Goal: Task Accomplishment & Management: Contribute content

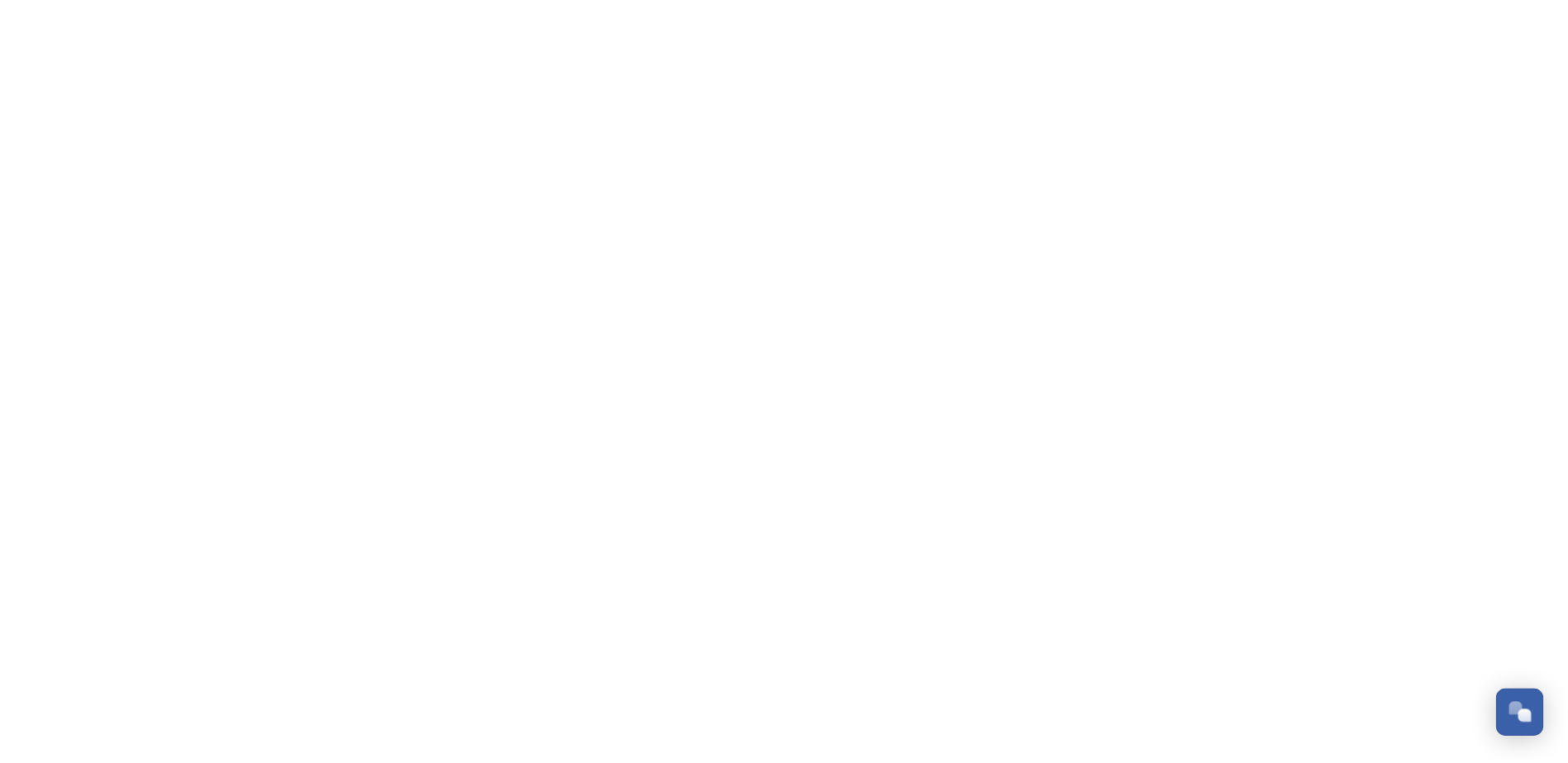
scroll to position [428, 0]
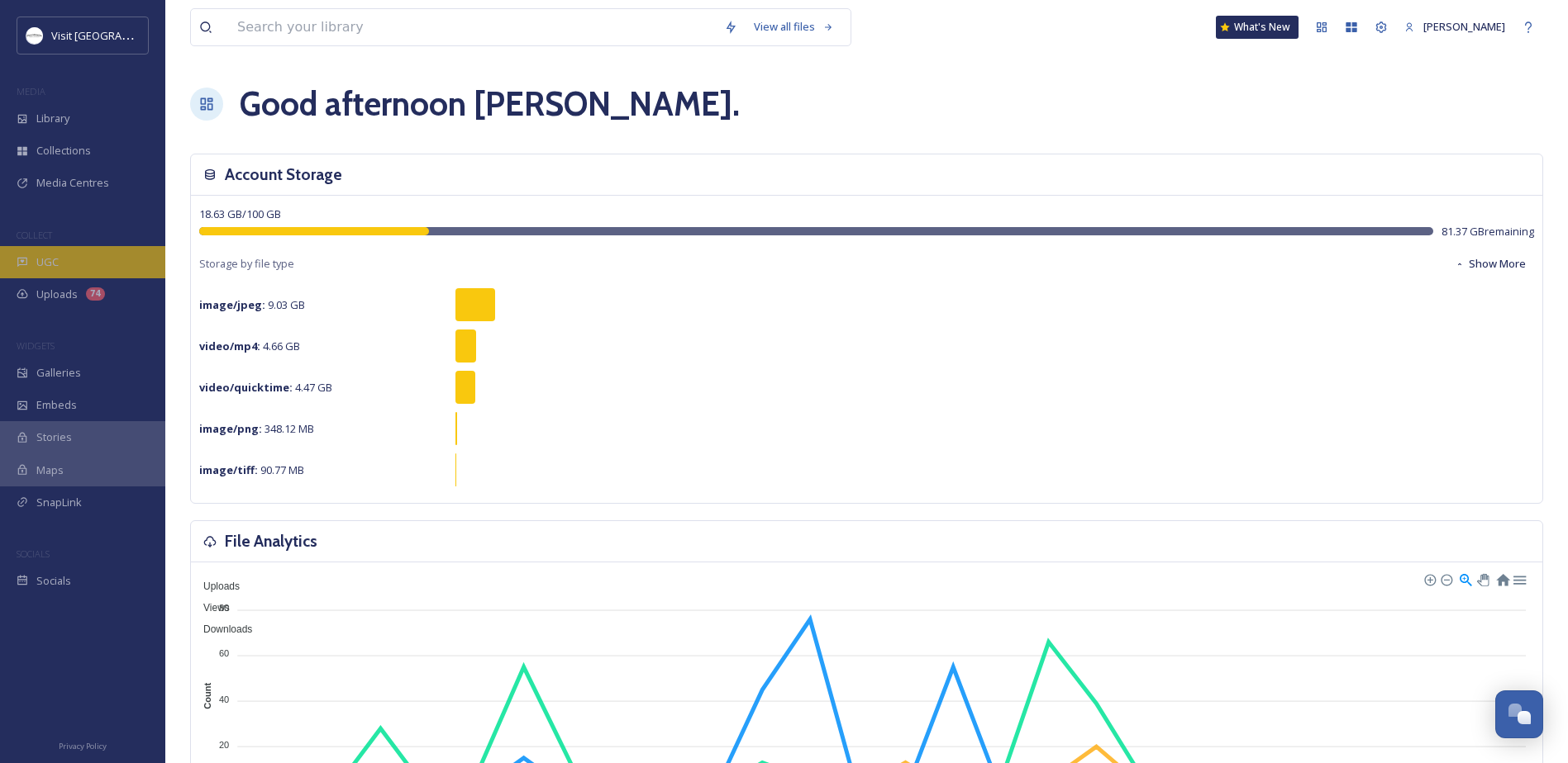
click at [57, 269] on span "UGC" at bounding box center [47, 262] width 22 height 16
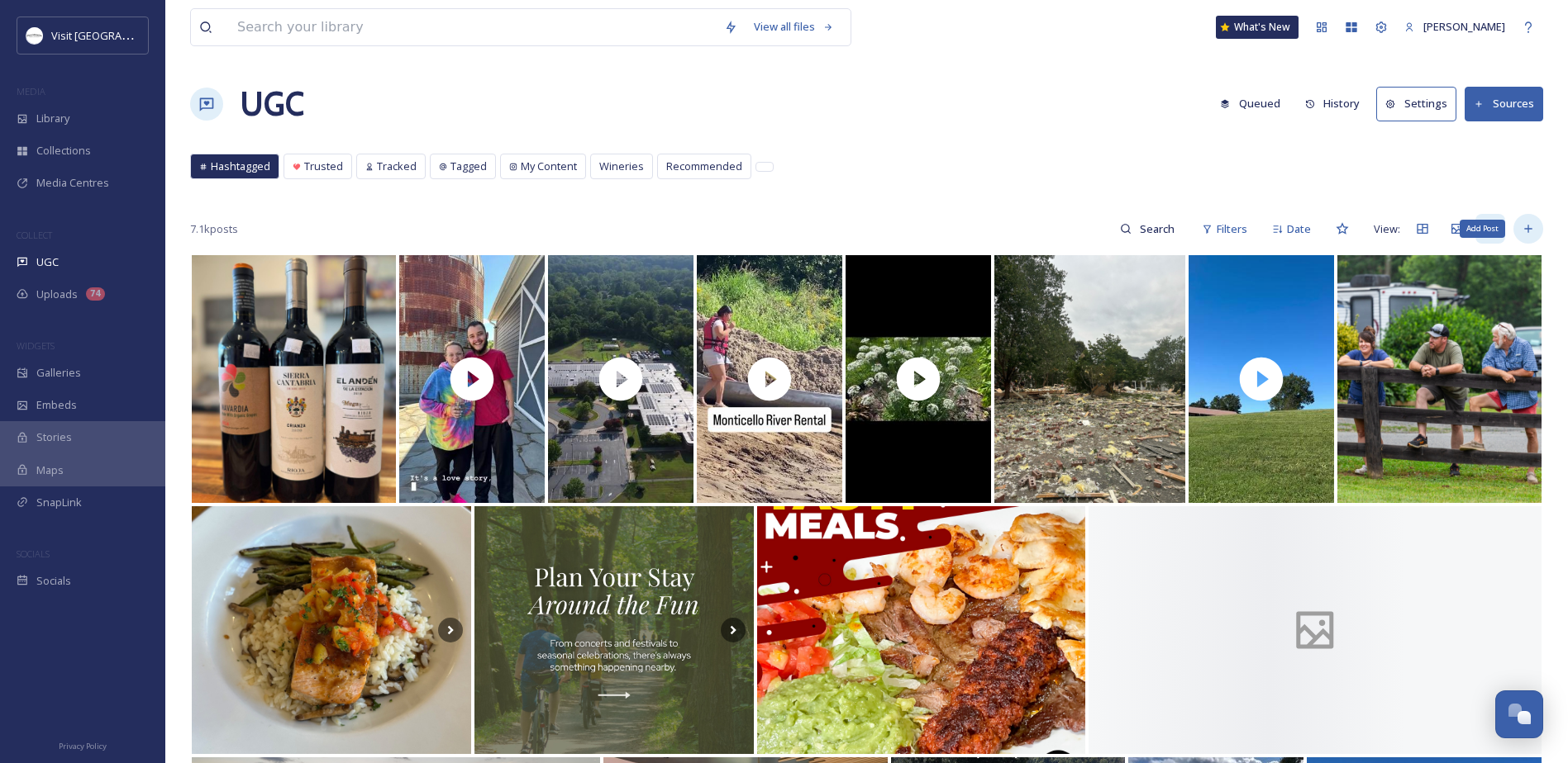
click at [1525, 226] on icon at bounding box center [1527, 228] width 13 height 13
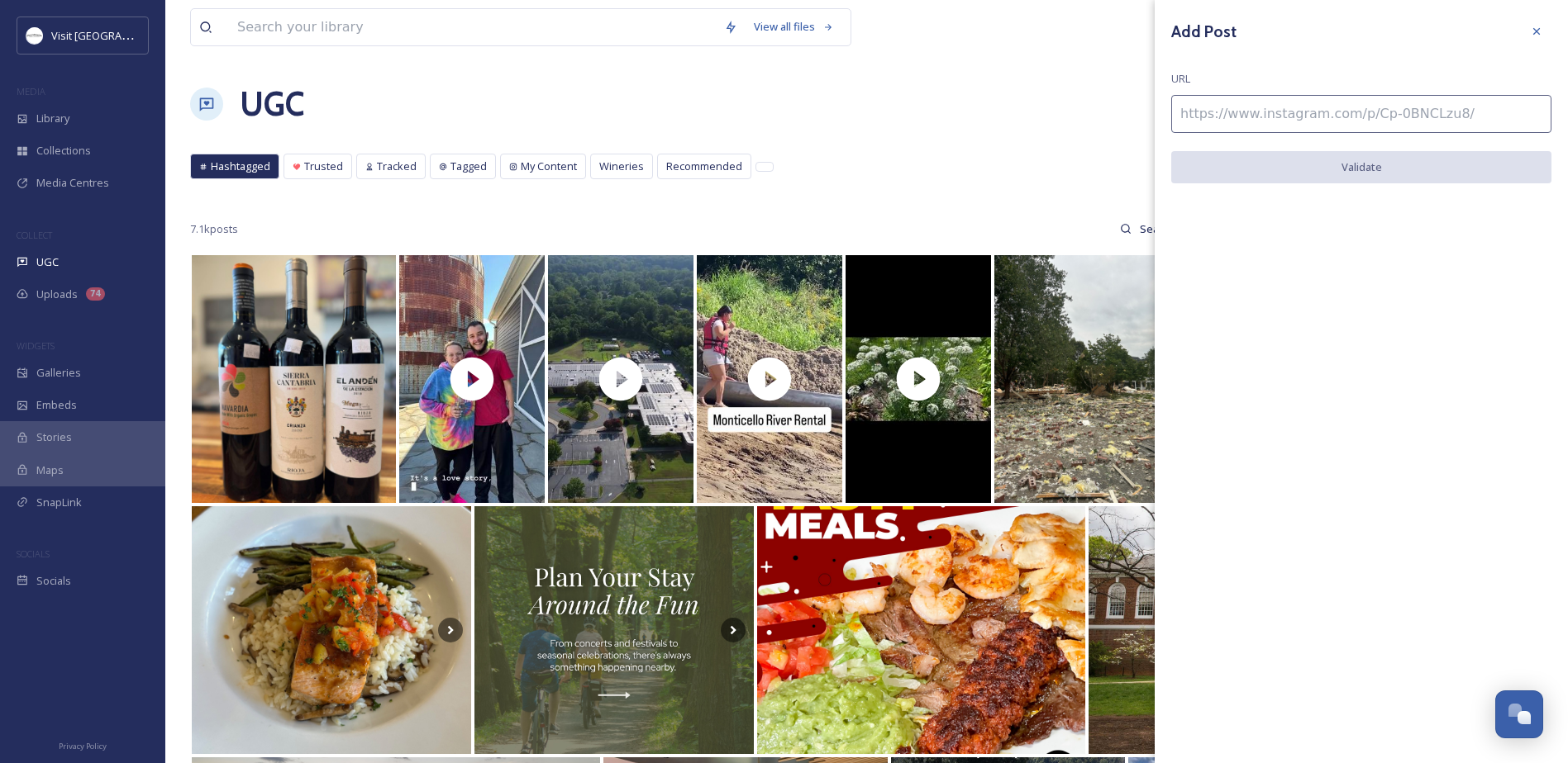
click at [1246, 120] on input at bounding box center [1361, 114] width 380 height 38
paste input "https://www.instagram.com/p/DN02niAXMM-/"
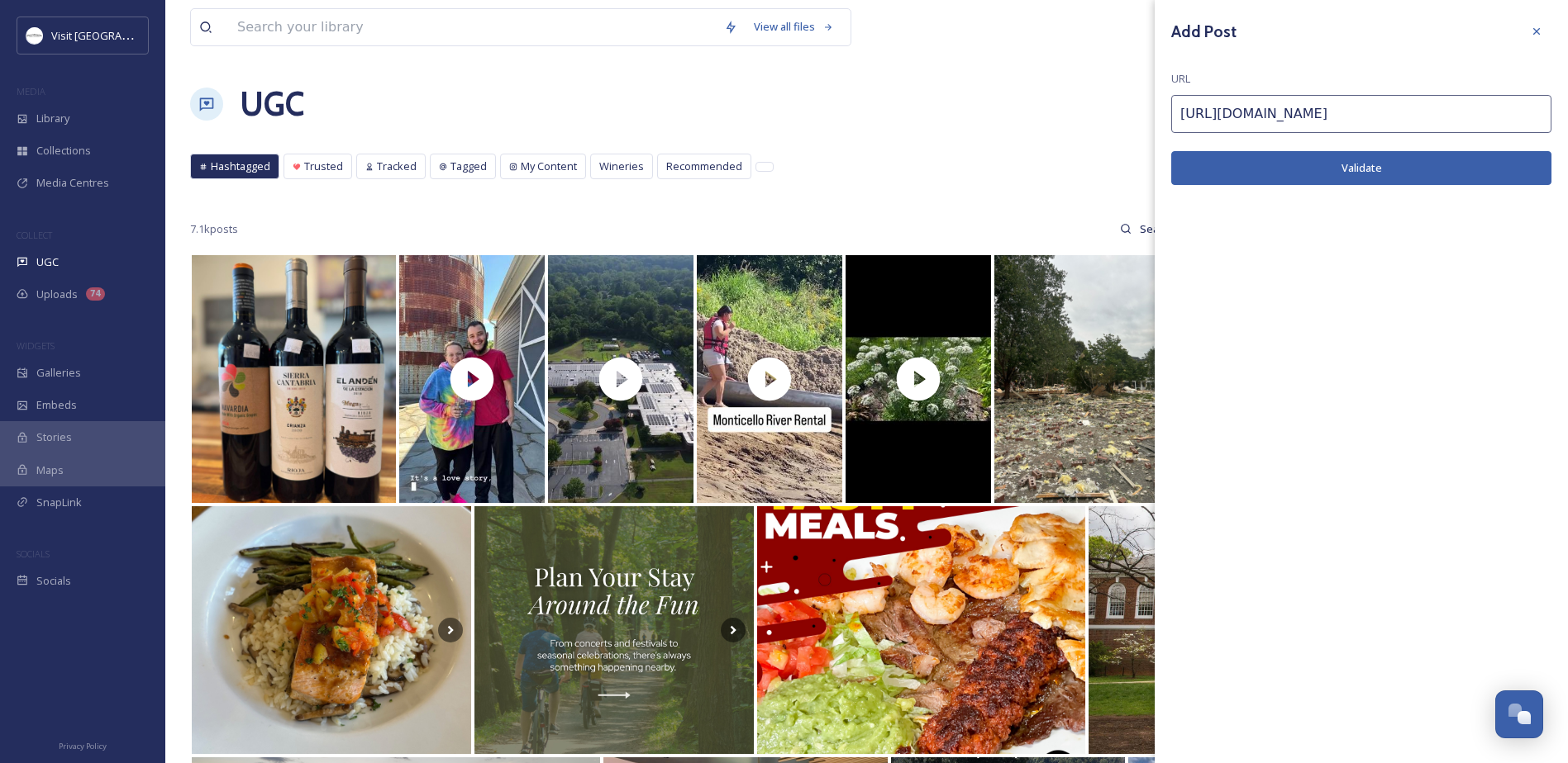
type input "https://www.instagram.com/p/DN02niAXMM-/"
click at [1236, 167] on button "Validate" at bounding box center [1361, 168] width 380 height 34
click at [1360, 170] on button "Add Post" at bounding box center [1361, 168] width 380 height 34
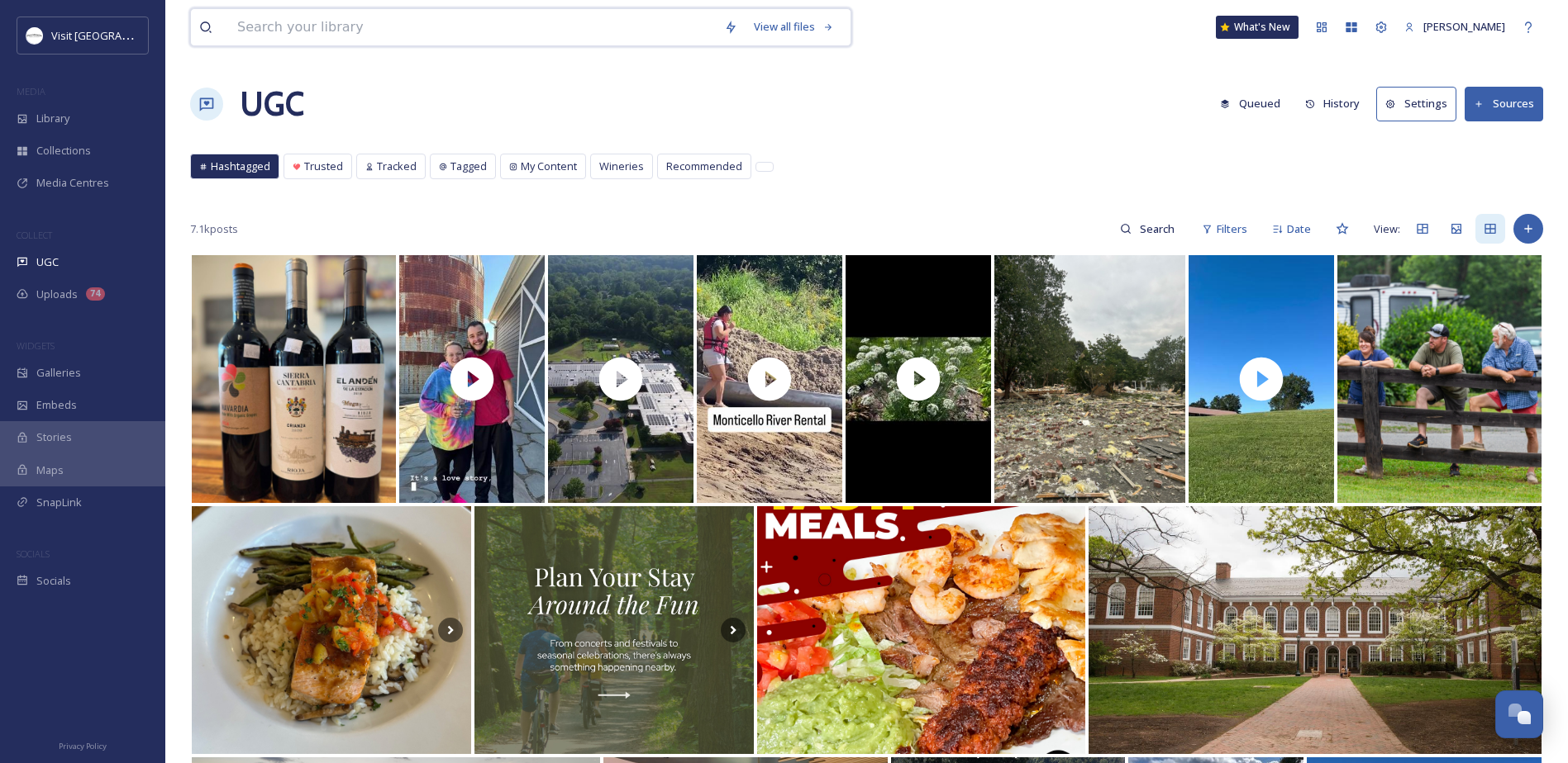
click at [415, 39] on input at bounding box center [472, 26] width 487 height 36
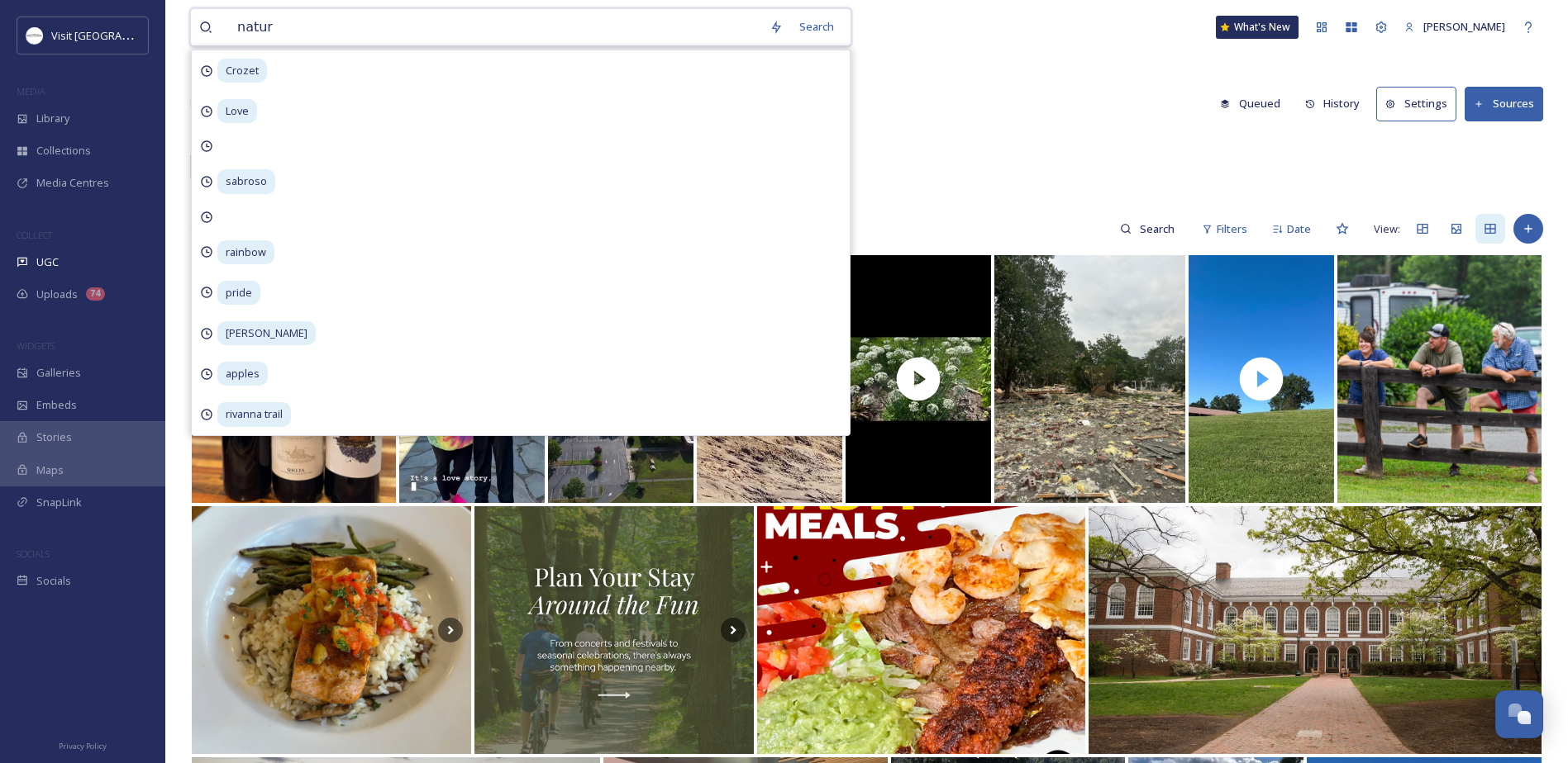
type input "nature"
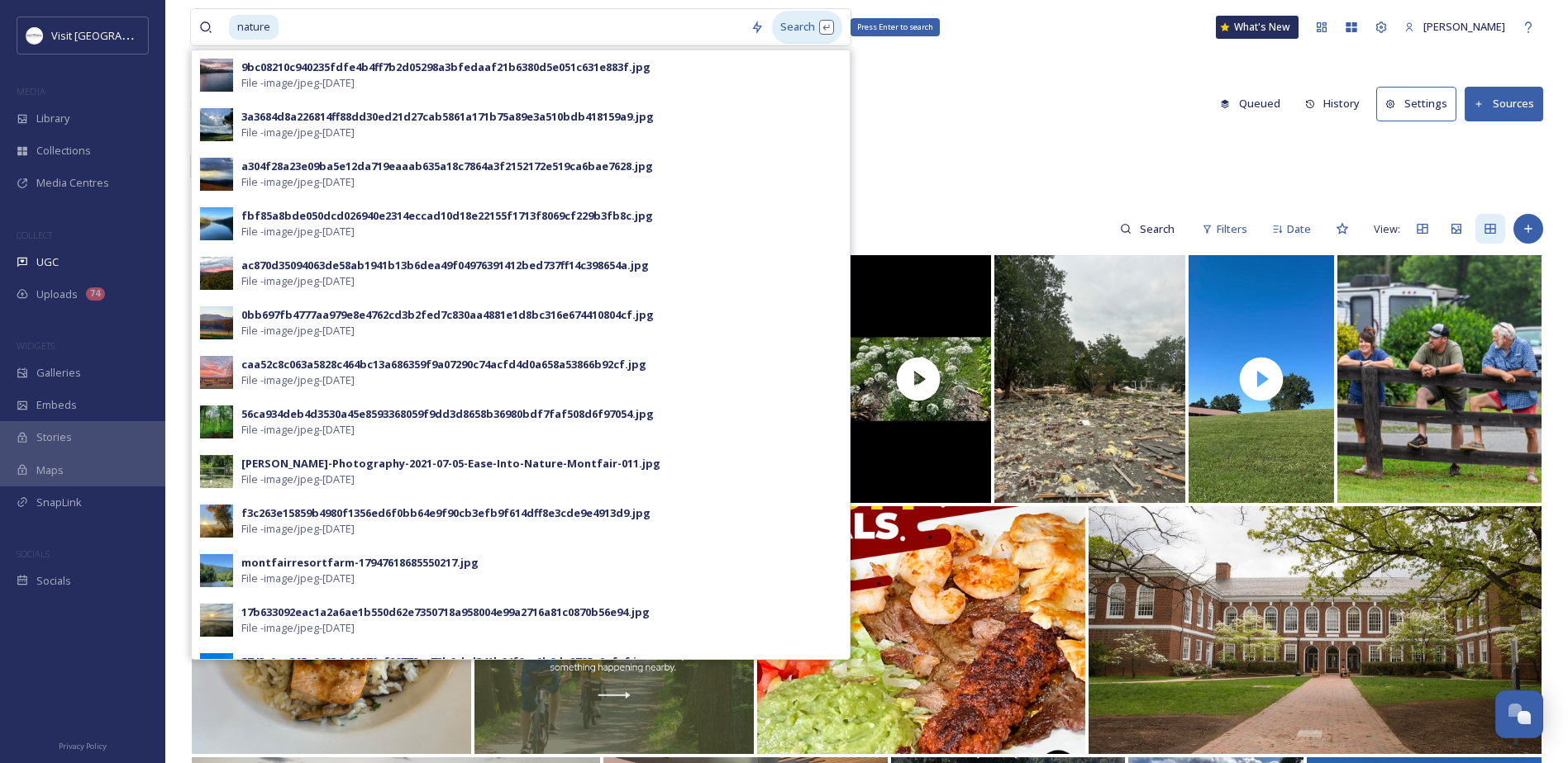
click at [788, 19] on div "Search Press Enter to search" at bounding box center [807, 26] width 71 height 33
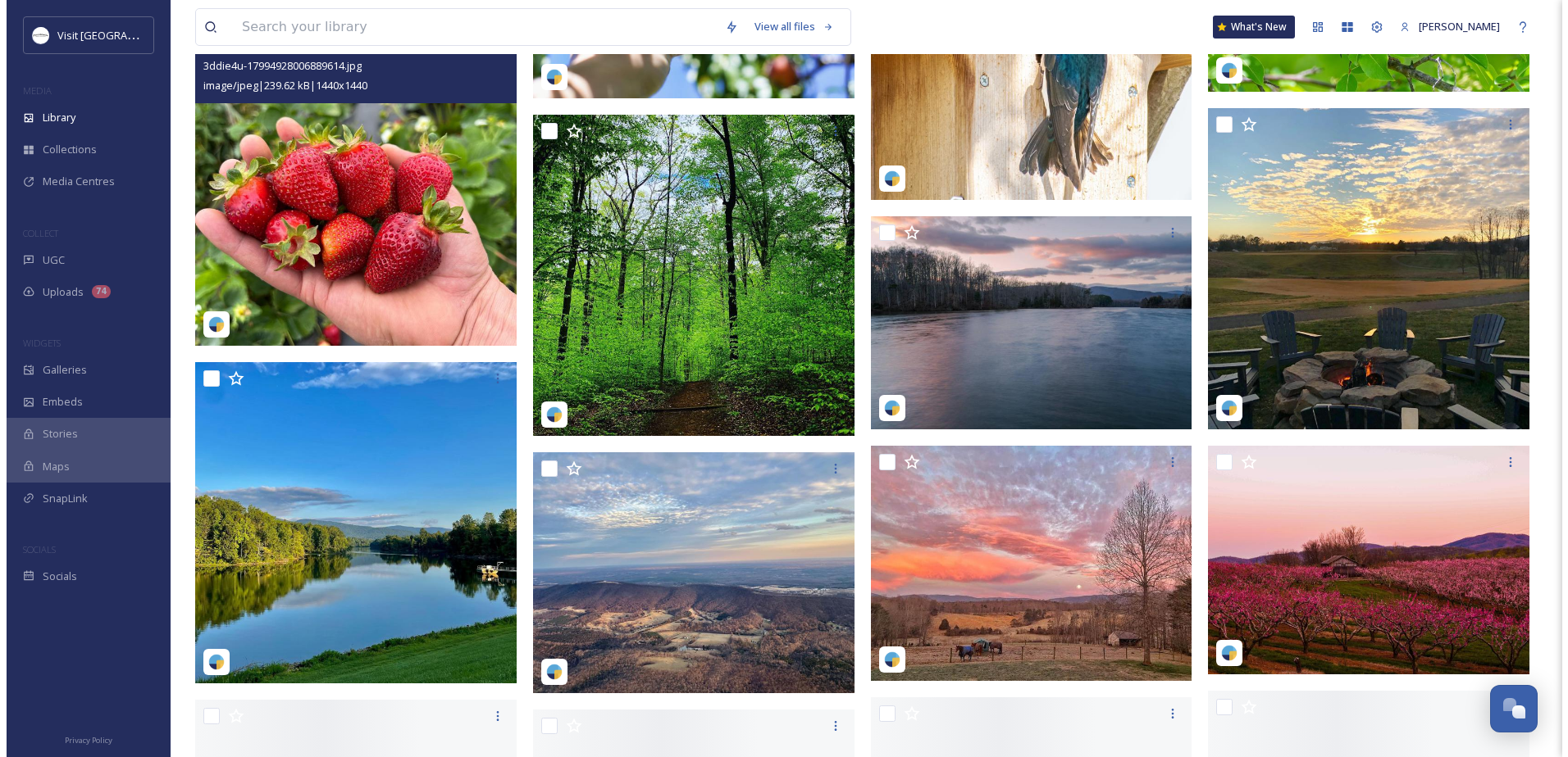
scroll to position [2623, 0]
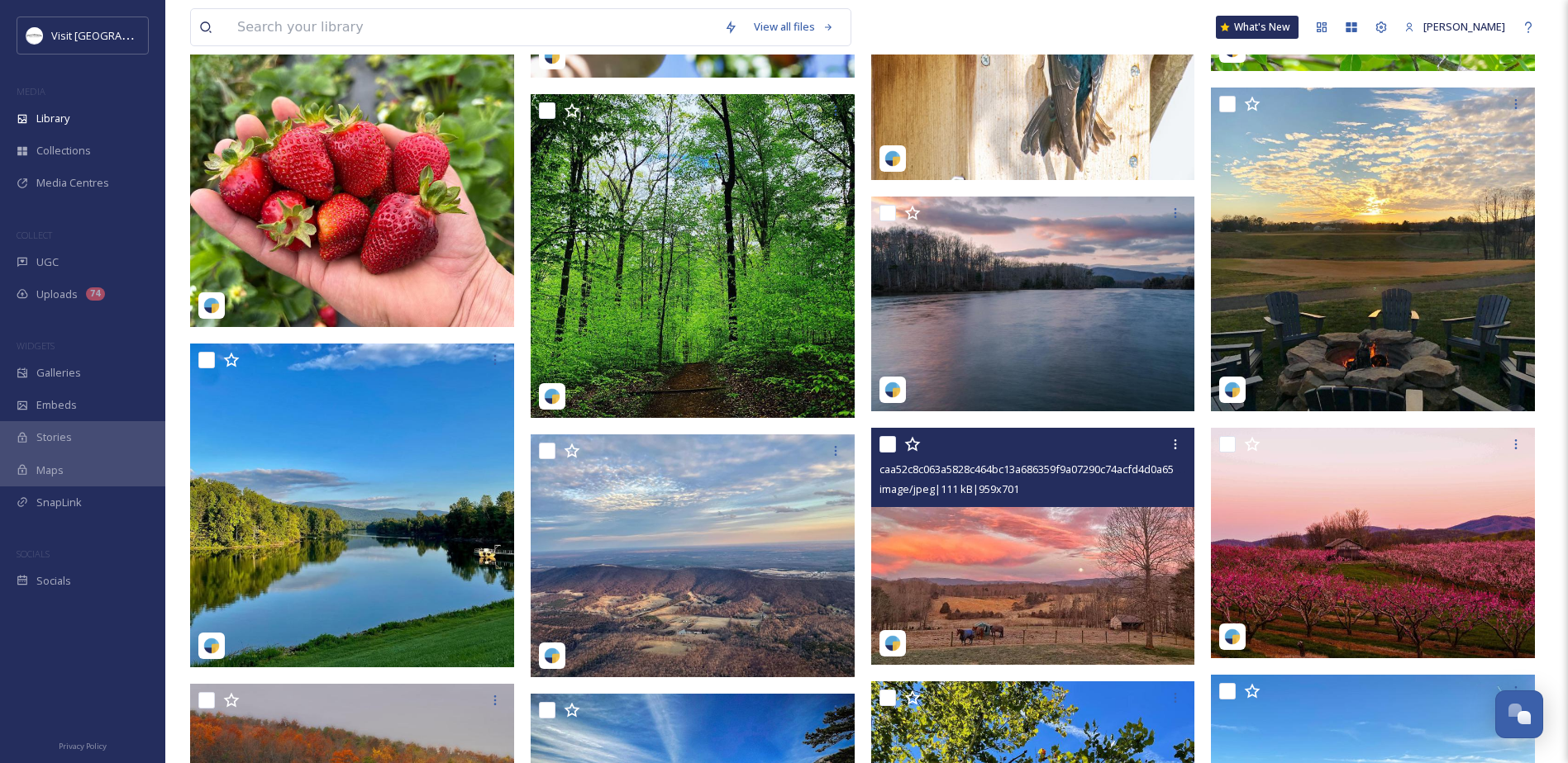
click at [947, 522] on img at bounding box center [1032, 546] width 324 height 237
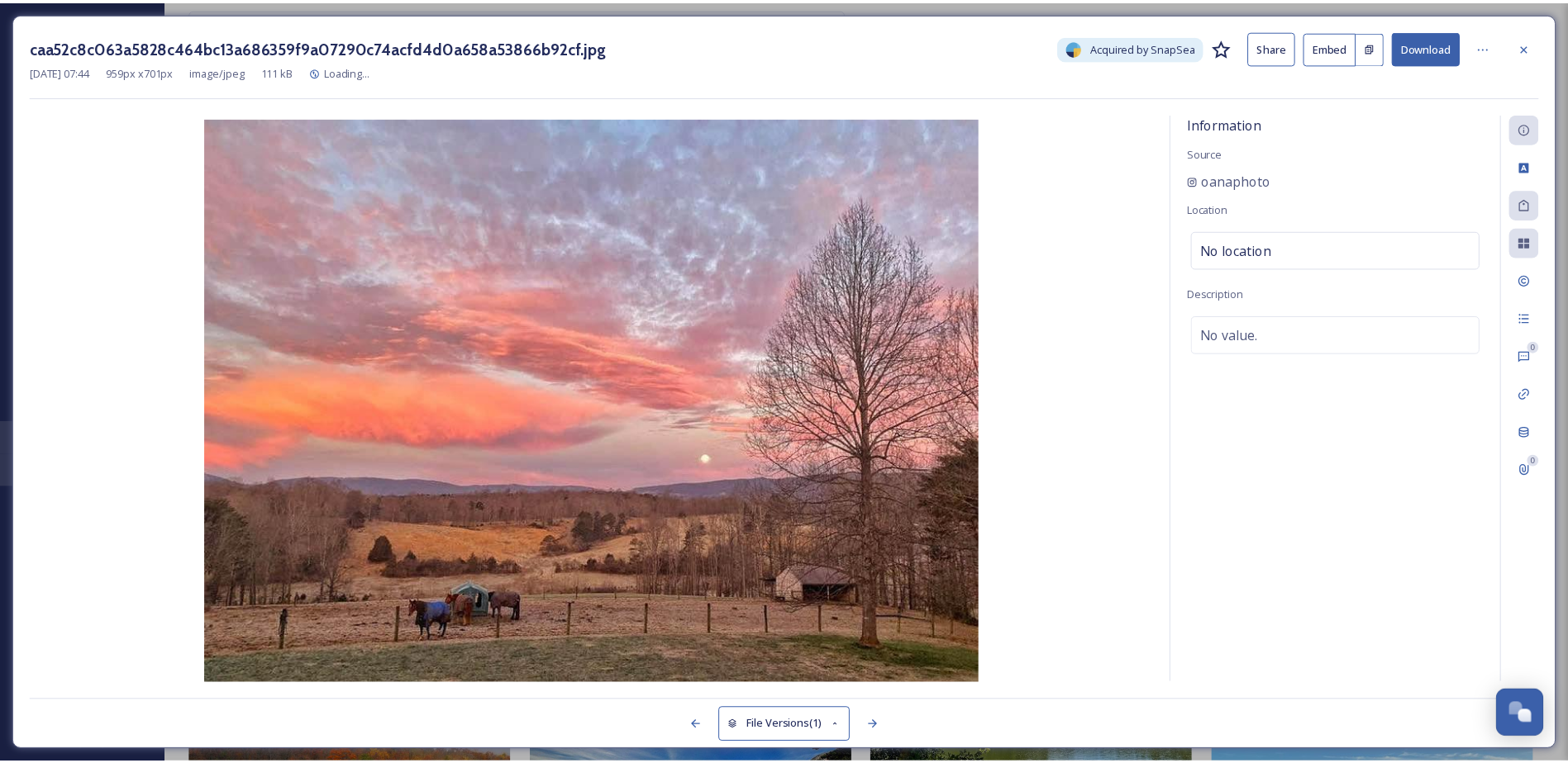
scroll to position [2667, 0]
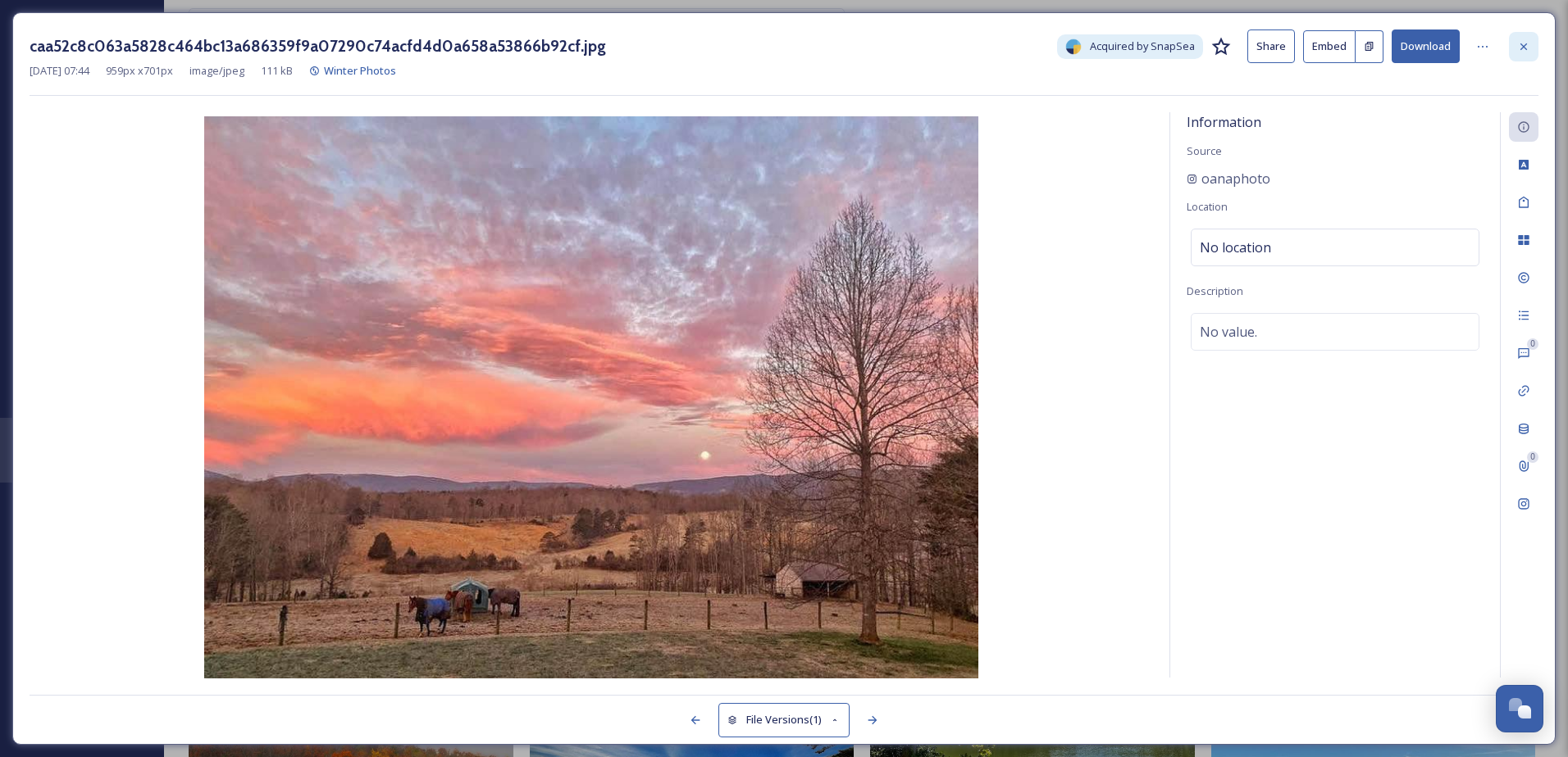
click at [1536, 41] on div at bounding box center [1523, 47] width 30 height 30
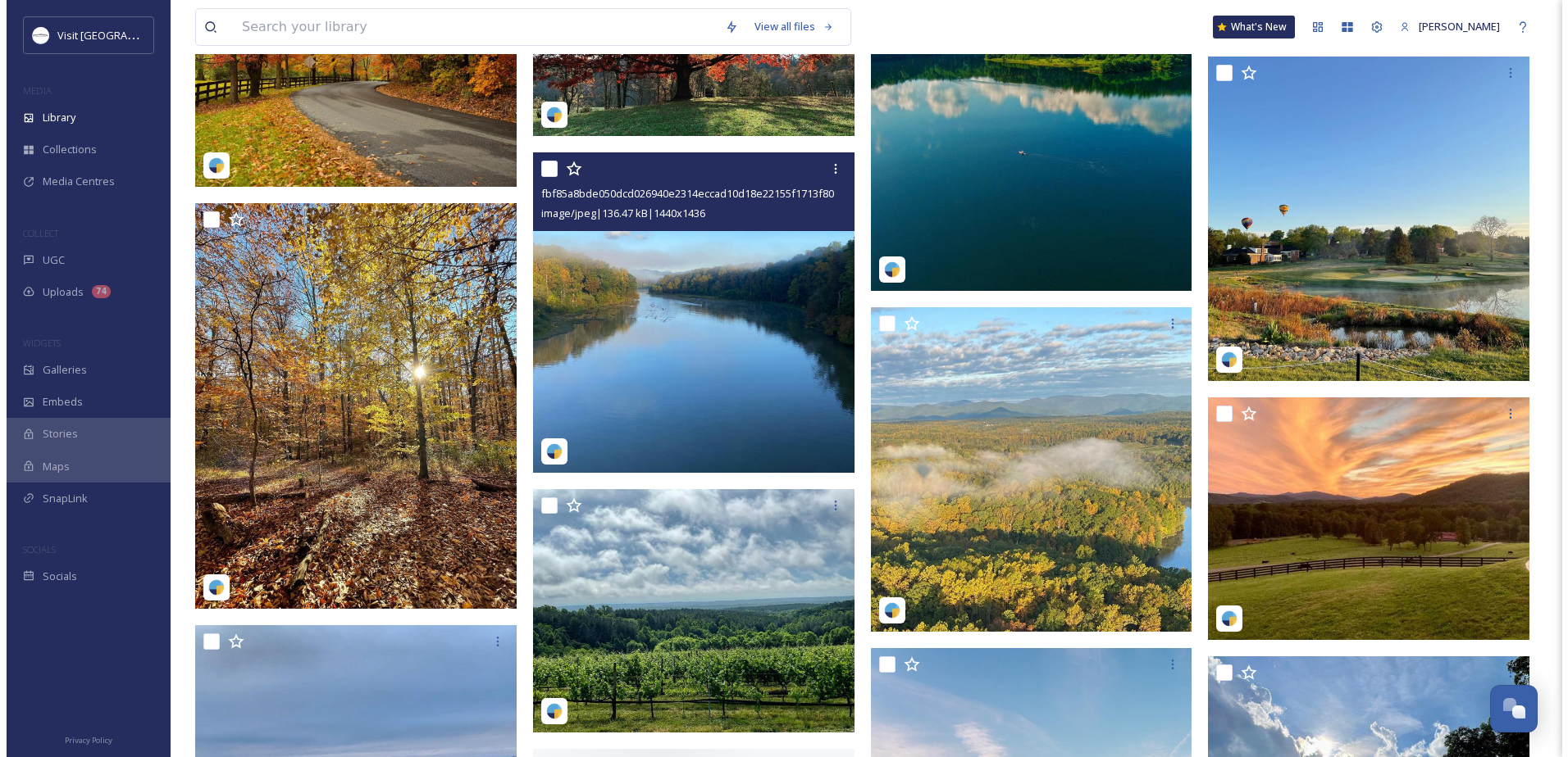
scroll to position [3794, 0]
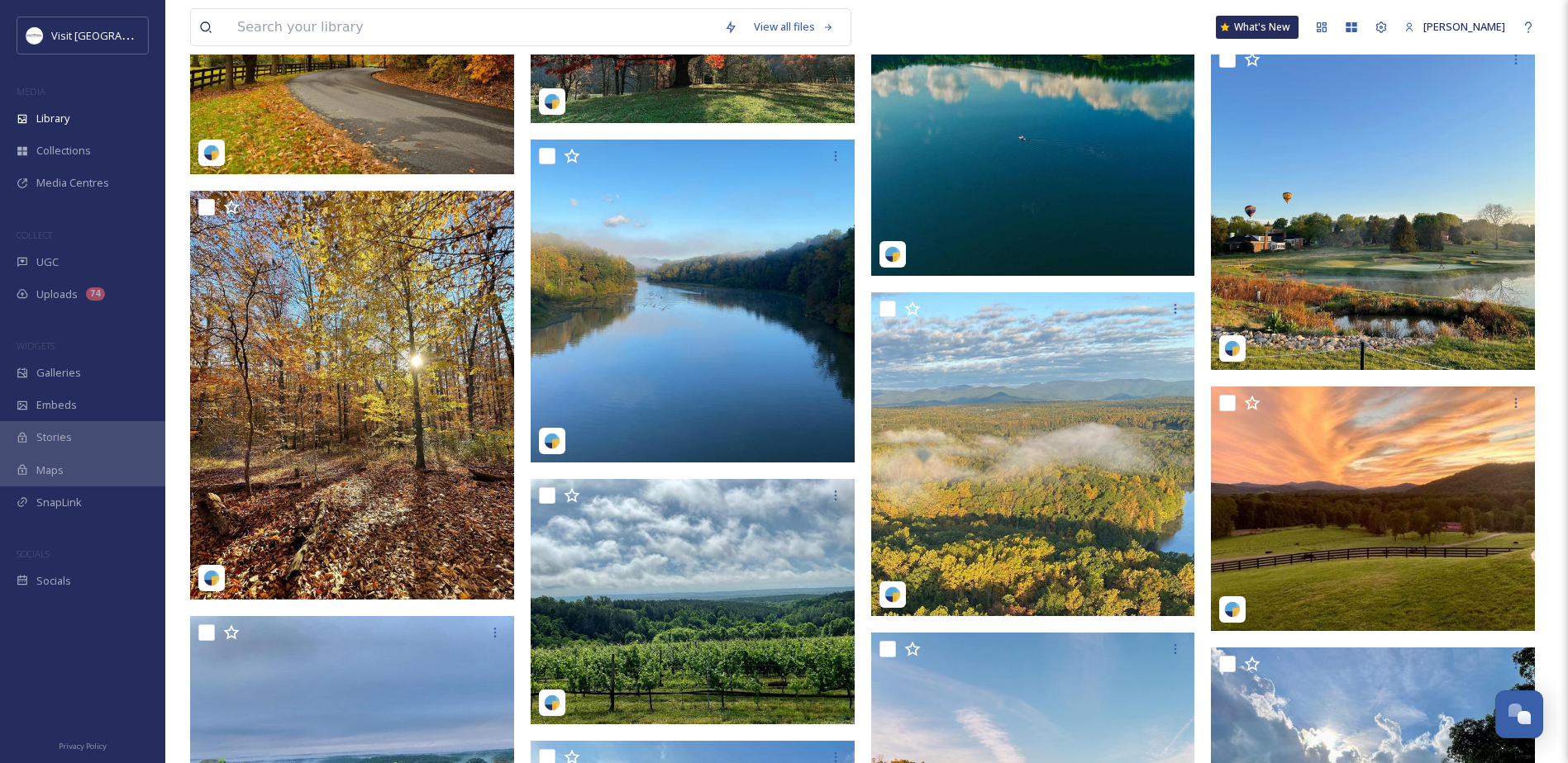
click at [1242, 227] on img at bounding box center [1374, 206] width 327 height 327
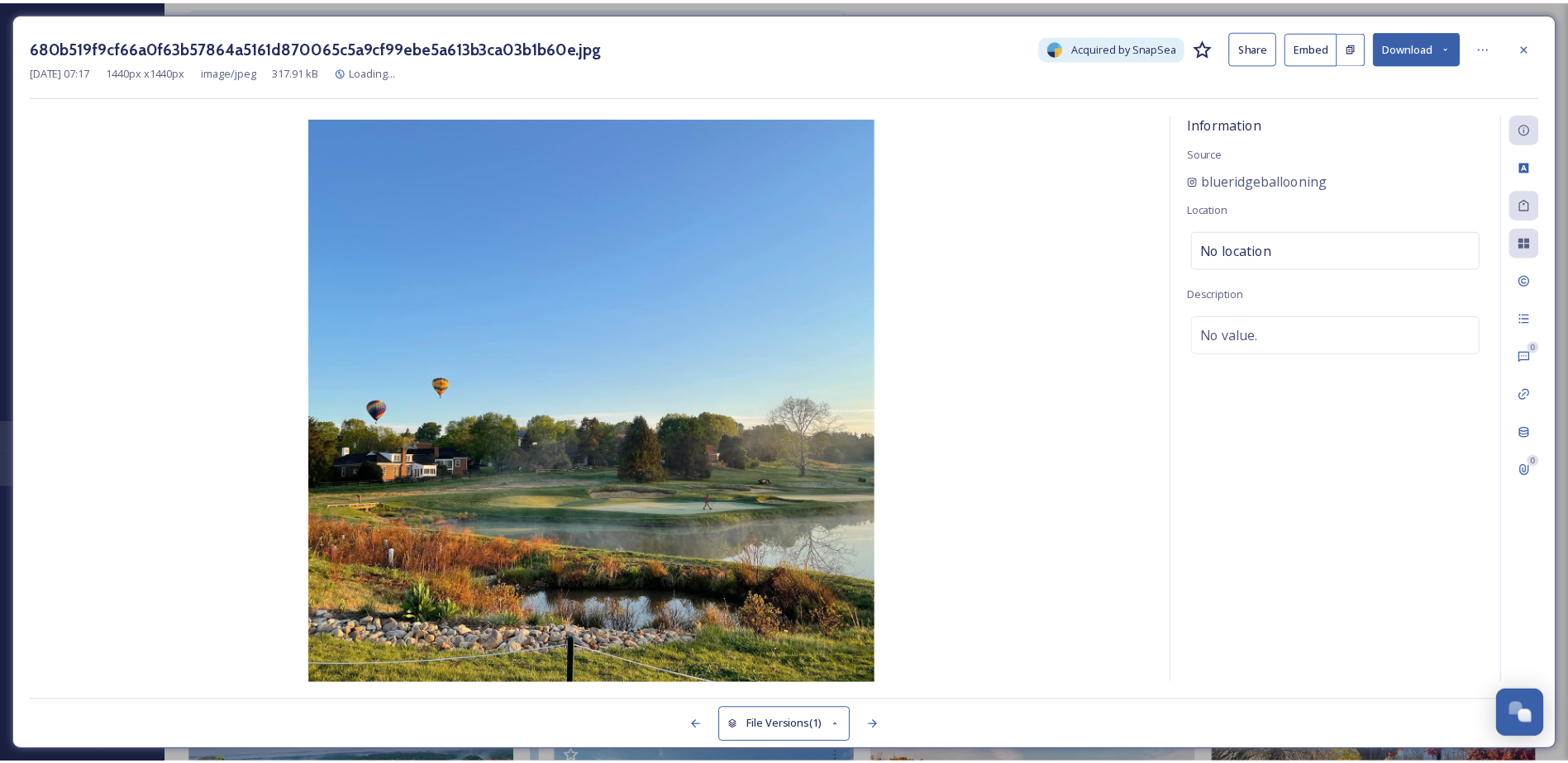
scroll to position [3827, 0]
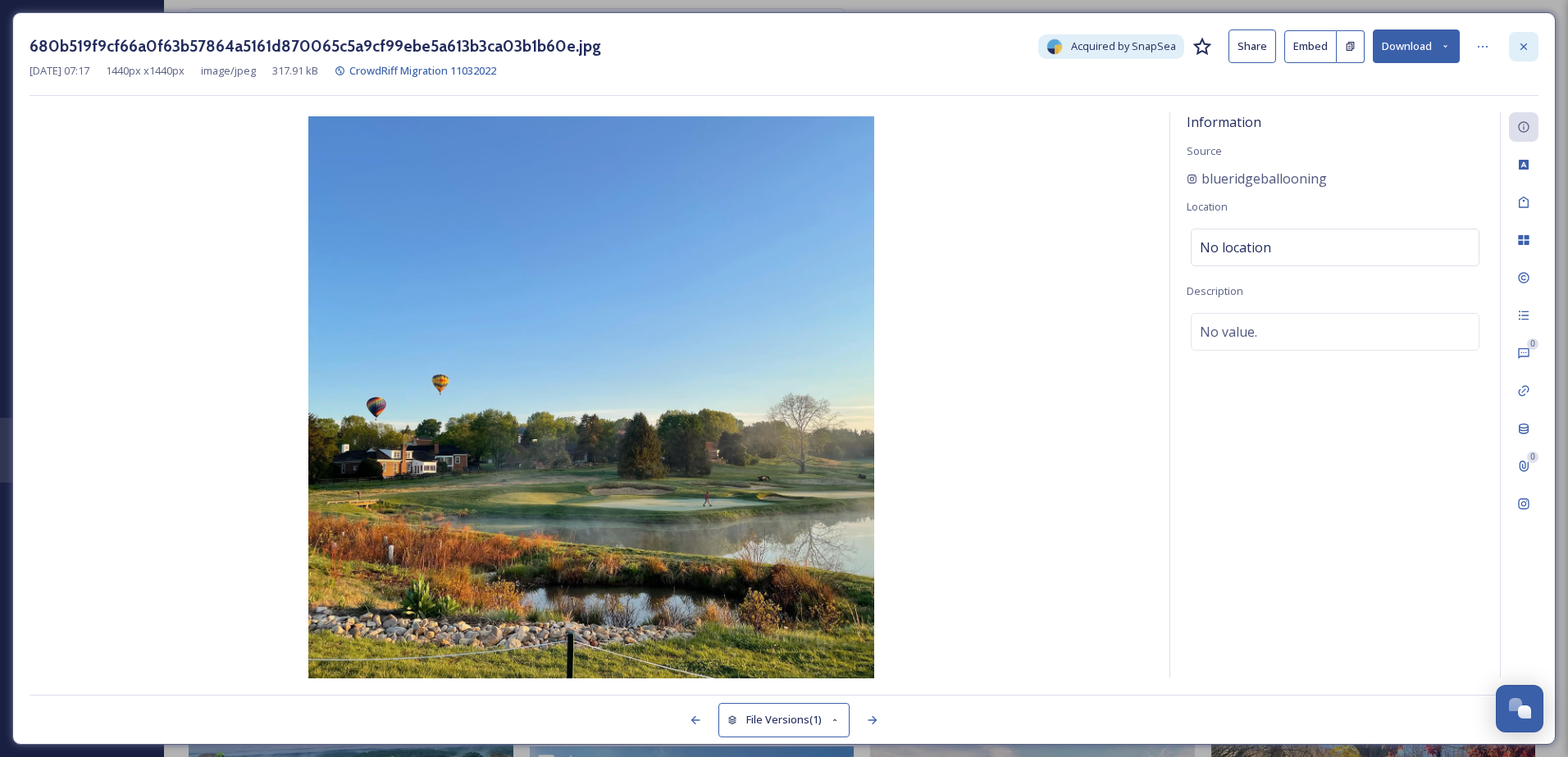
click at [1521, 44] on icon at bounding box center [1522, 46] width 6 height 6
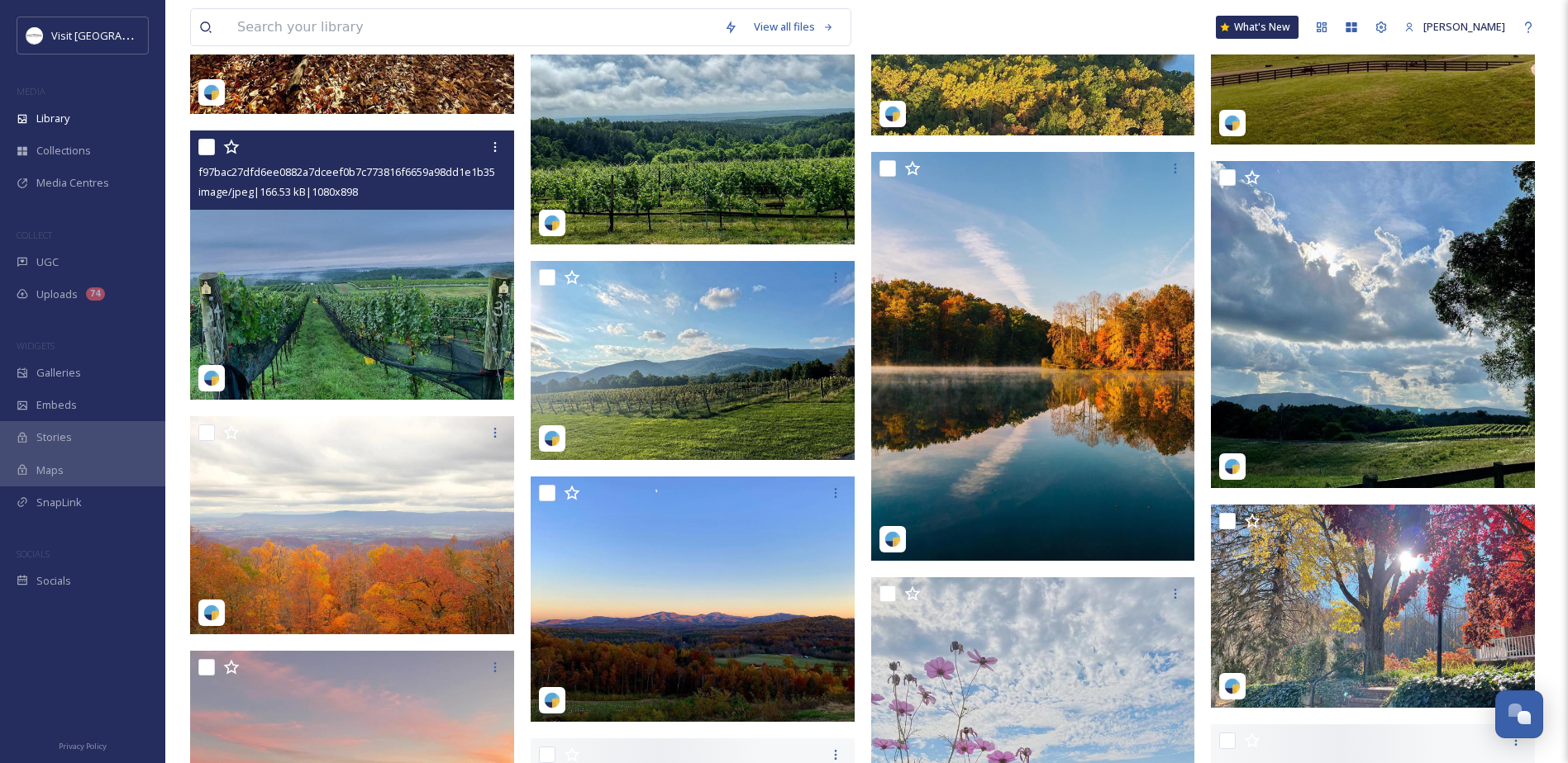
scroll to position [4323, 0]
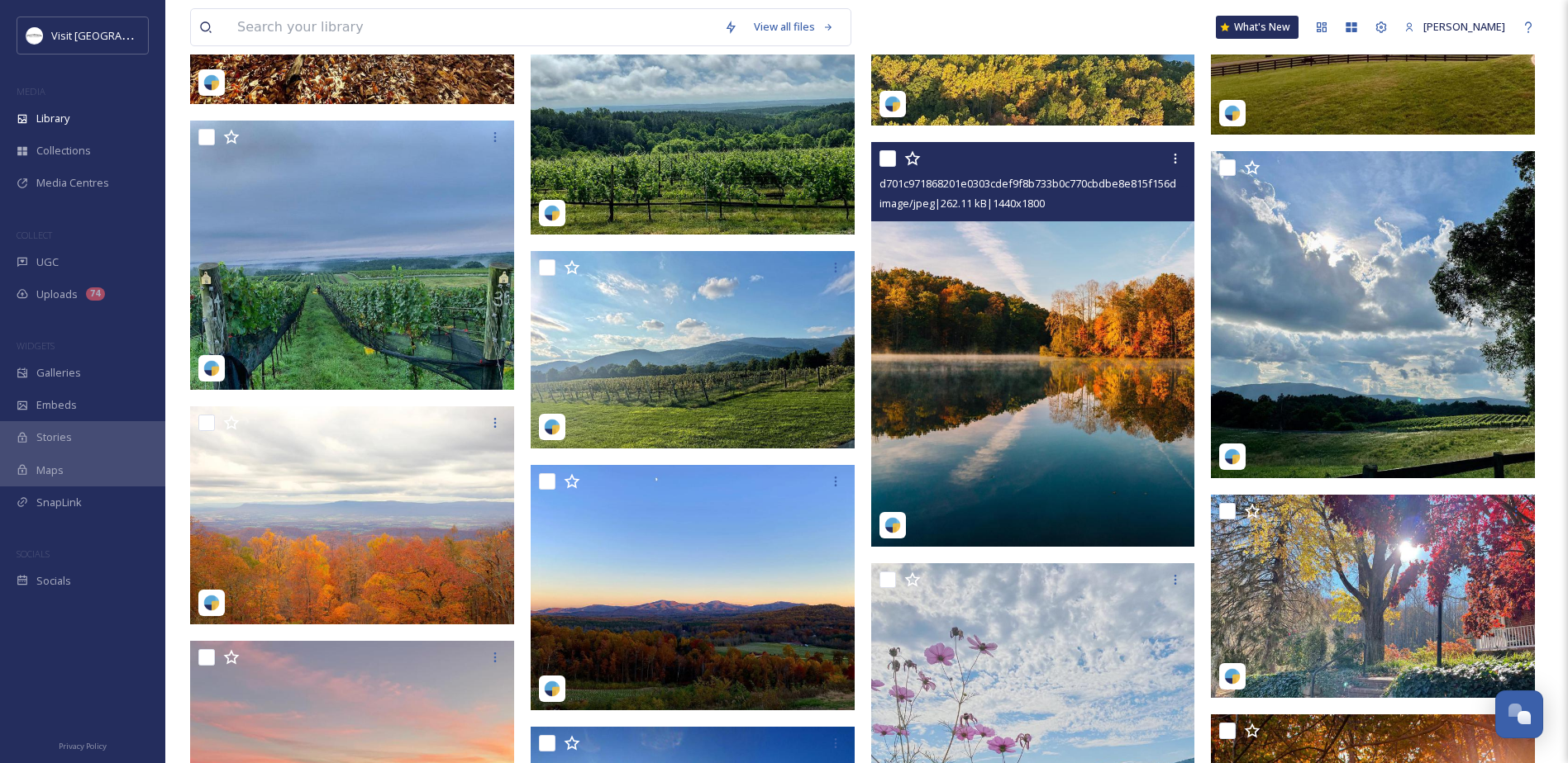
click at [943, 450] on img at bounding box center [1032, 344] width 324 height 405
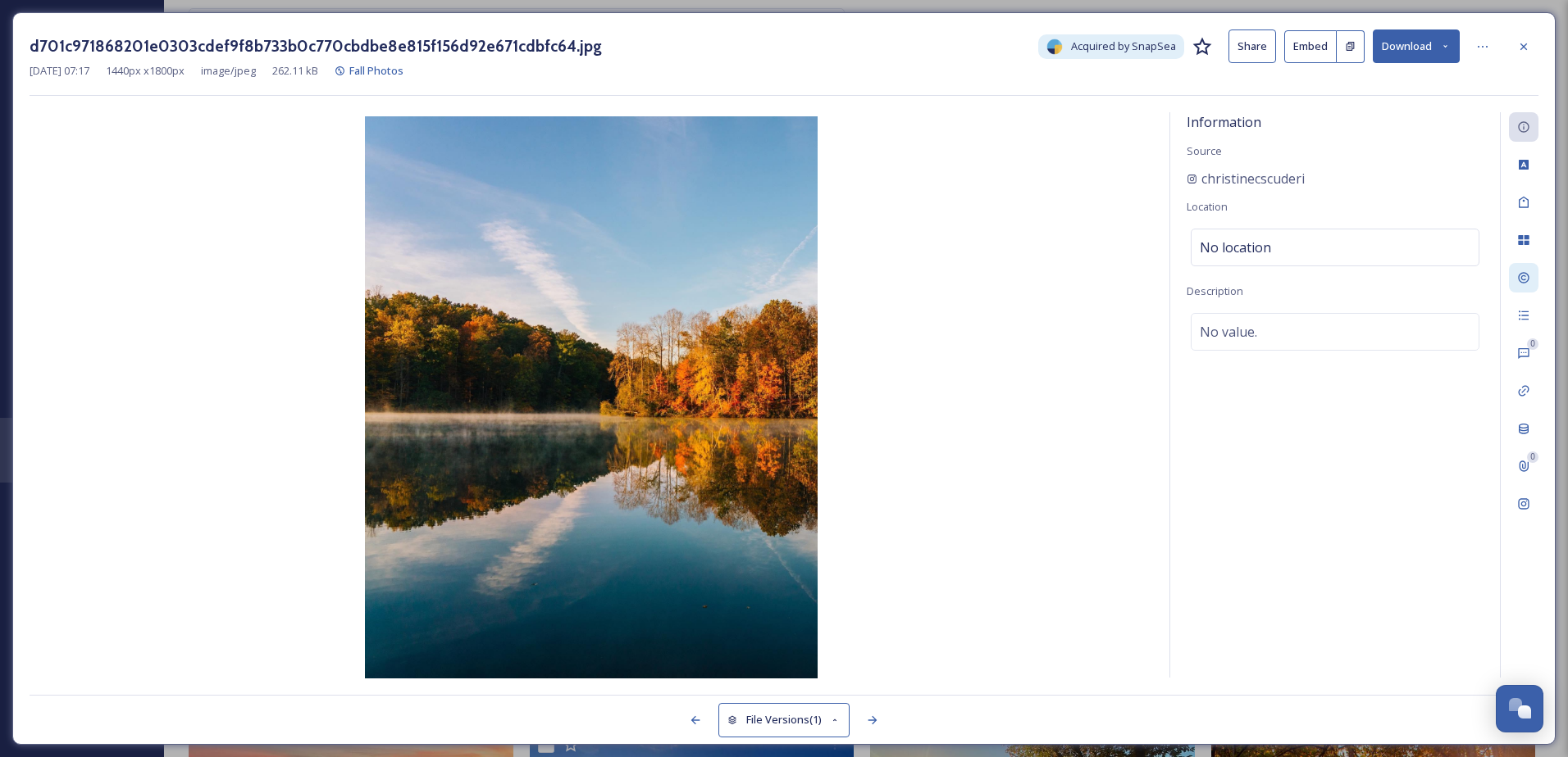
click at [1518, 282] on icon at bounding box center [1522, 277] width 13 height 13
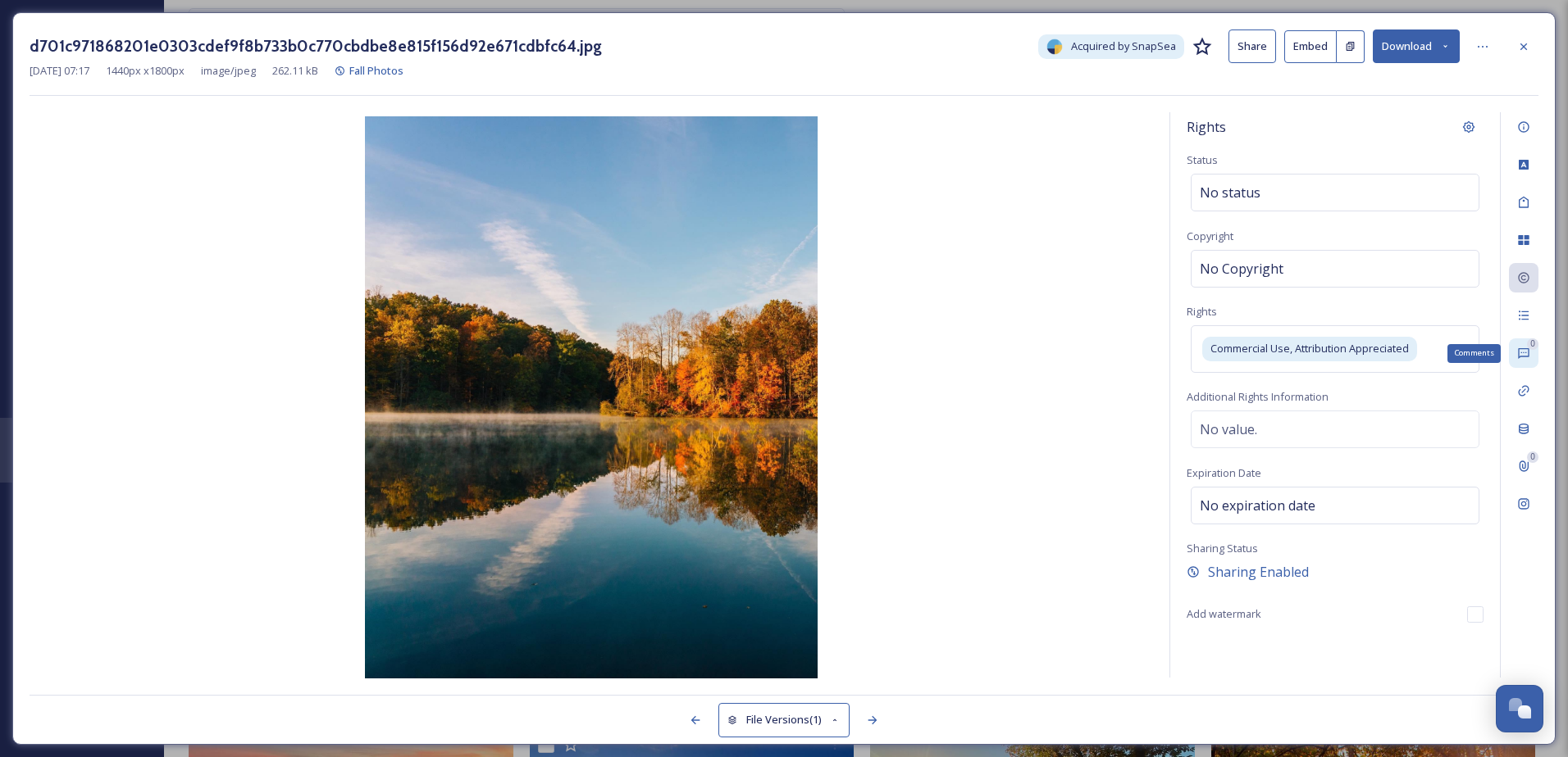
click at [1532, 339] on div "0" at bounding box center [1532, 344] width 11 height 11
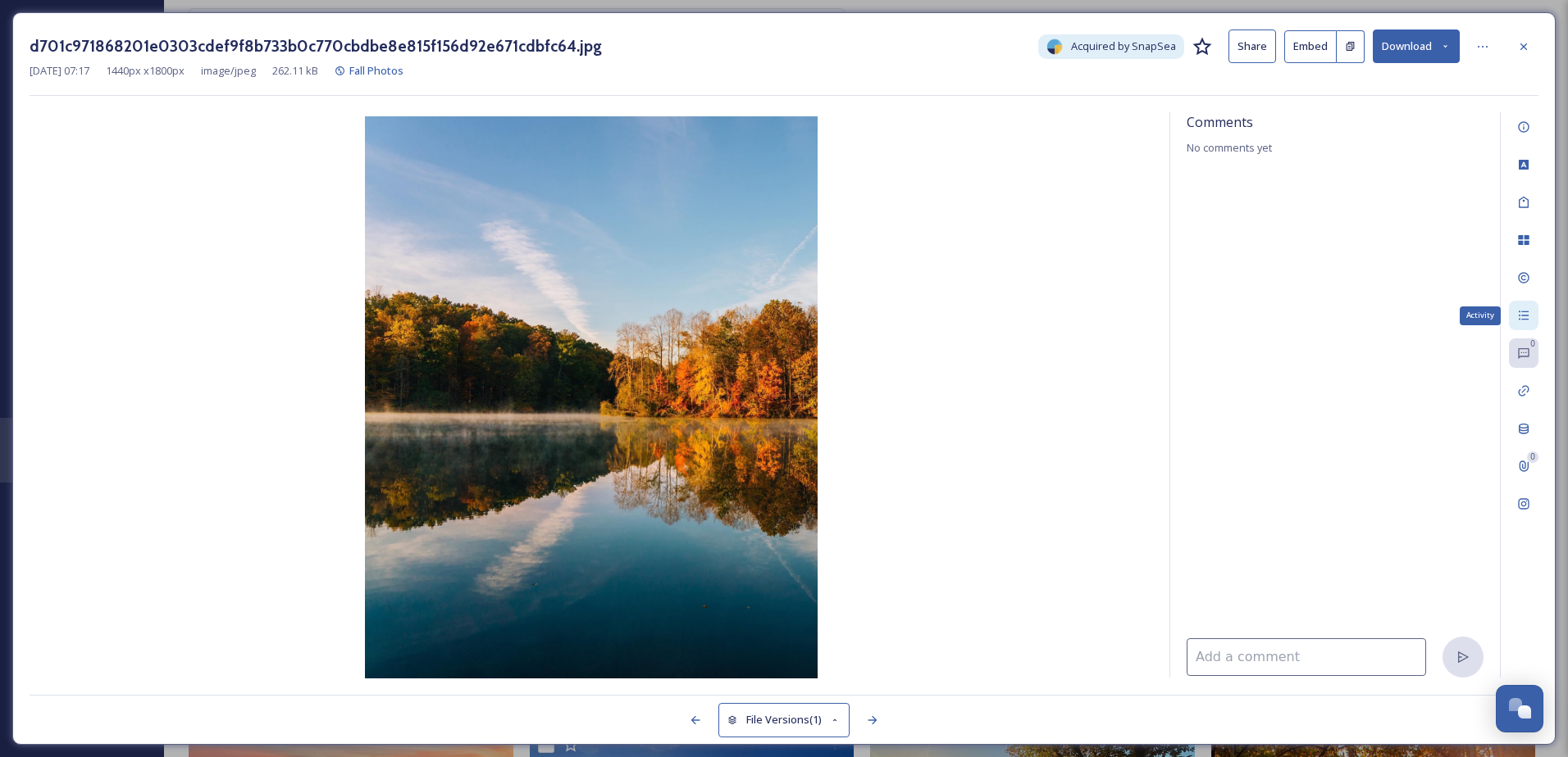
click at [1524, 301] on div "Activity" at bounding box center [1523, 316] width 30 height 30
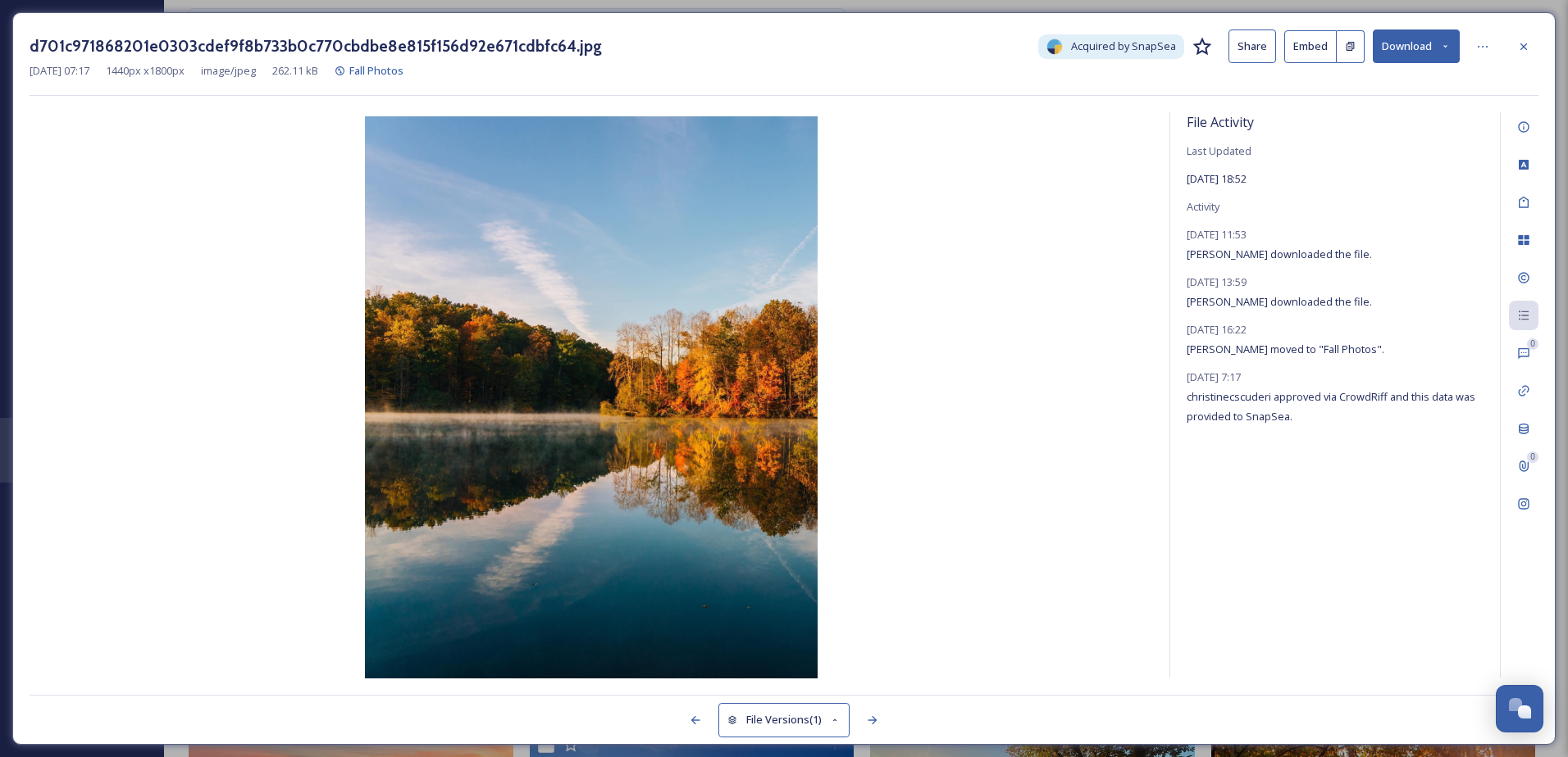
click at [605, 224] on img at bounding box center [591, 399] width 1123 height 565
click at [1475, 51] on div at bounding box center [1482, 47] width 30 height 30
click at [1340, 161] on span "View Original" at bounding box center [1344, 164] width 64 height 16
click at [1521, 281] on icon at bounding box center [1522, 277] width 13 height 13
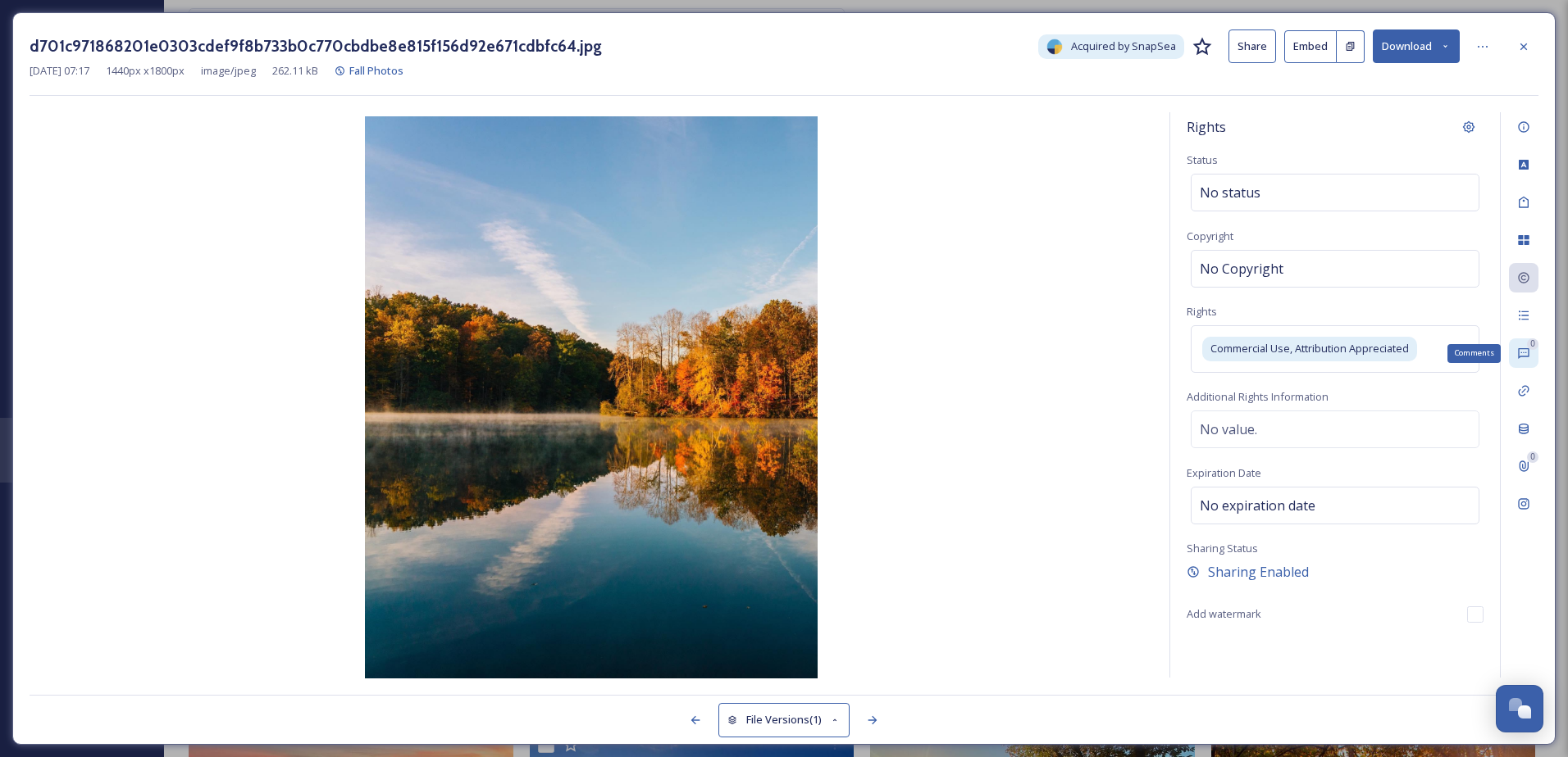
click at [1518, 345] on div "0 Comments" at bounding box center [1523, 354] width 30 height 30
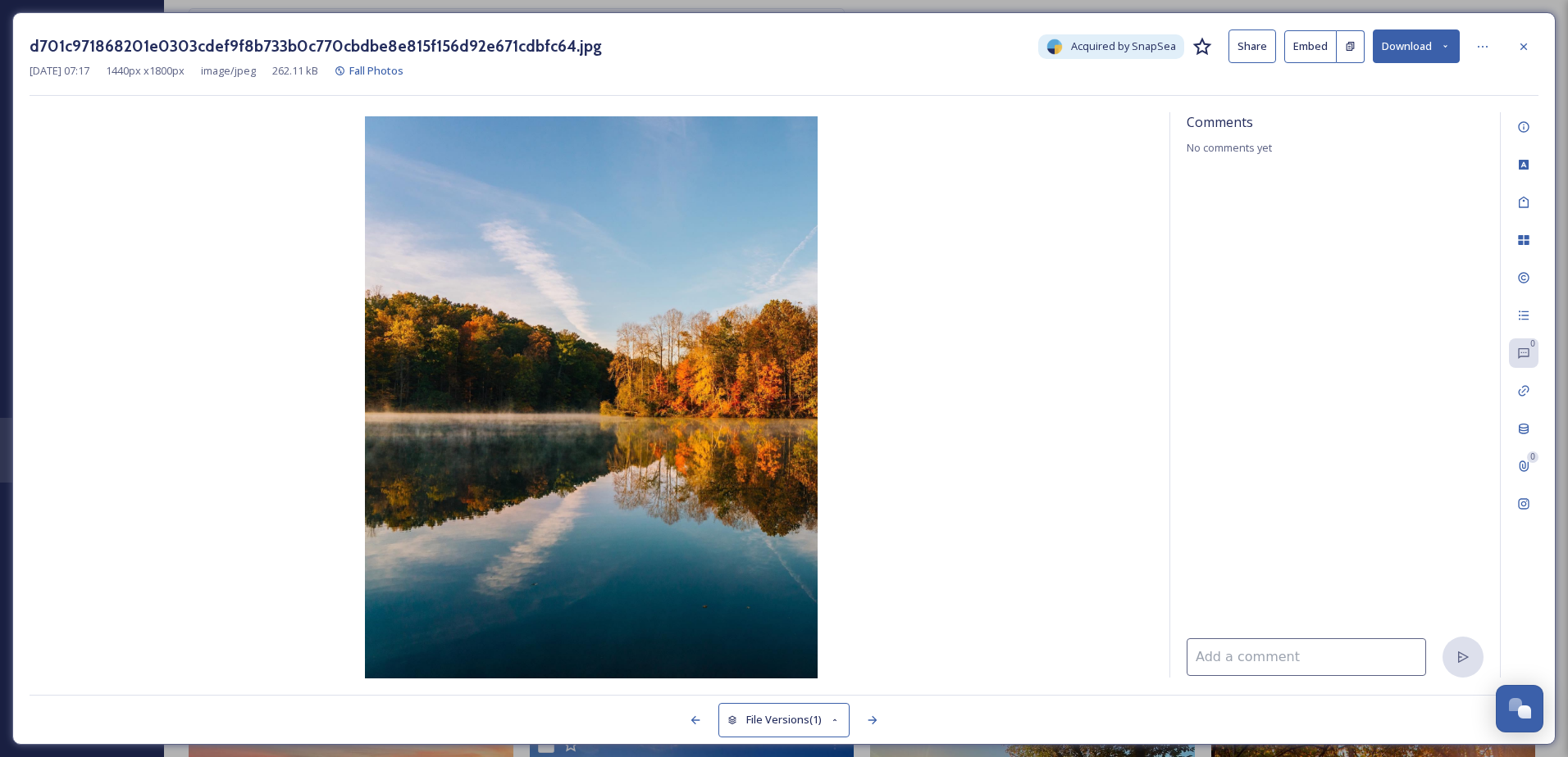
click at [1517, 298] on div "0 0" at bounding box center [1519, 395] width 39 height 565
click at [1521, 321] on icon at bounding box center [1522, 315] width 13 height 13
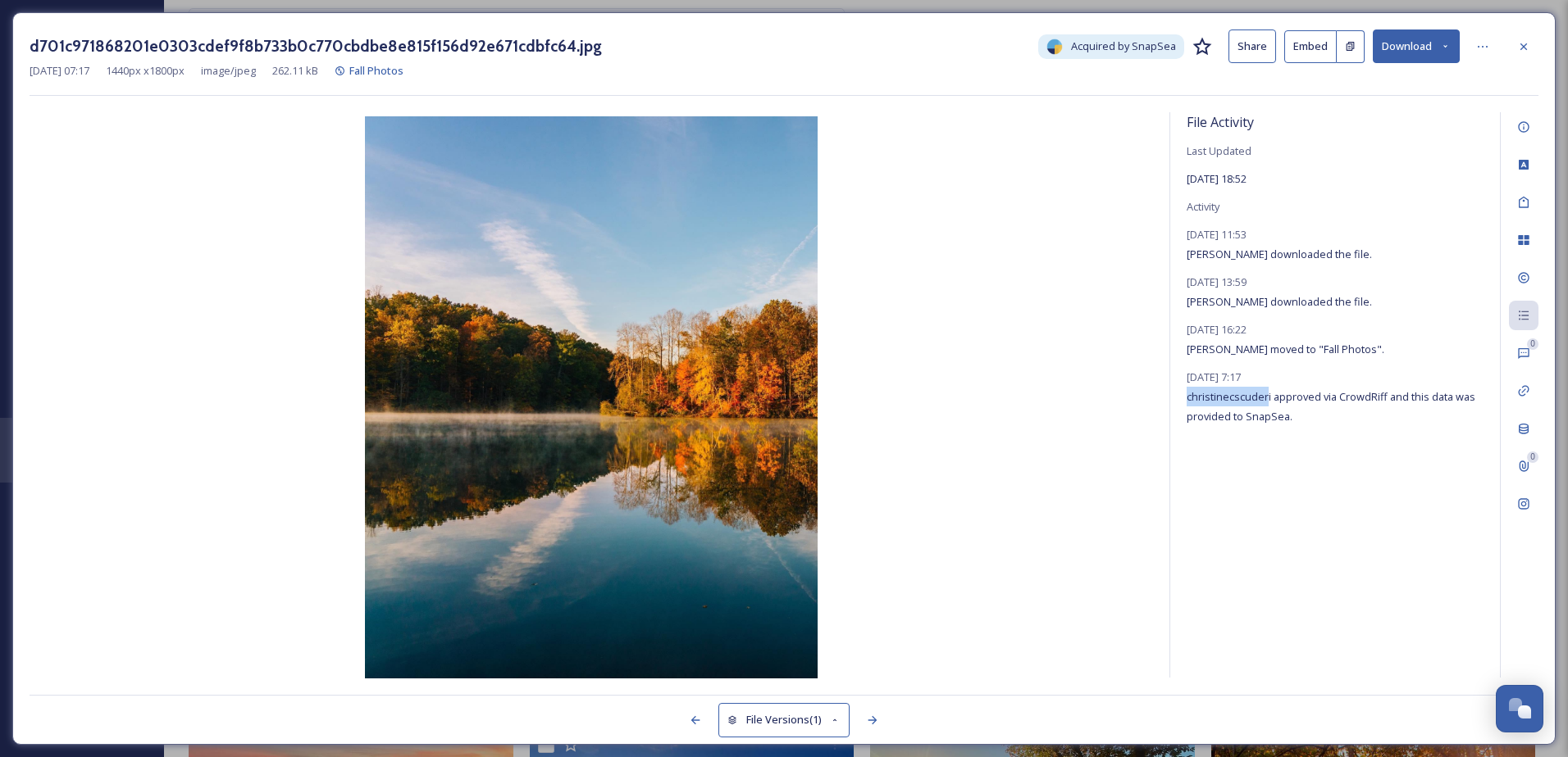
drag, startPoint x: 1268, startPoint y: 396, endPoint x: 1168, endPoint y: 403, distance: 100.2
click at [1168, 403] on div "File Activity Last Updated Aug 30 2024 18:52 Activity August 29, 2024 11:53 Lin…" at bounding box center [784, 395] width 1508 height 566
copy span "christinecscuder"
click at [1520, 54] on div at bounding box center [1523, 47] width 30 height 30
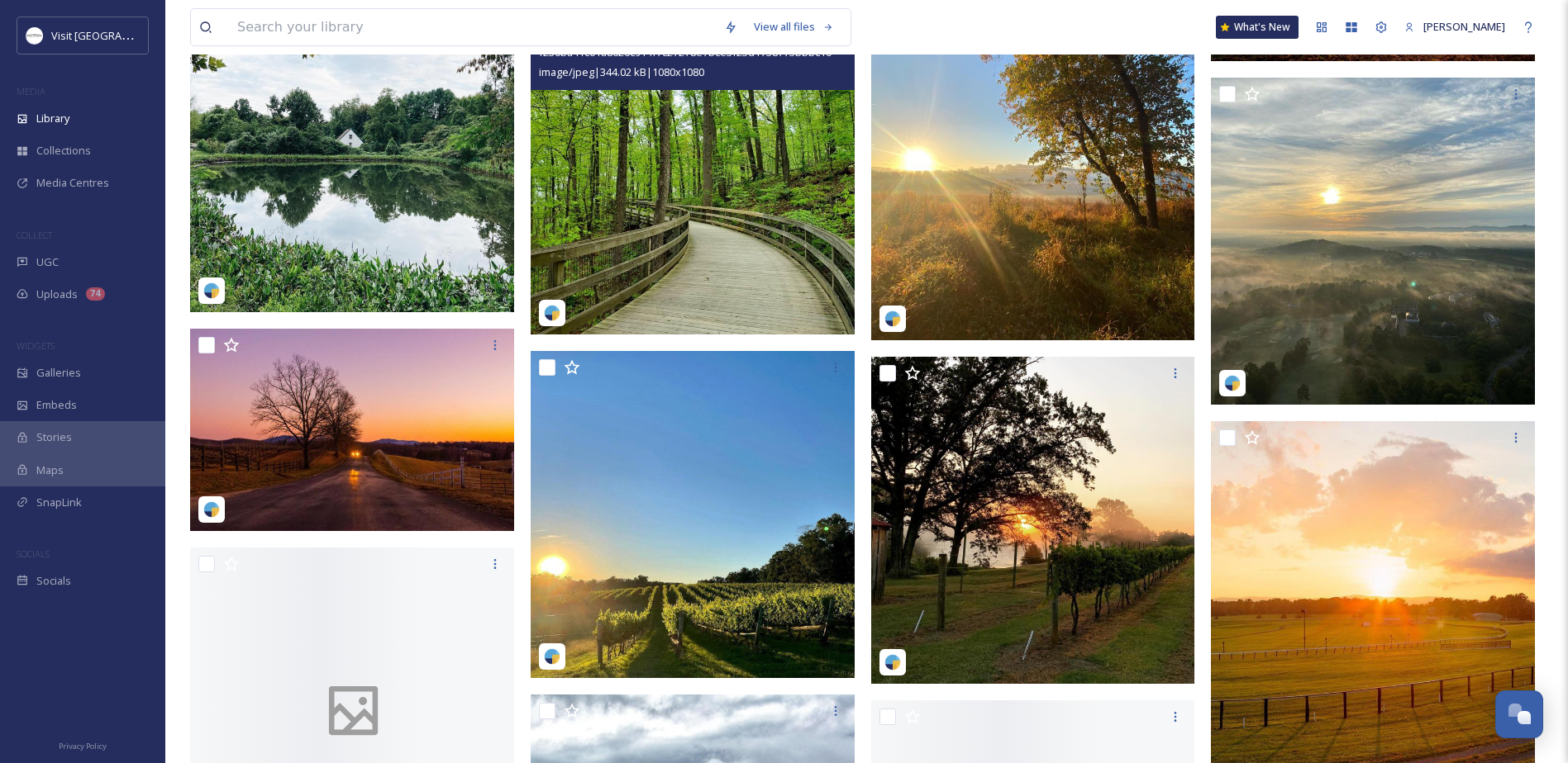
scroll to position [5397, 0]
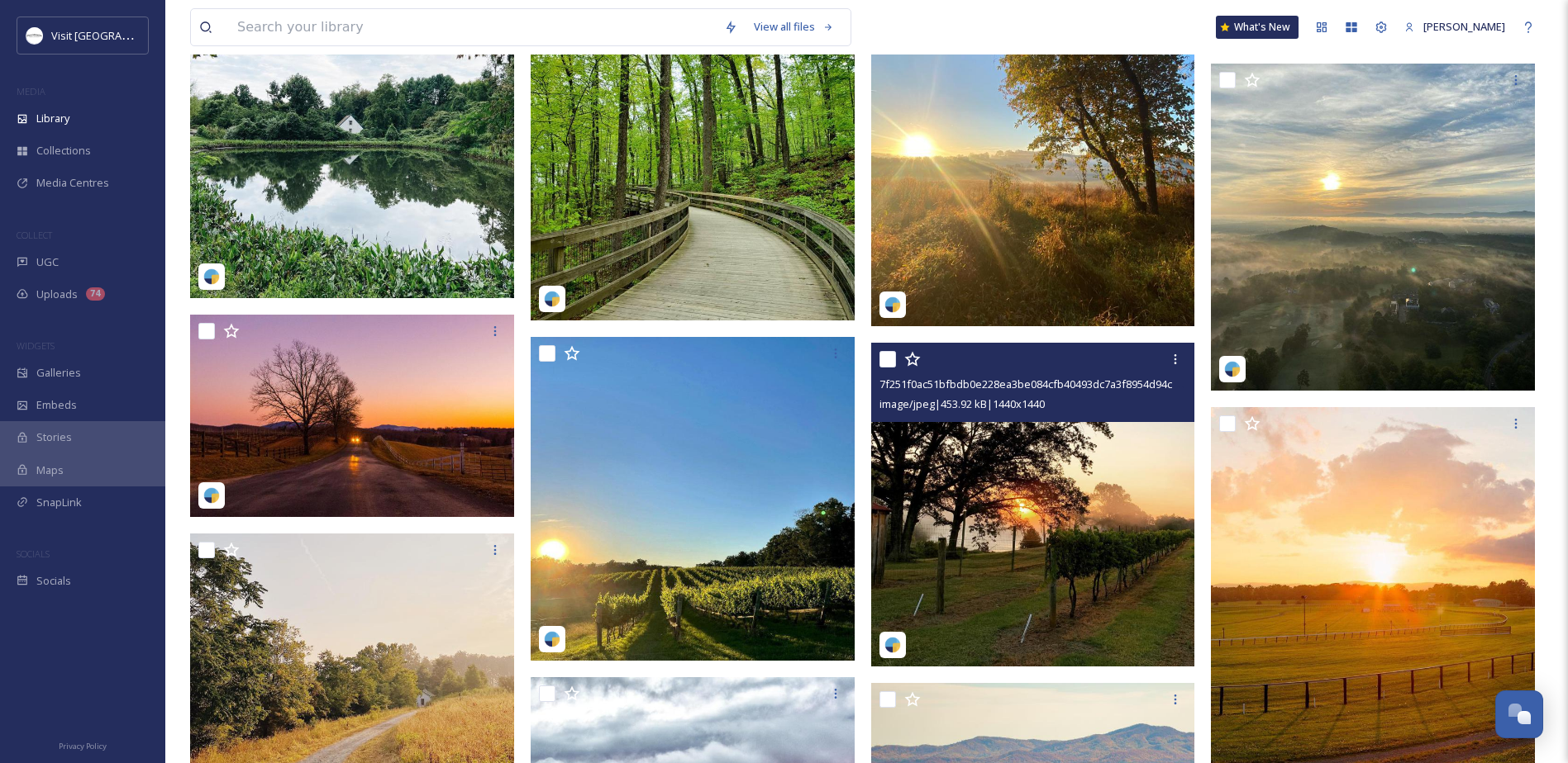
click at [994, 573] on img at bounding box center [1032, 505] width 324 height 324
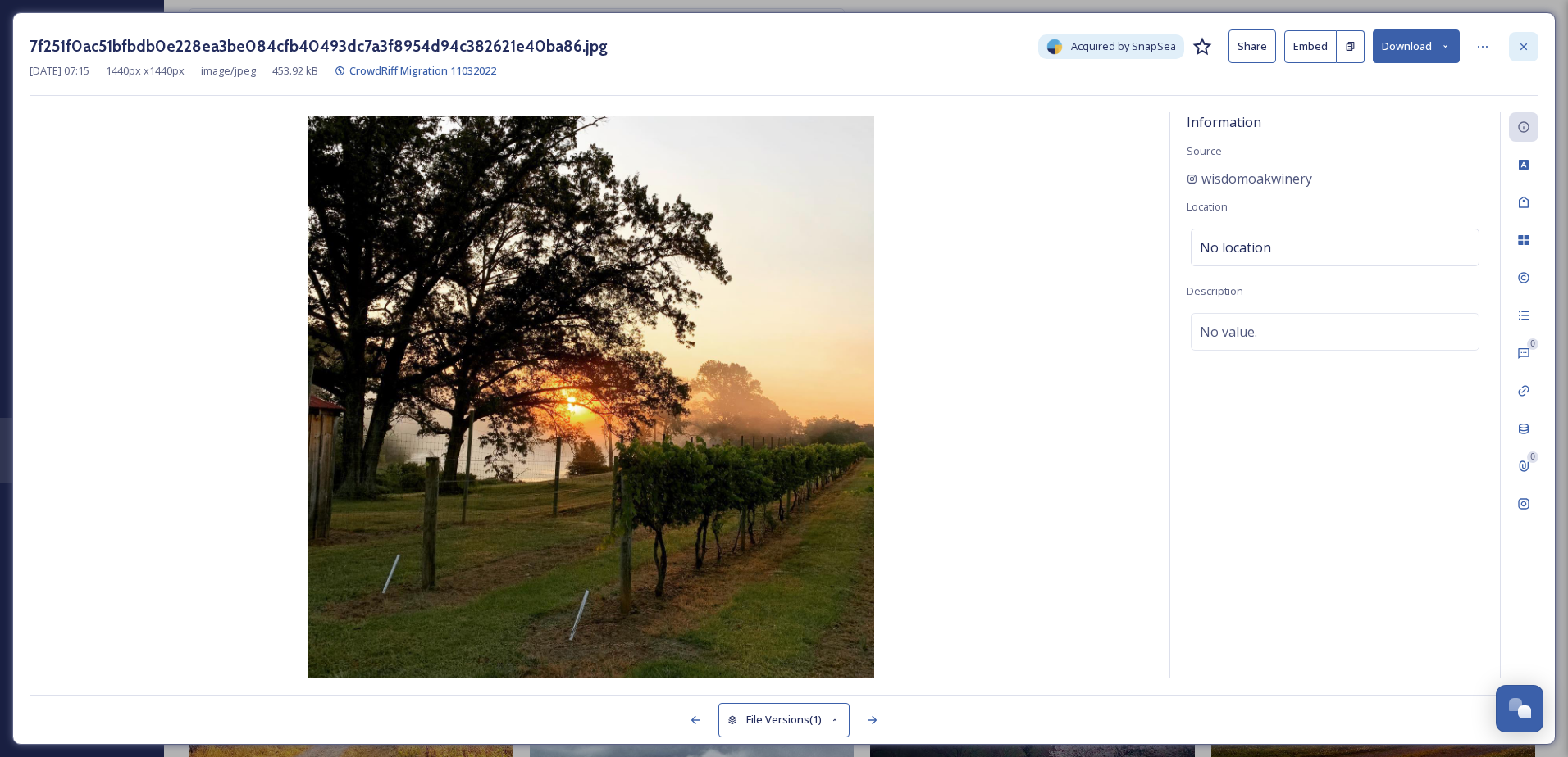
click at [1509, 41] on div at bounding box center [1523, 47] width 30 height 30
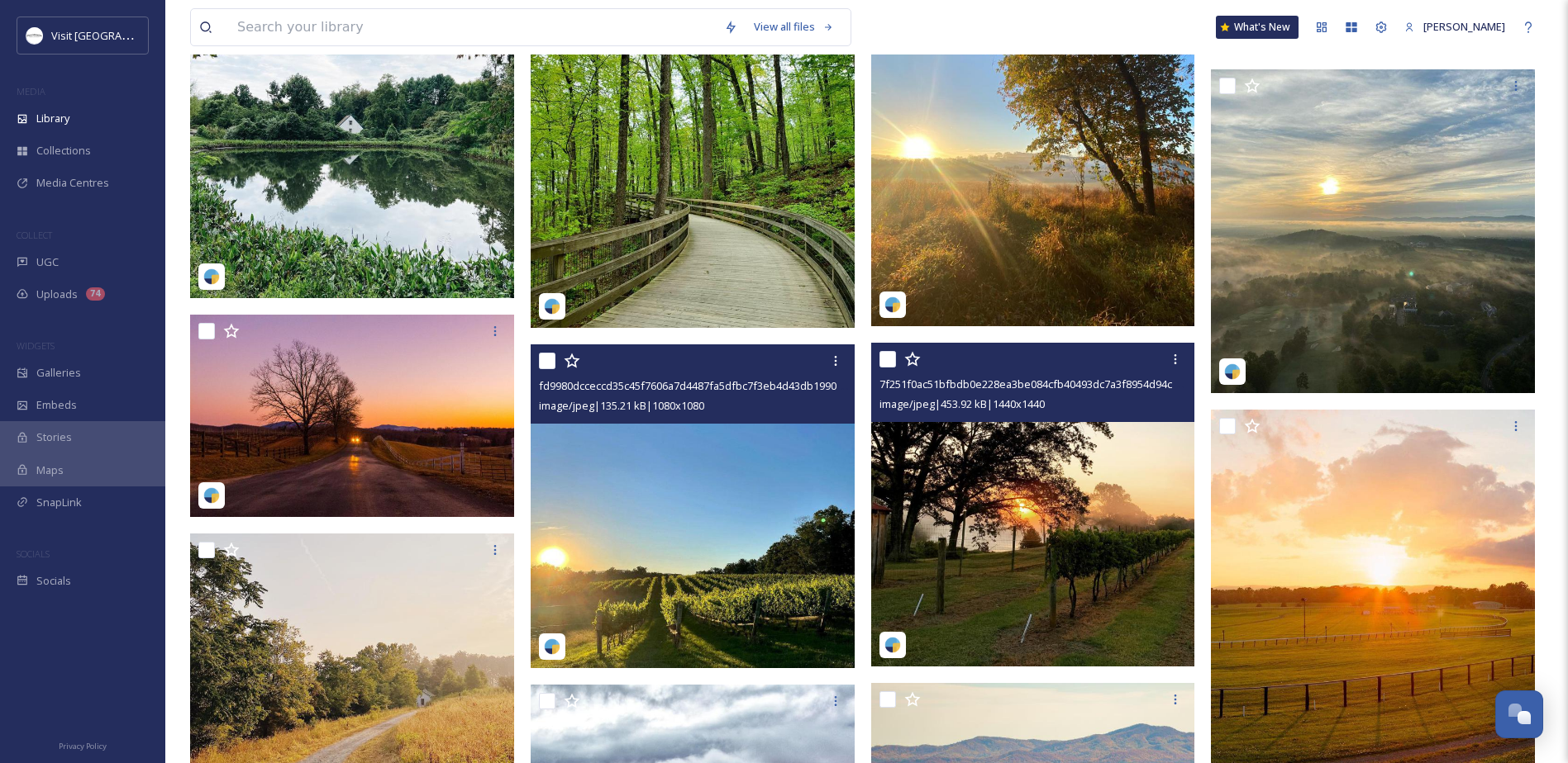
click at [646, 543] on img at bounding box center [692, 506] width 324 height 324
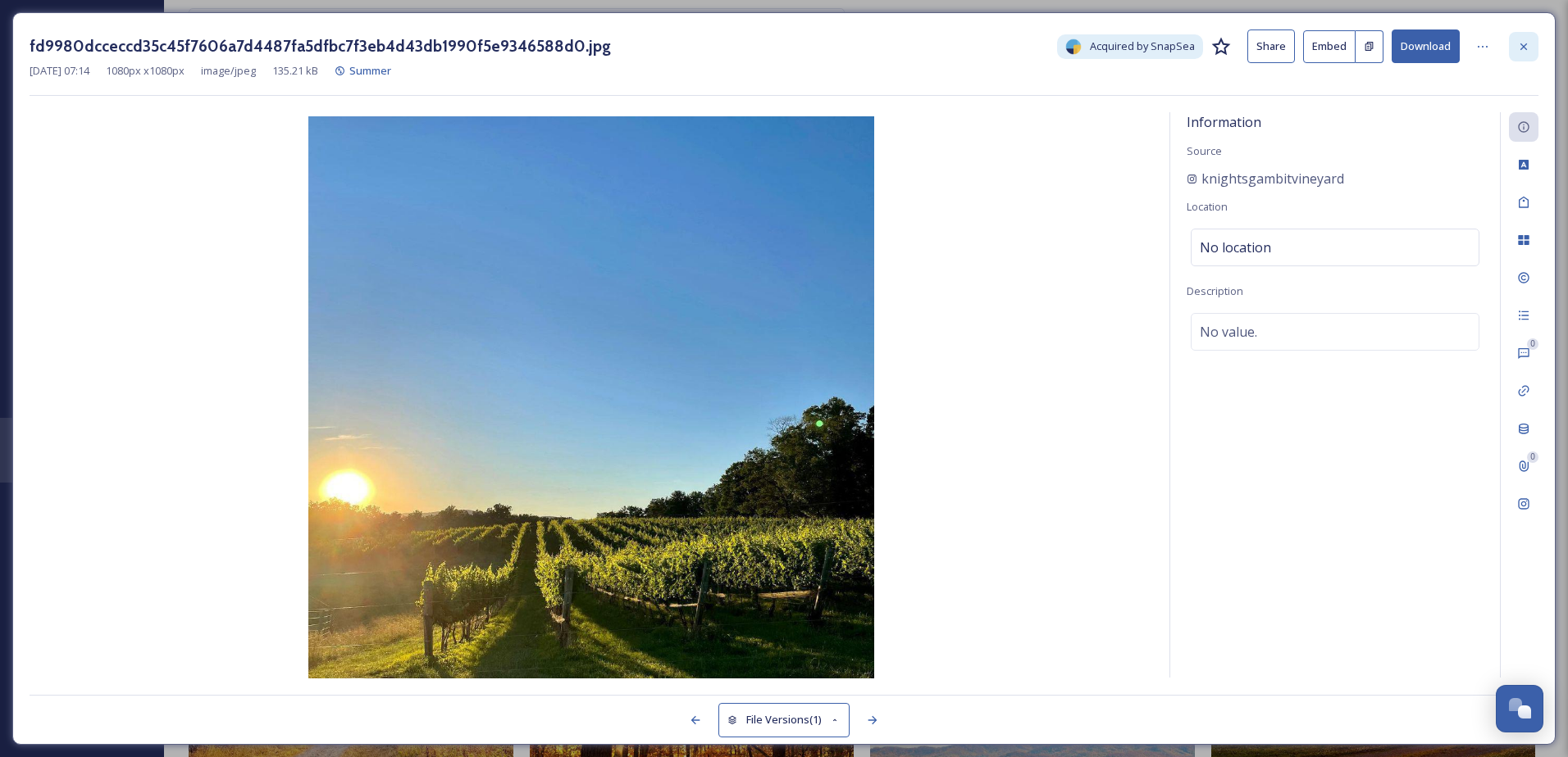
click at [1513, 46] on div at bounding box center [1523, 47] width 30 height 30
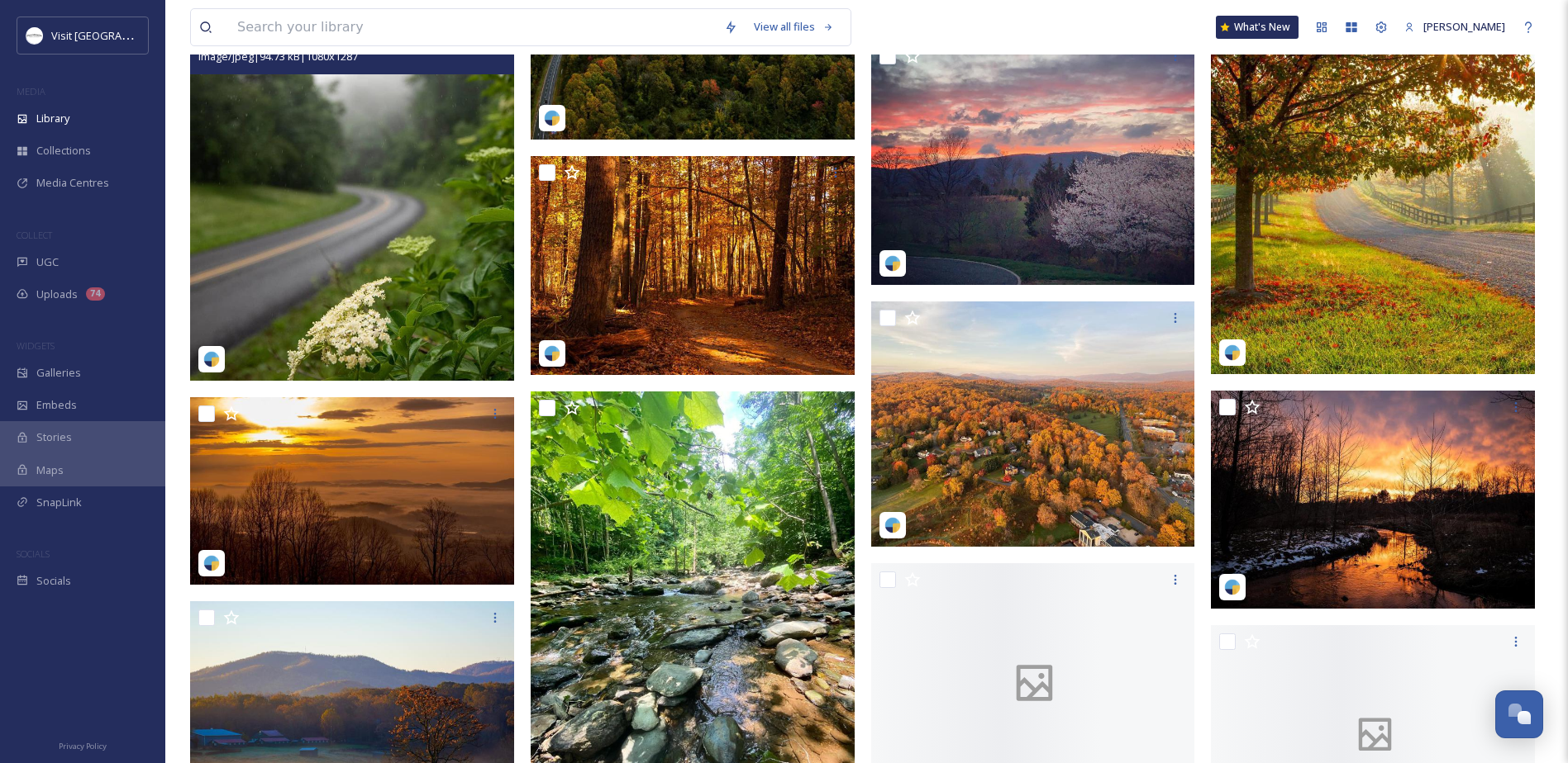
scroll to position [6305, 0]
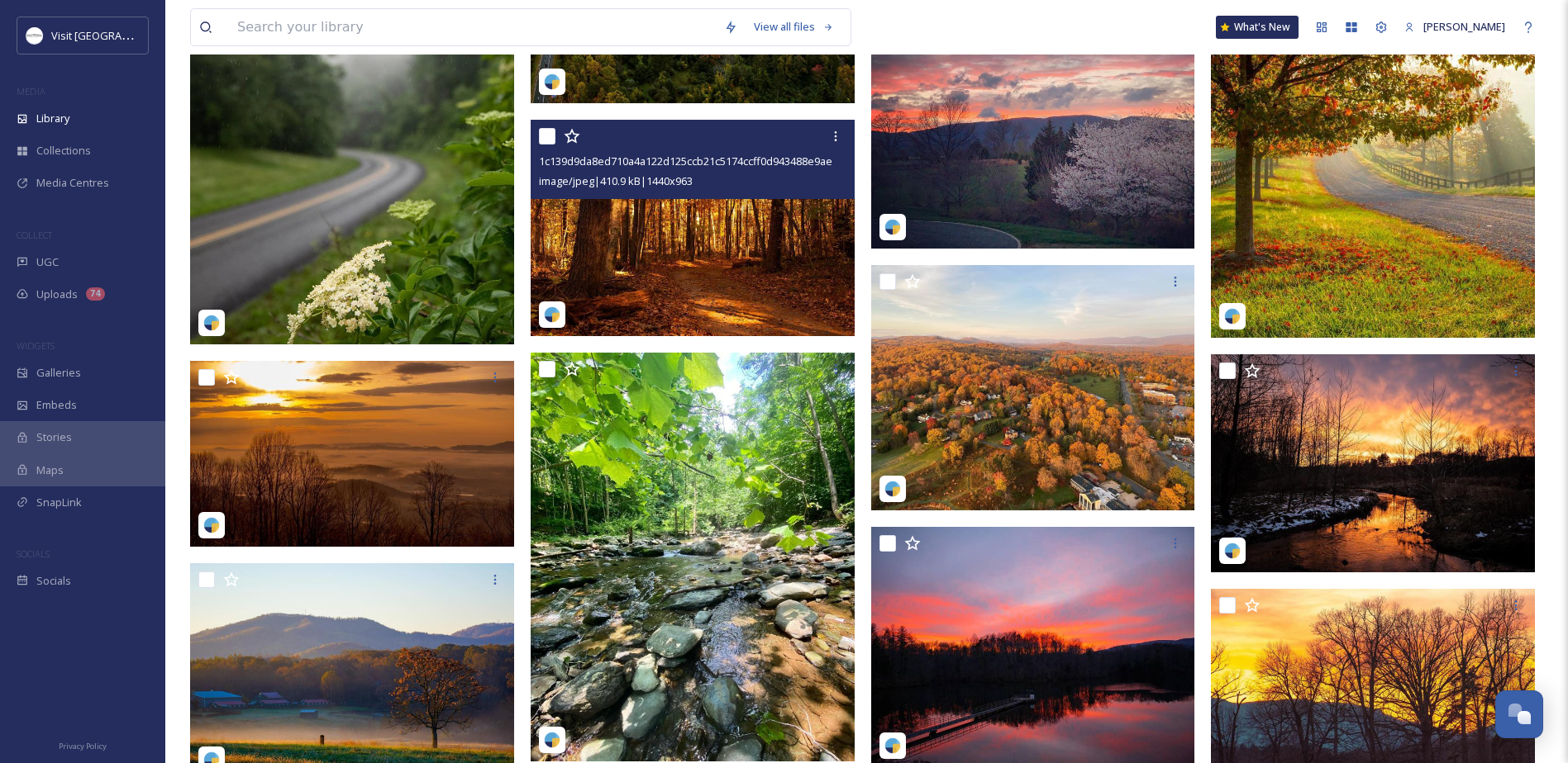
click at [648, 296] on img at bounding box center [692, 228] width 324 height 216
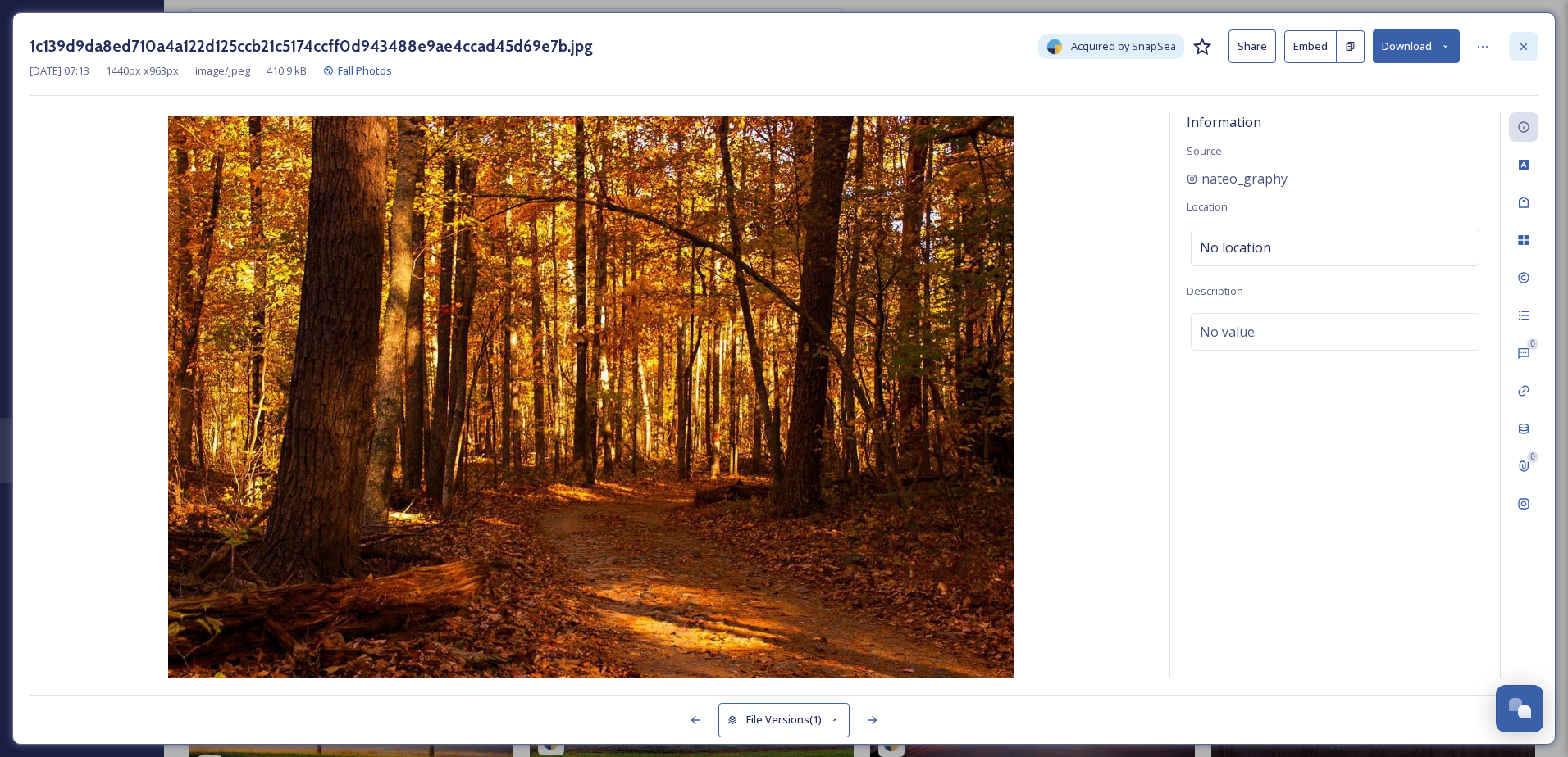
click at [1524, 47] on icon at bounding box center [1522, 46] width 6 height 6
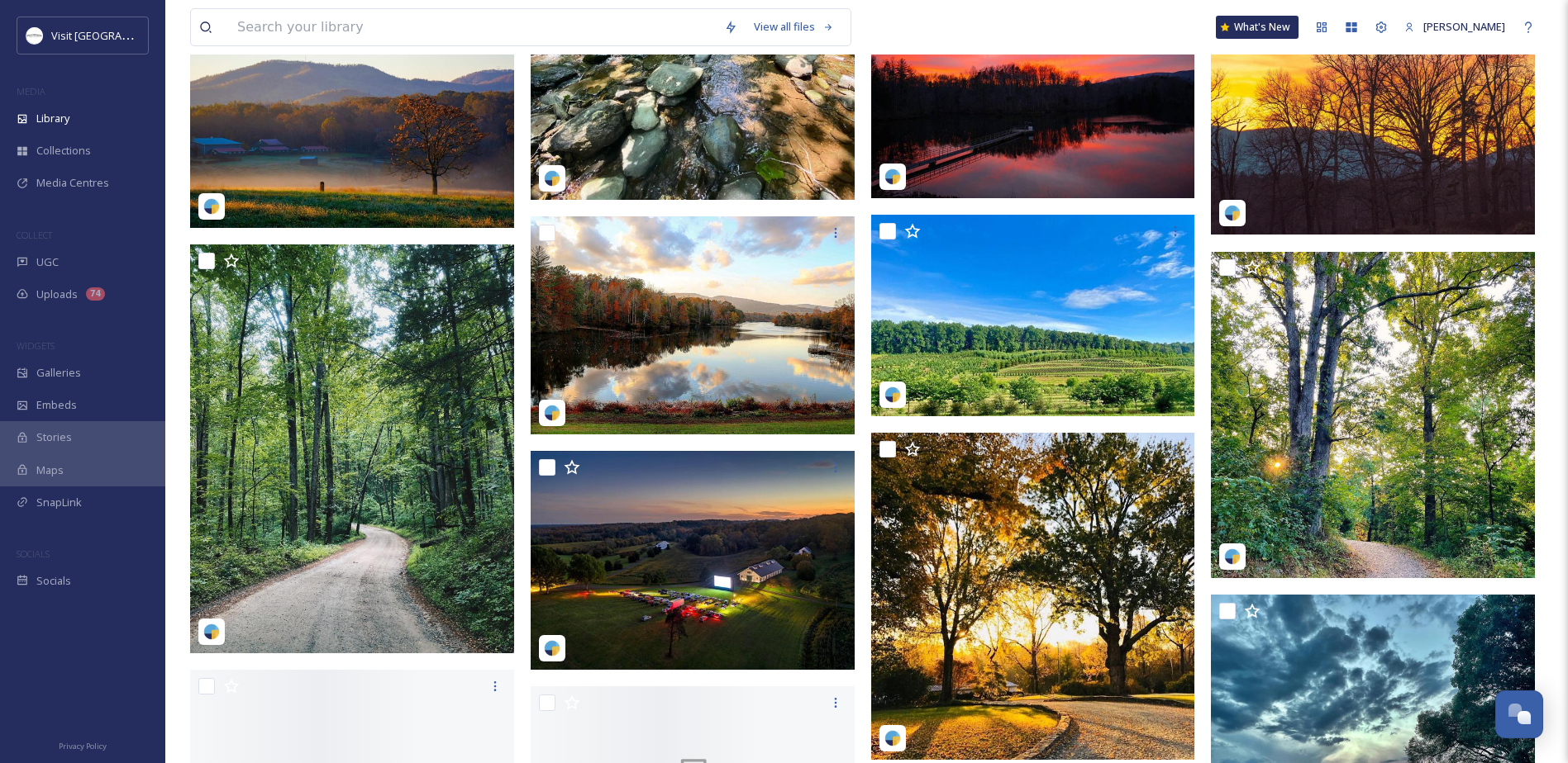
scroll to position [6884, 0]
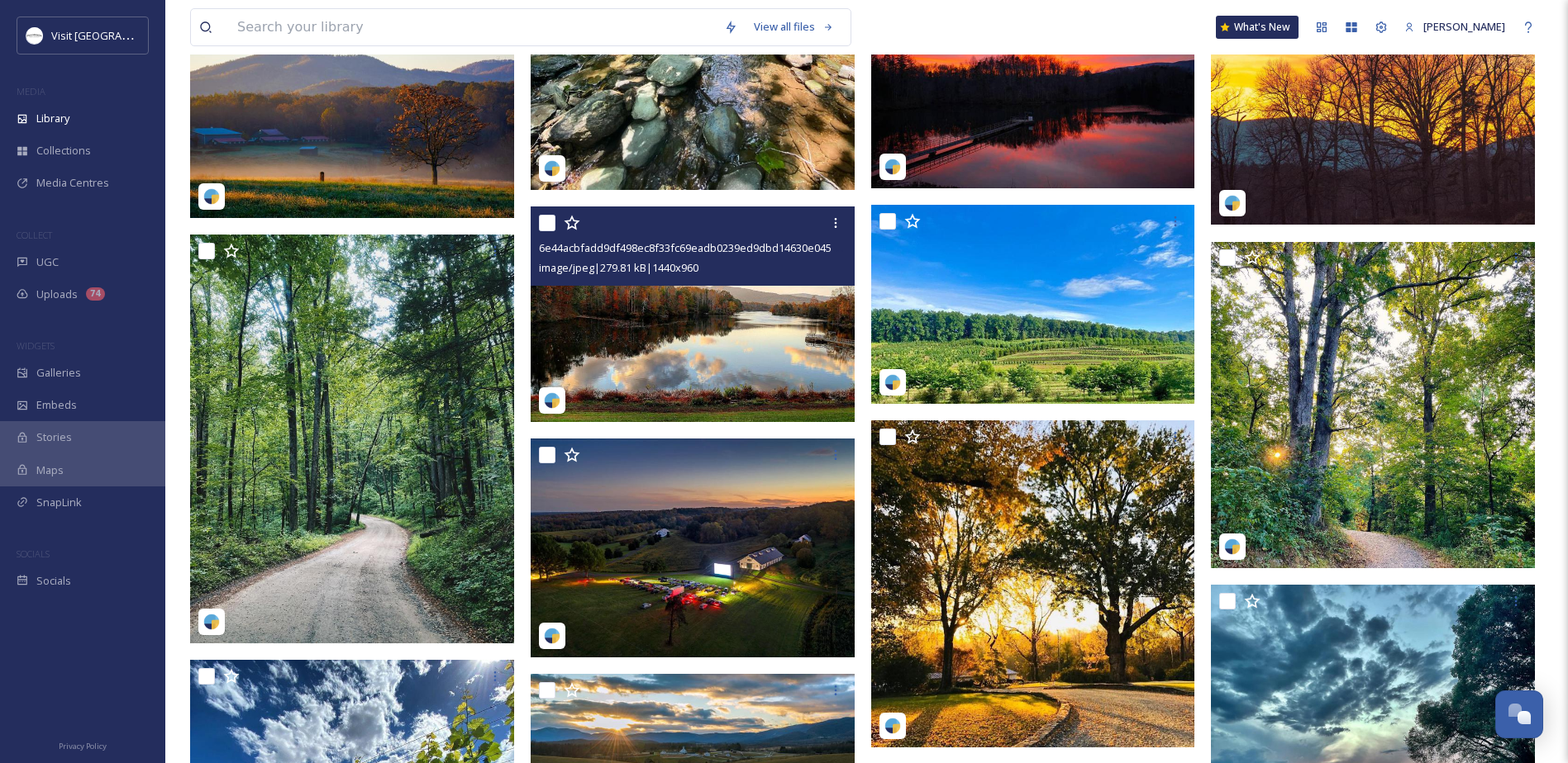
click at [596, 325] on img at bounding box center [692, 314] width 324 height 216
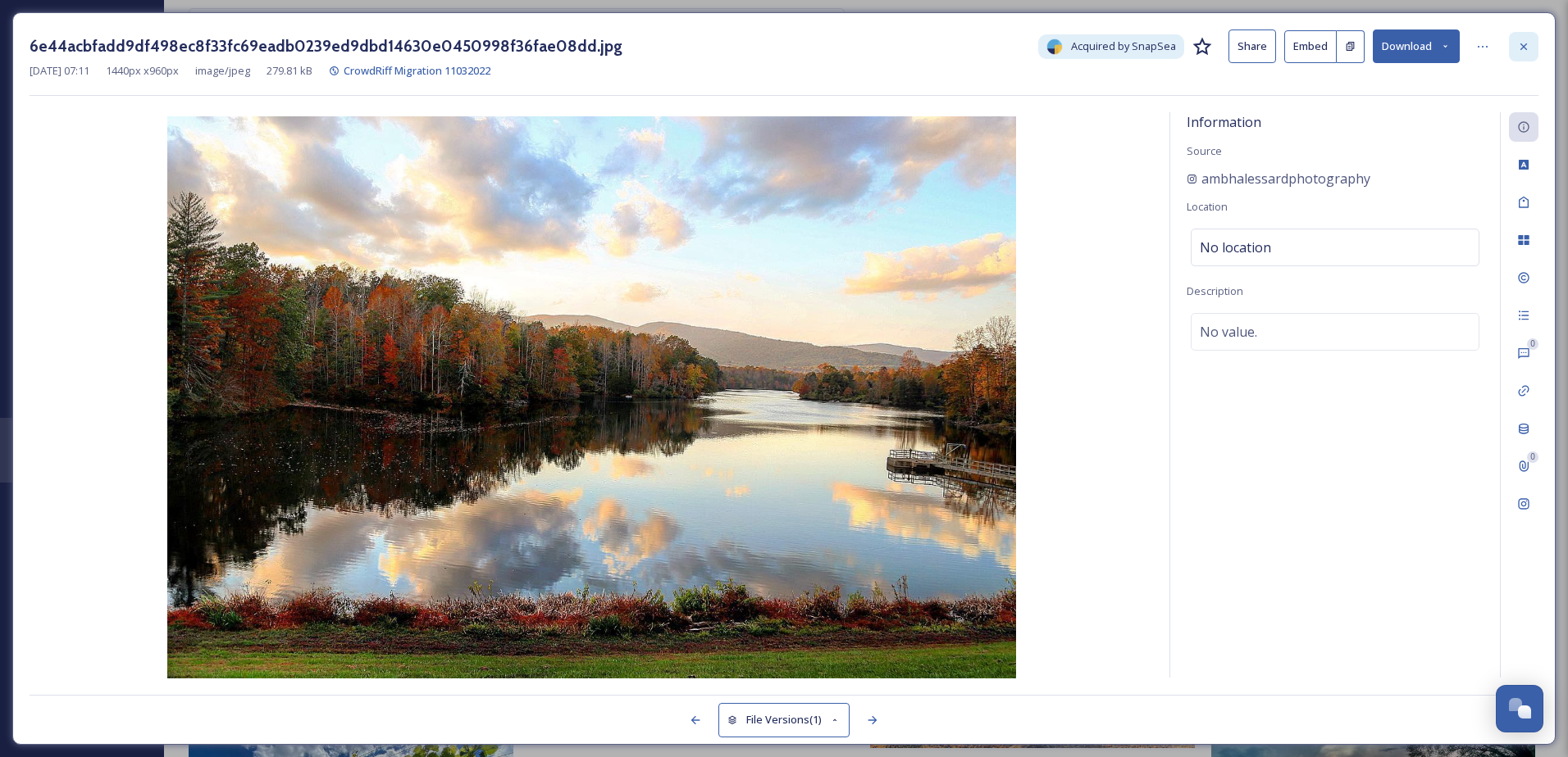
click at [1526, 39] on div at bounding box center [1523, 47] width 30 height 30
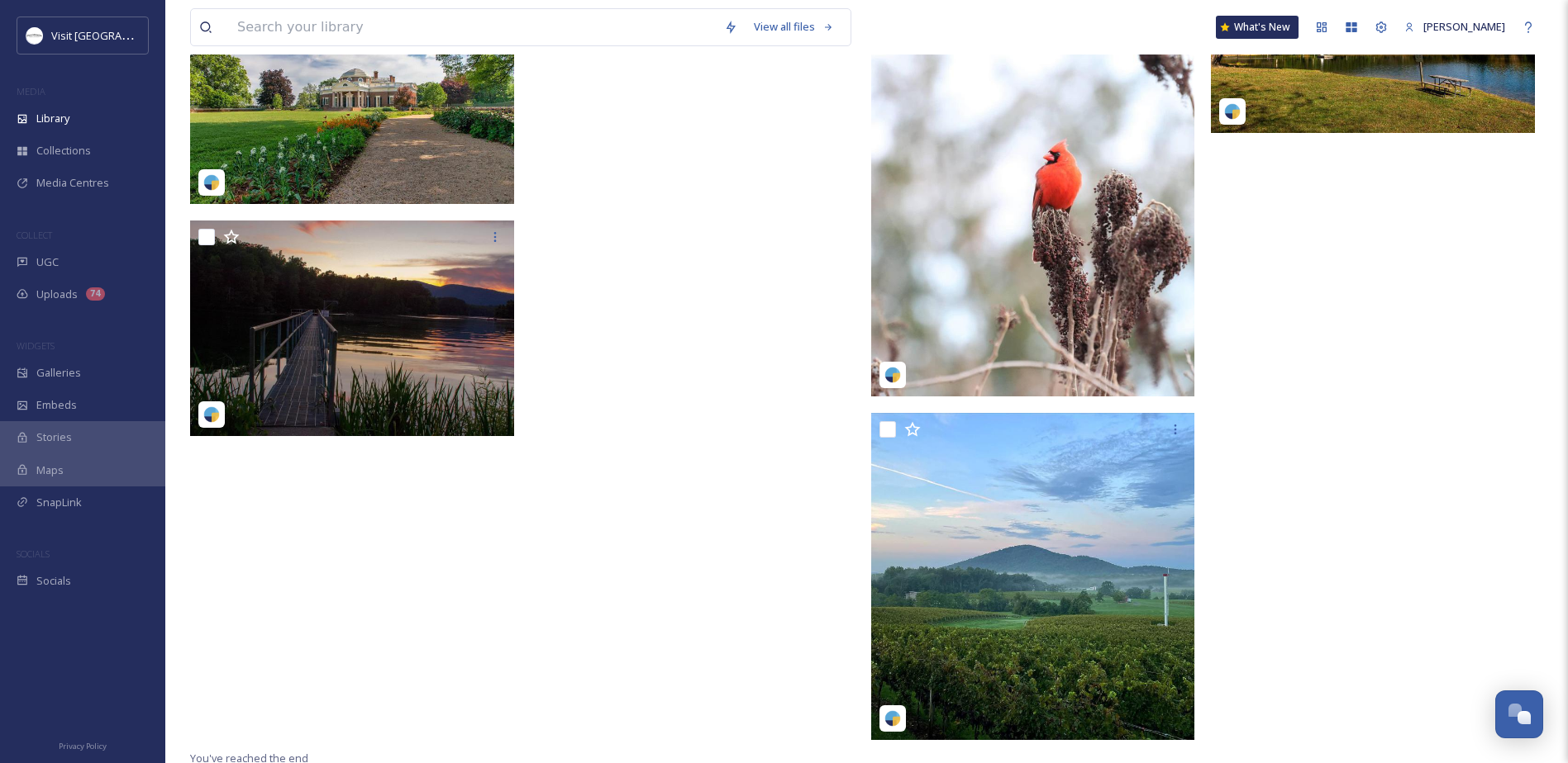
scroll to position [7901, 0]
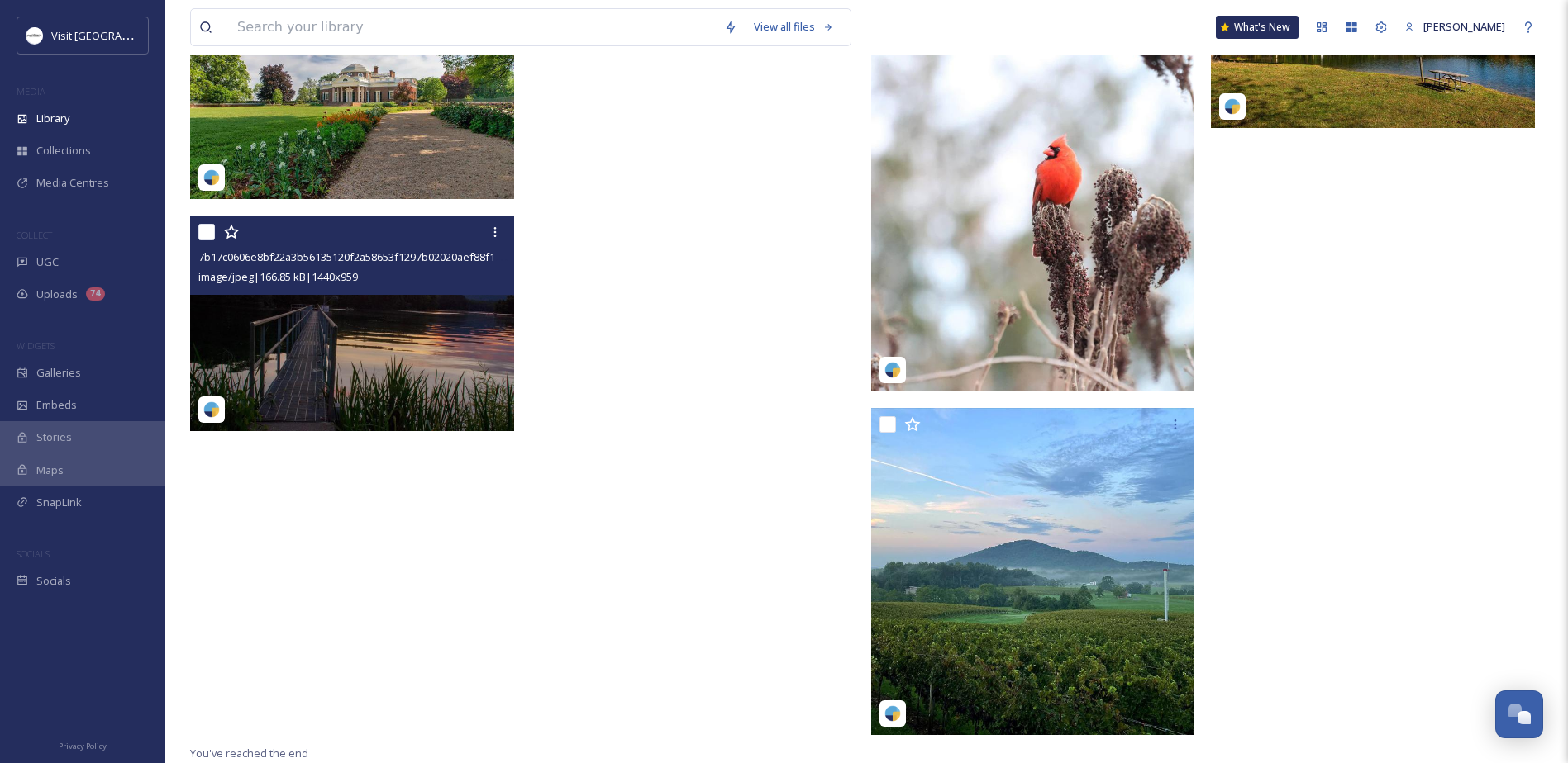
click at [430, 383] on img at bounding box center [351, 323] width 324 height 215
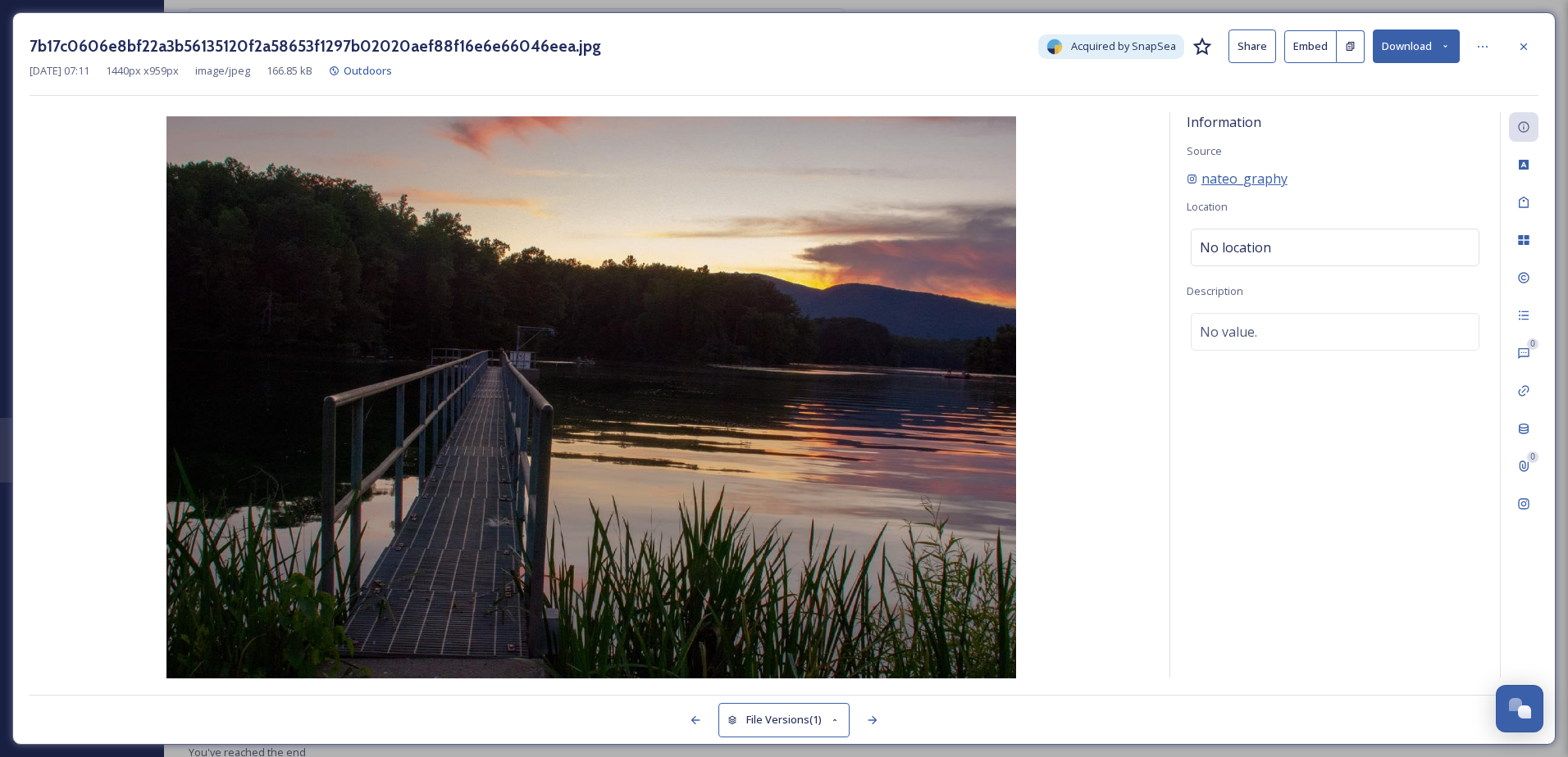
click at [1233, 185] on span "nateo_graphy" at bounding box center [1244, 179] width 86 height 19
click at [1486, 46] on icon at bounding box center [1482, 46] width 13 height 13
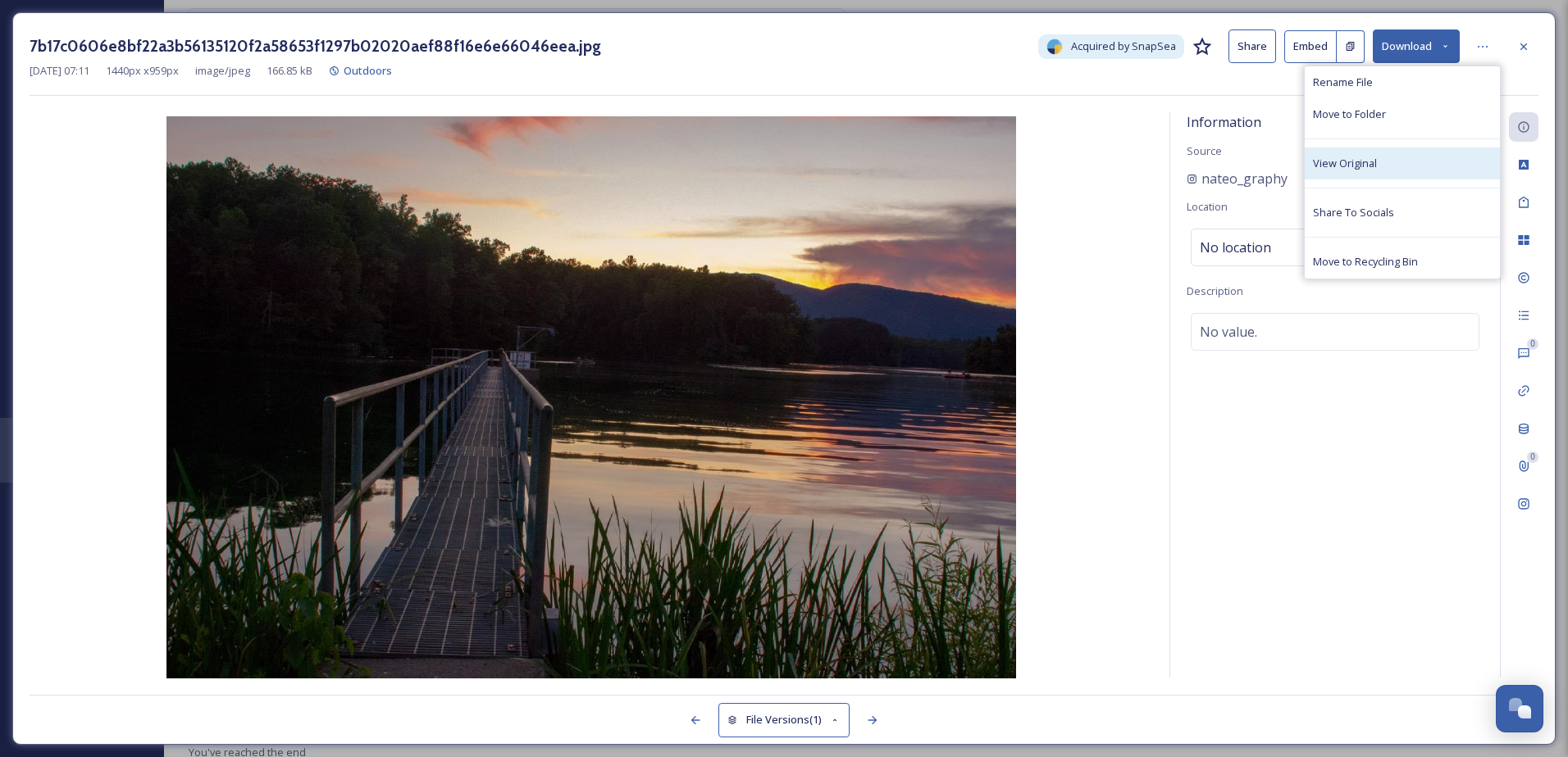
click at [1354, 157] on span "View Original" at bounding box center [1344, 164] width 64 height 16
click at [1396, 39] on button "Download" at bounding box center [1416, 46] width 87 height 33
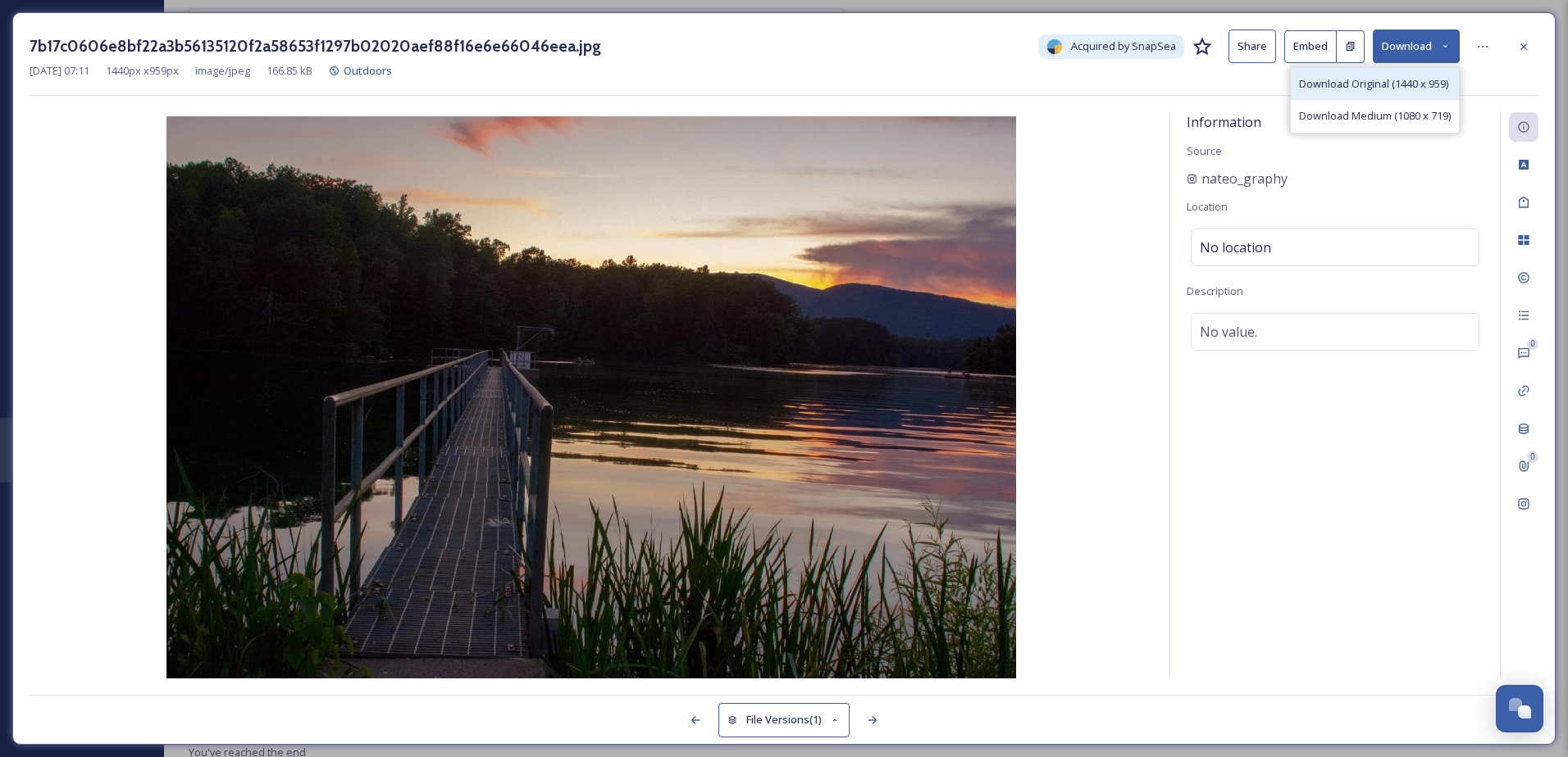
click at [1374, 88] on span "Download Original (1440 x 959)" at bounding box center [1373, 84] width 149 height 16
click at [1521, 47] on icon at bounding box center [1522, 46] width 13 height 13
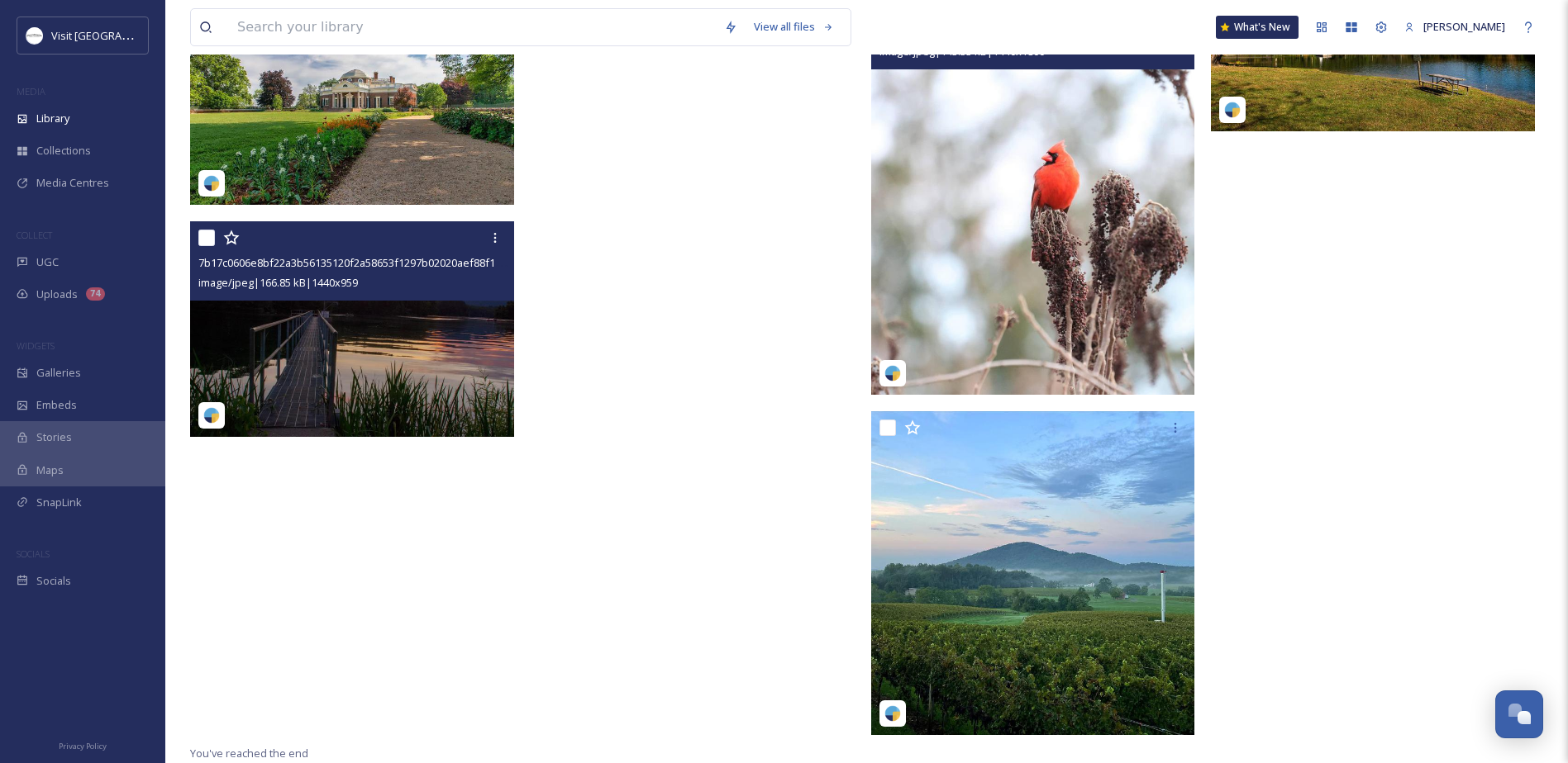
scroll to position [7825, 0]
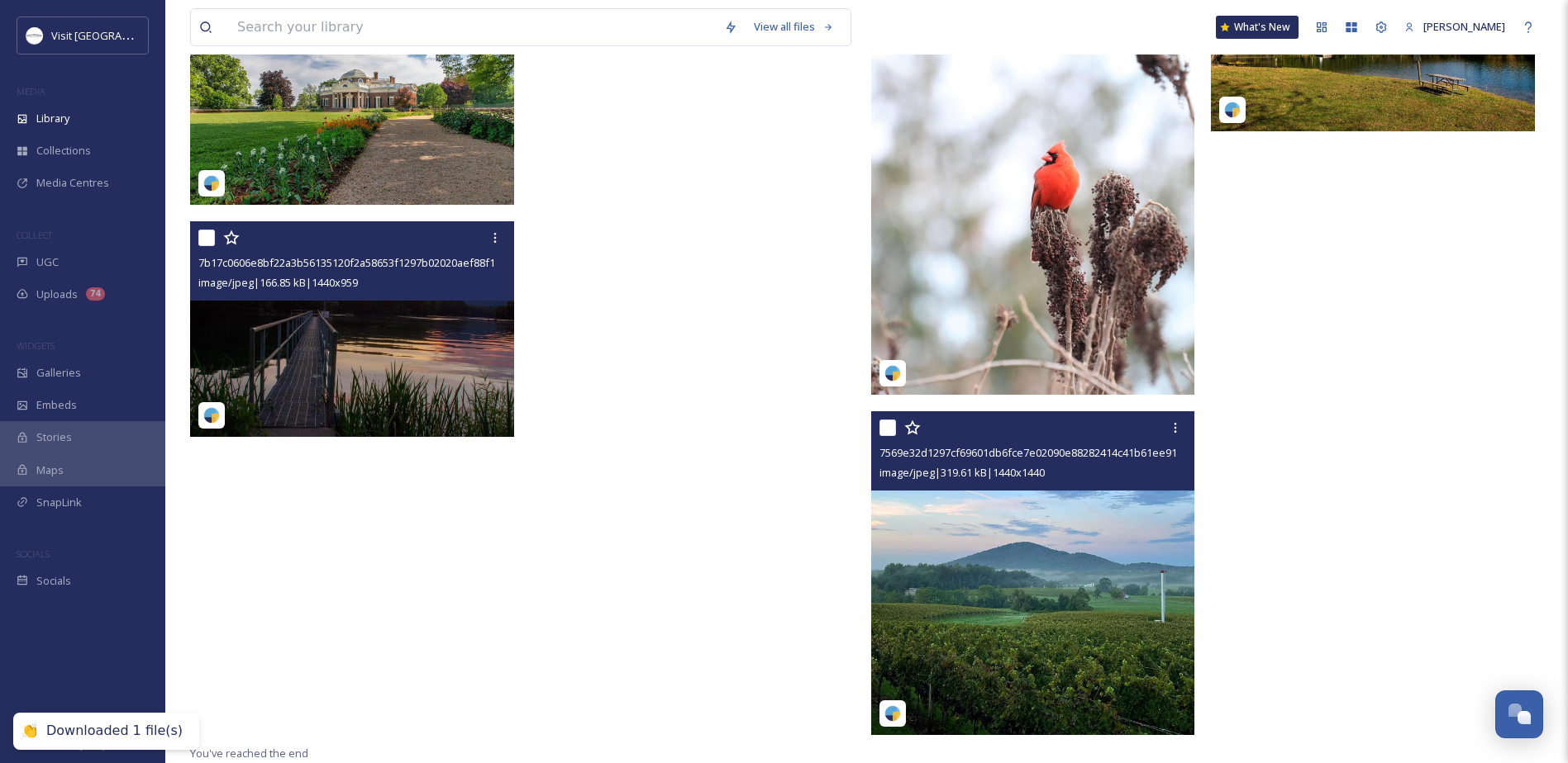
click at [1028, 568] on img at bounding box center [1032, 572] width 324 height 324
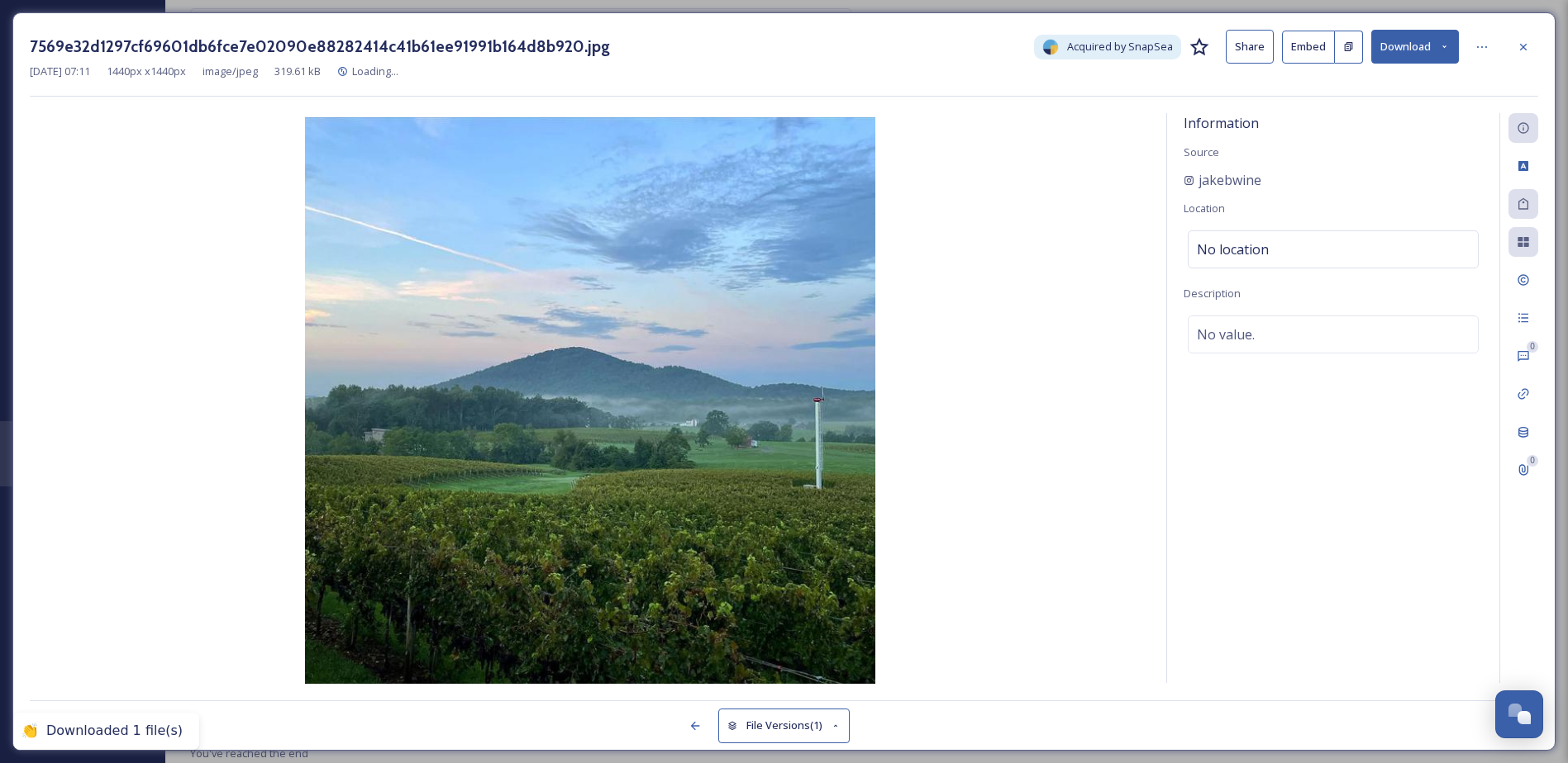
scroll to position [7527, 0]
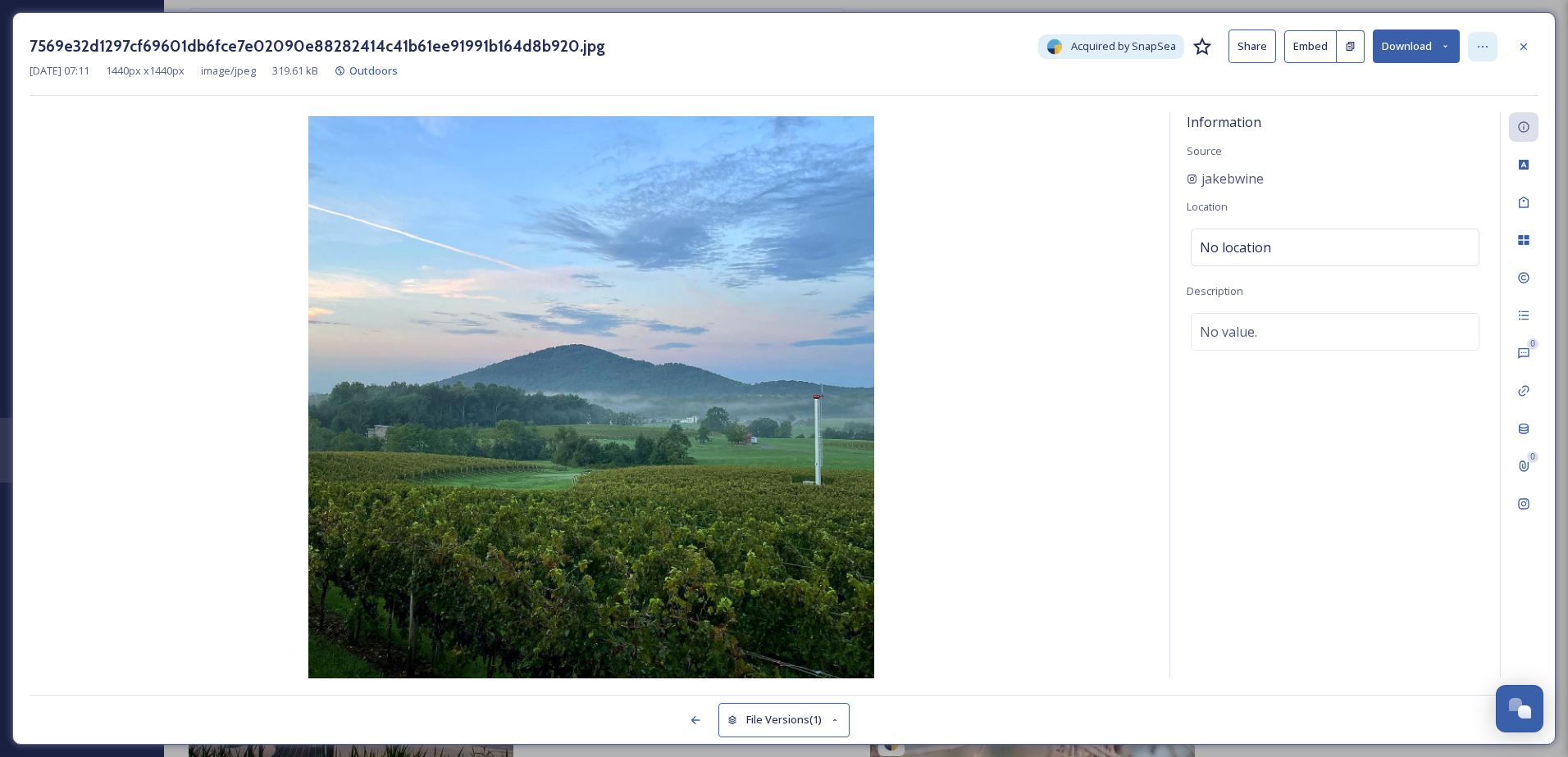
click at [1468, 39] on div at bounding box center [1482, 47] width 30 height 30
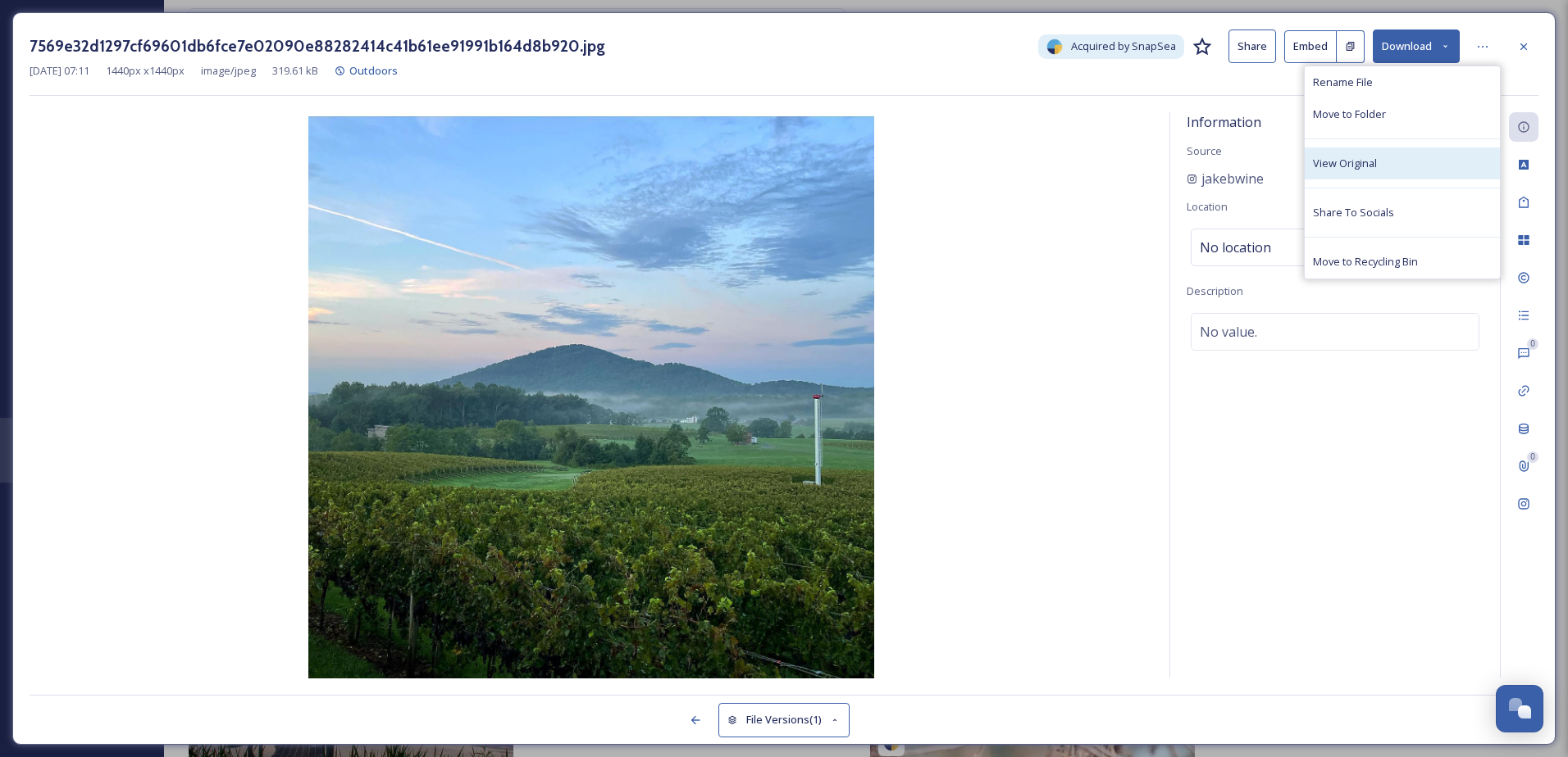
click at [1359, 158] on span "View Original" at bounding box center [1344, 164] width 64 height 16
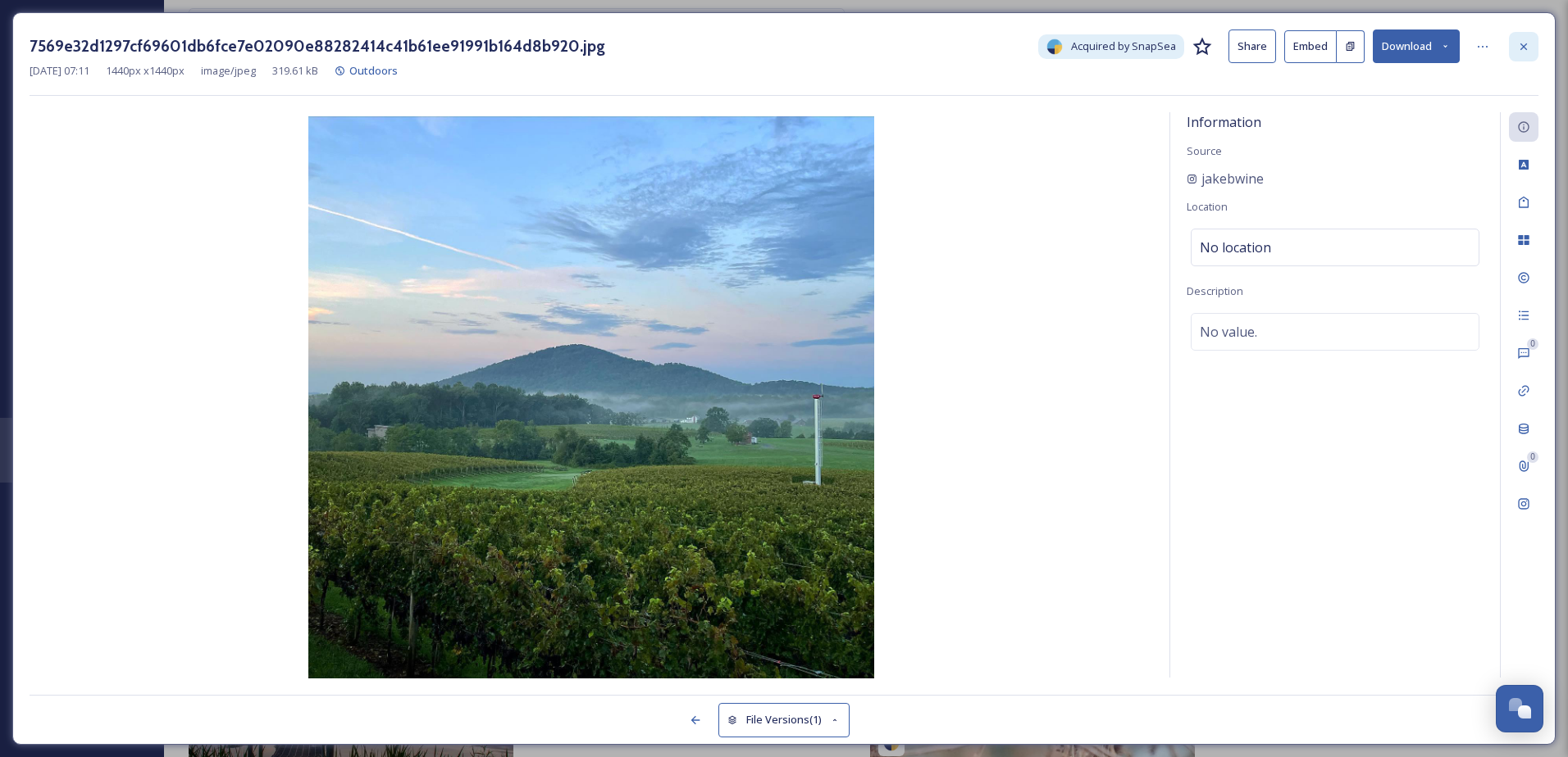
click at [1512, 44] on div at bounding box center [1523, 47] width 30 height 30
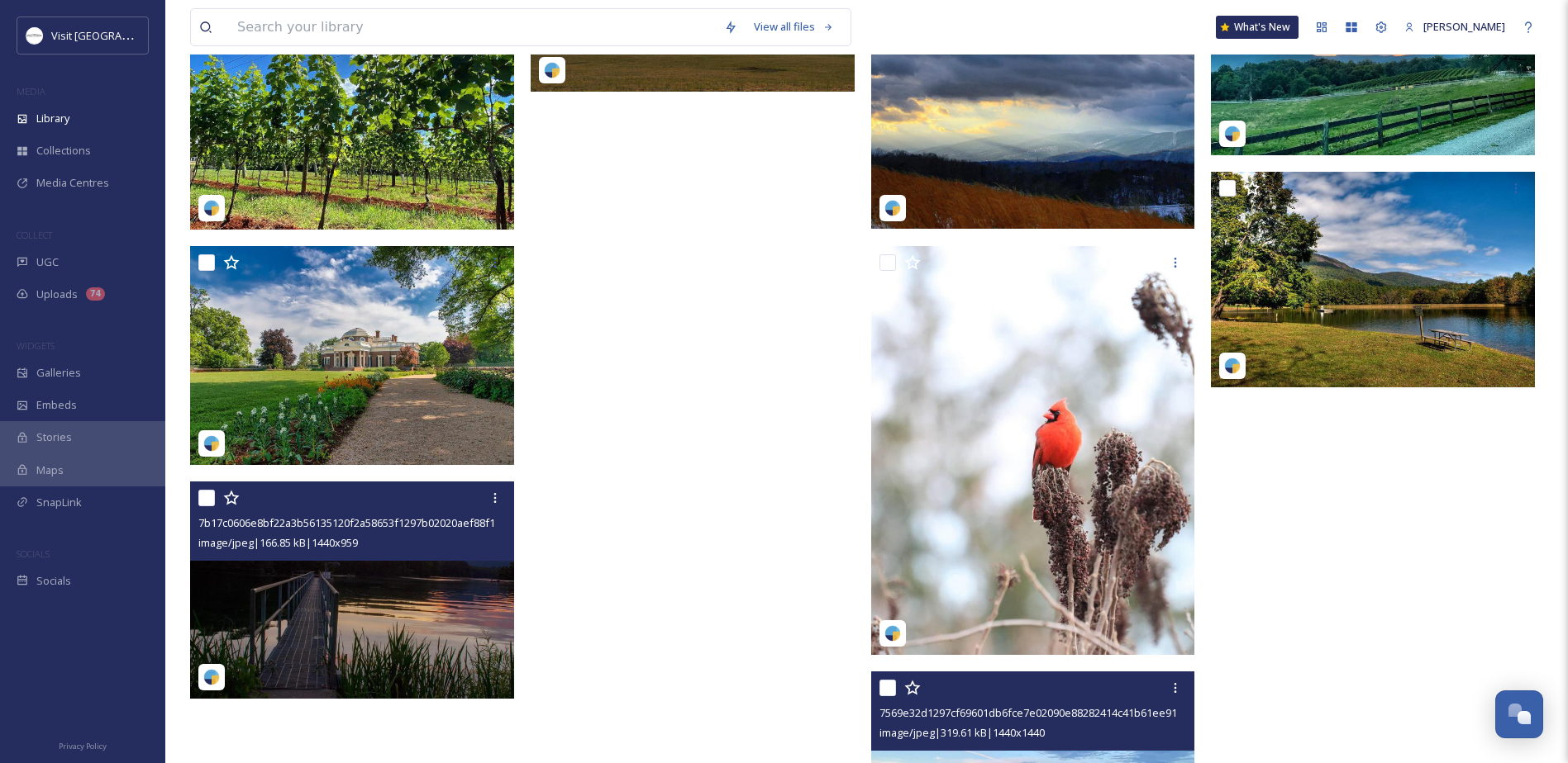
scroll to position [7406, 0]
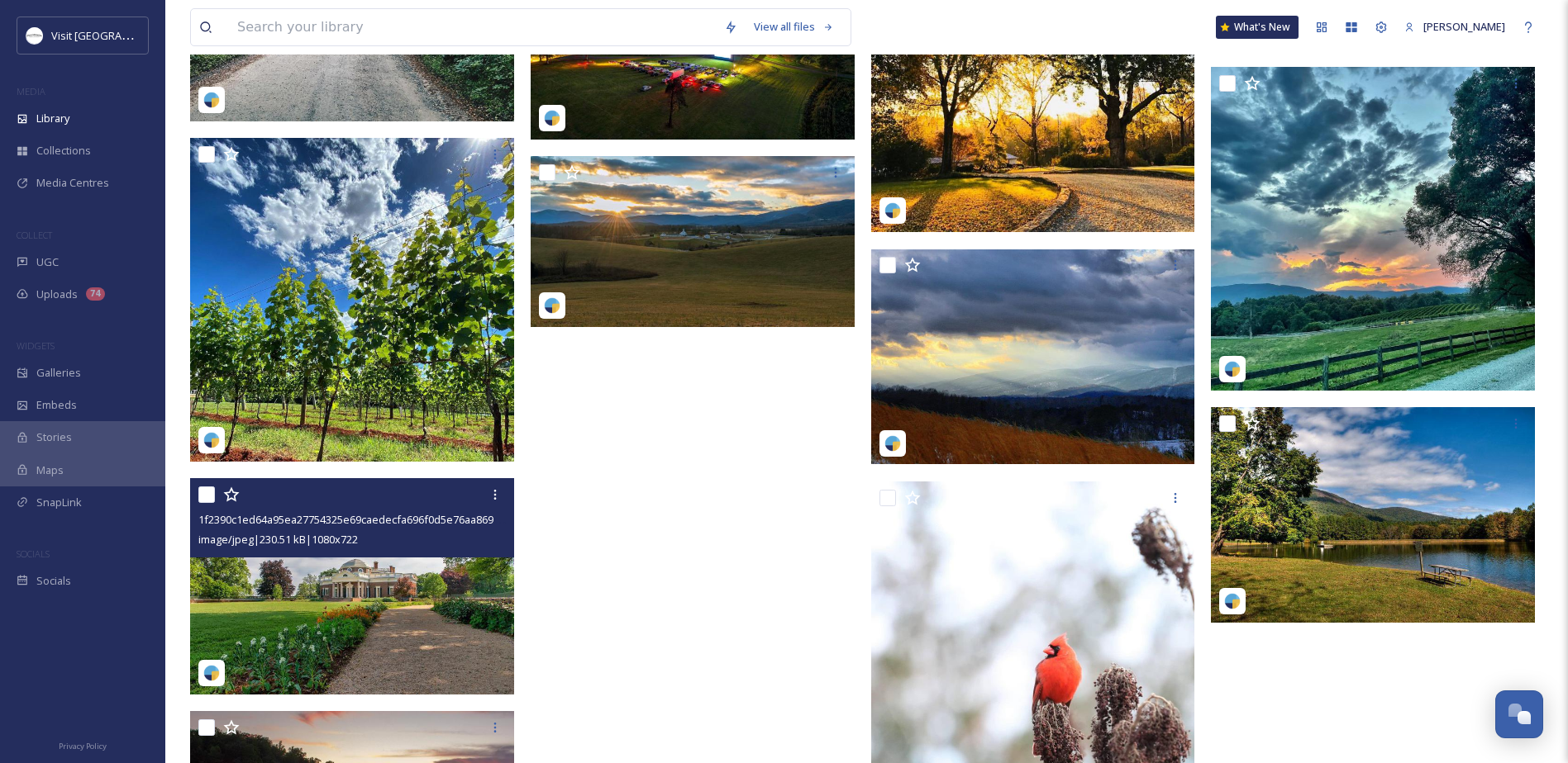
click at [371, 593] on img at bounding box center [351, 586] width 324 height 216
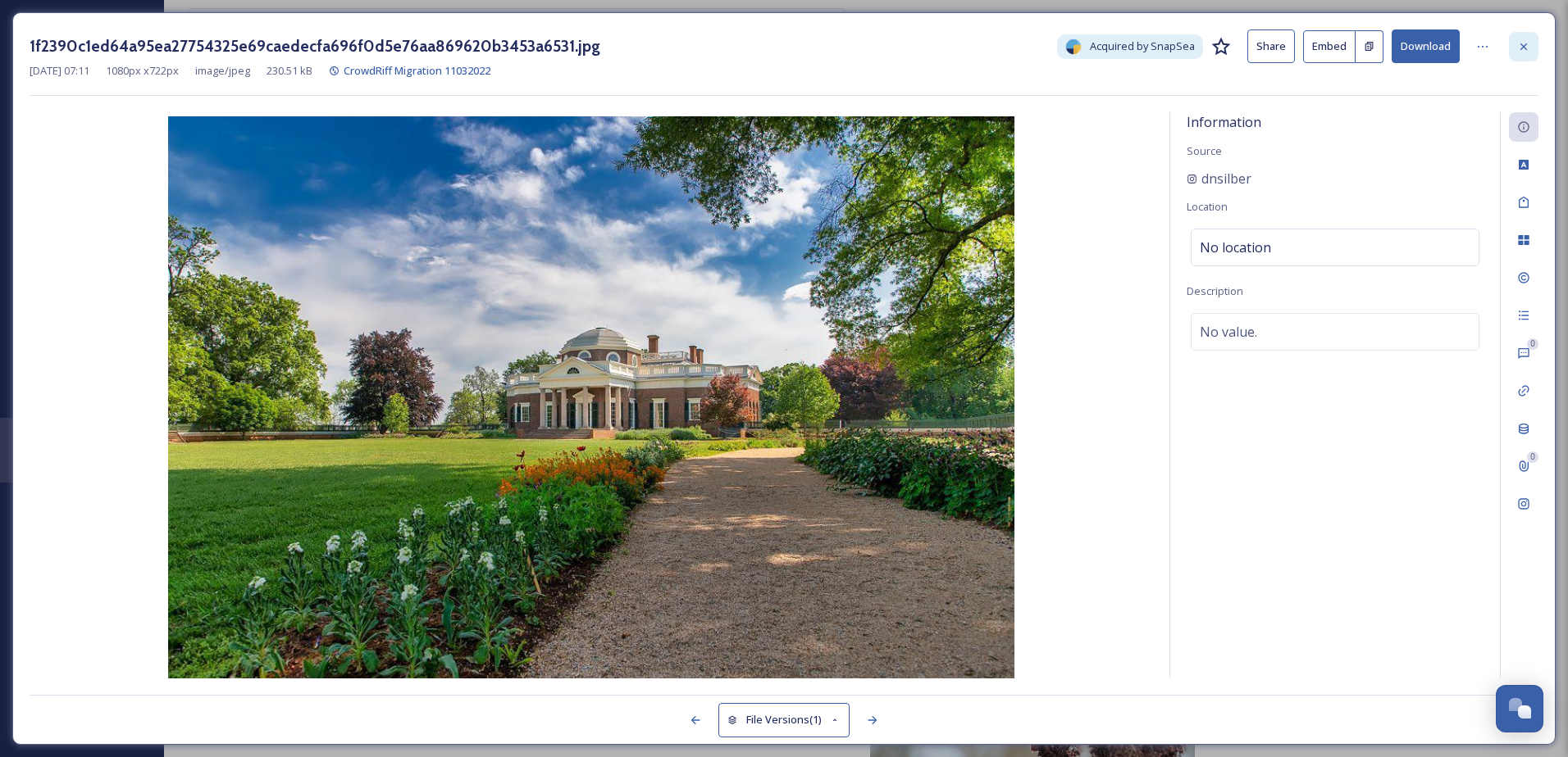
click at [1516, 46] on div at bounding box center [1523, 47] width 30 height 30
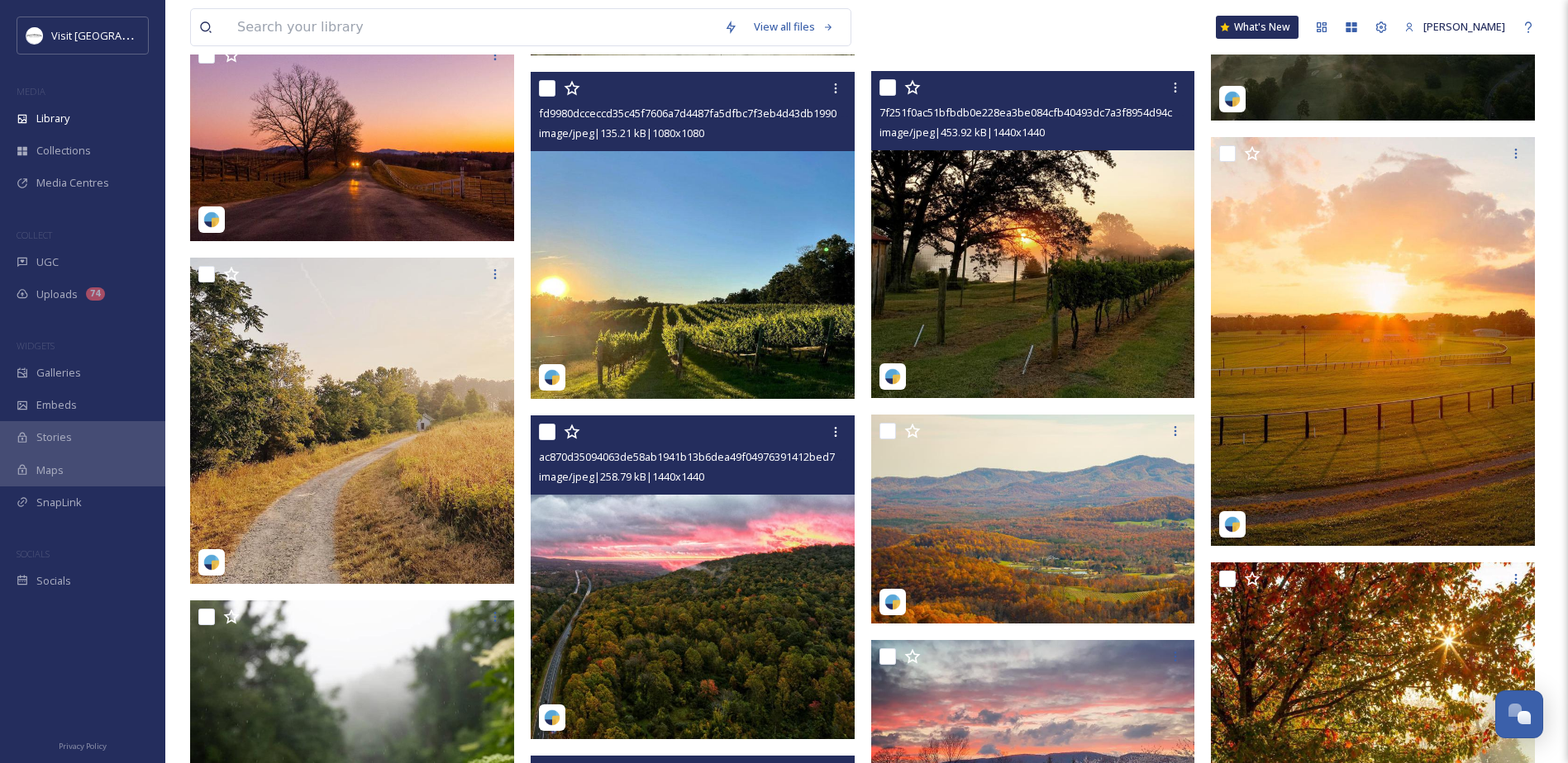
scroll to position [5671, 0]
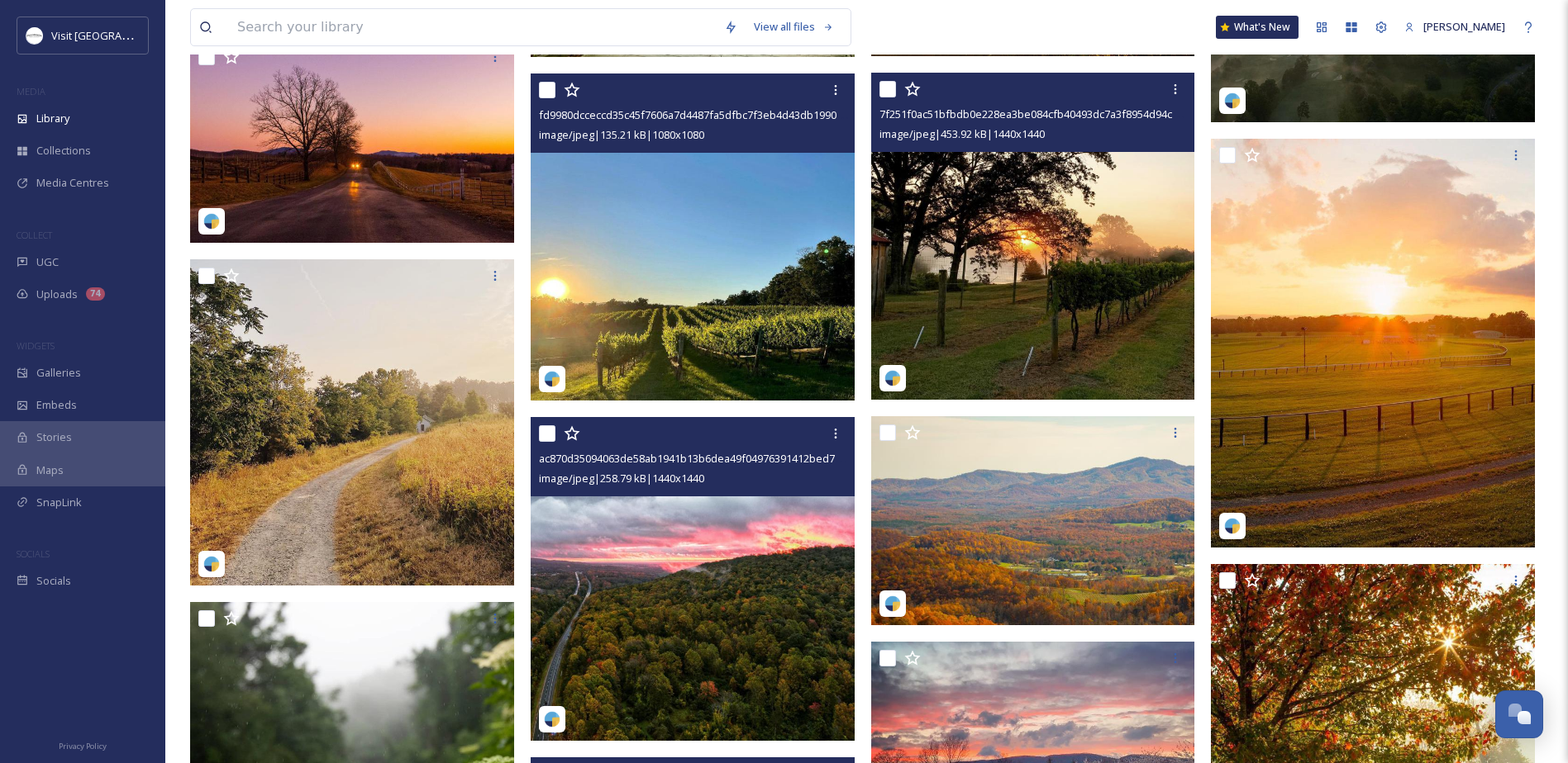
click at [646, 513] on img at bounding box center [692, 579] width 324 height 324
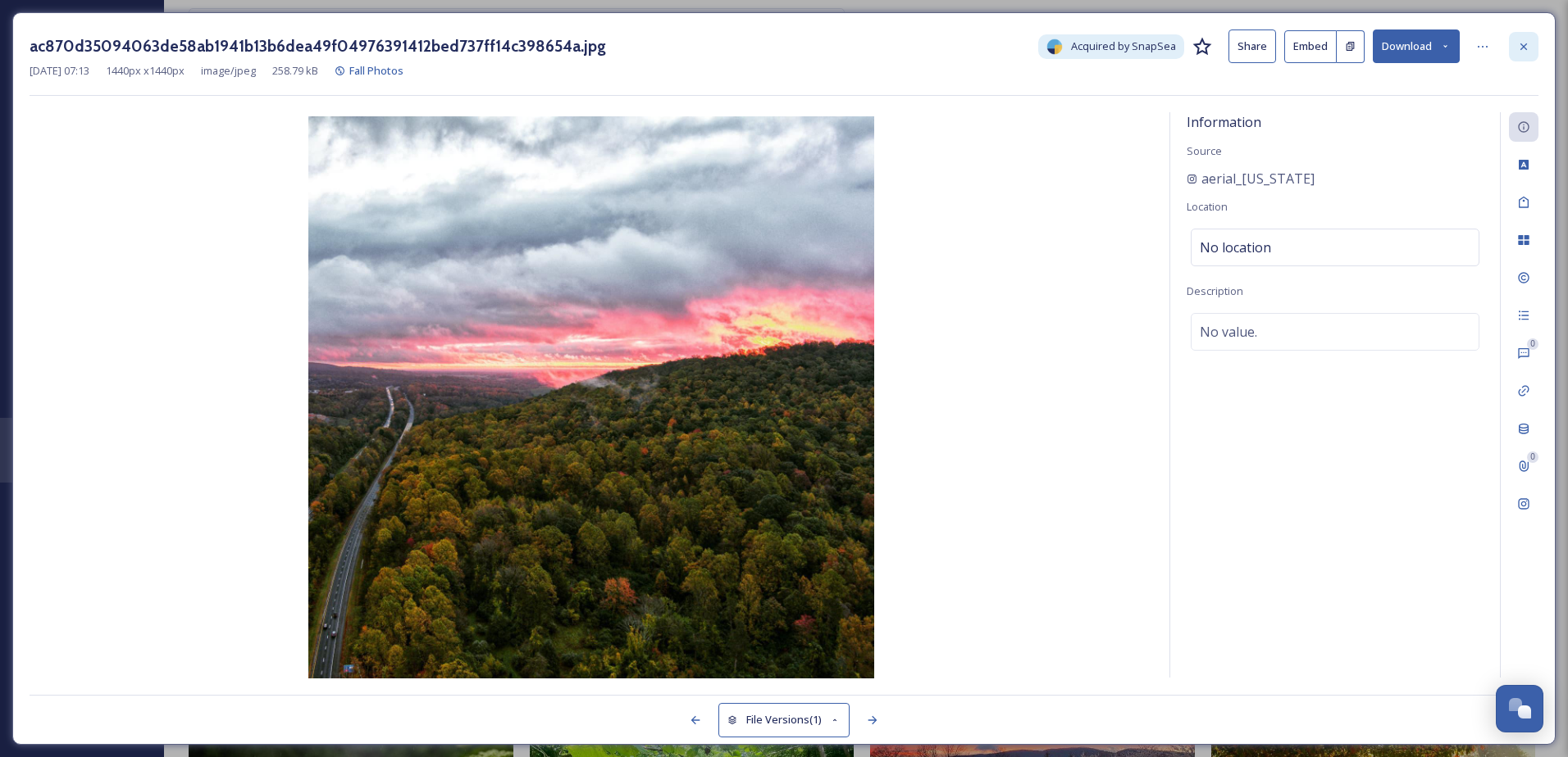
click at [1529, 47] on div at bounding box center [1523, 47] width 30 height 30
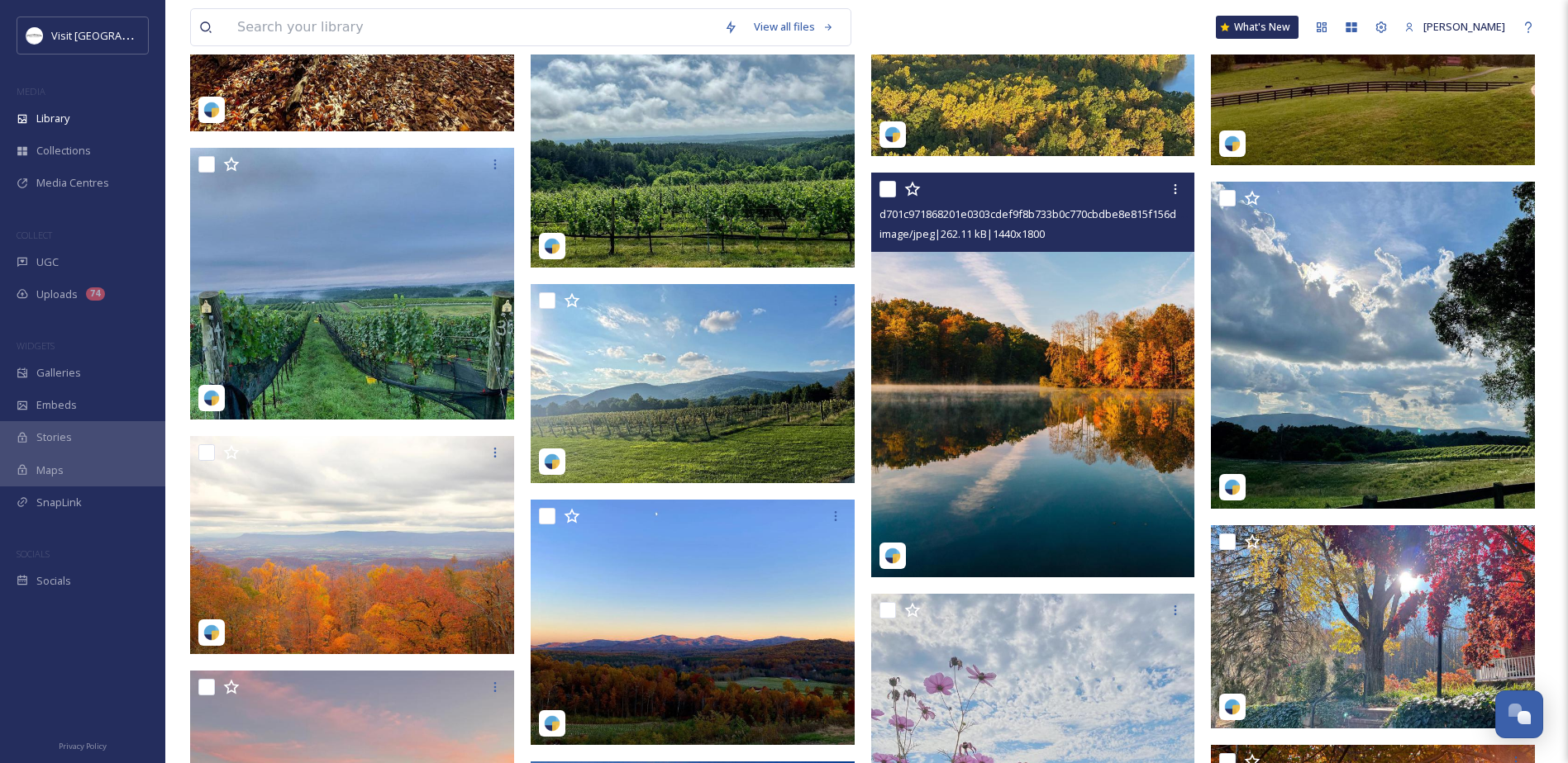
scroll to position [4267, 0]
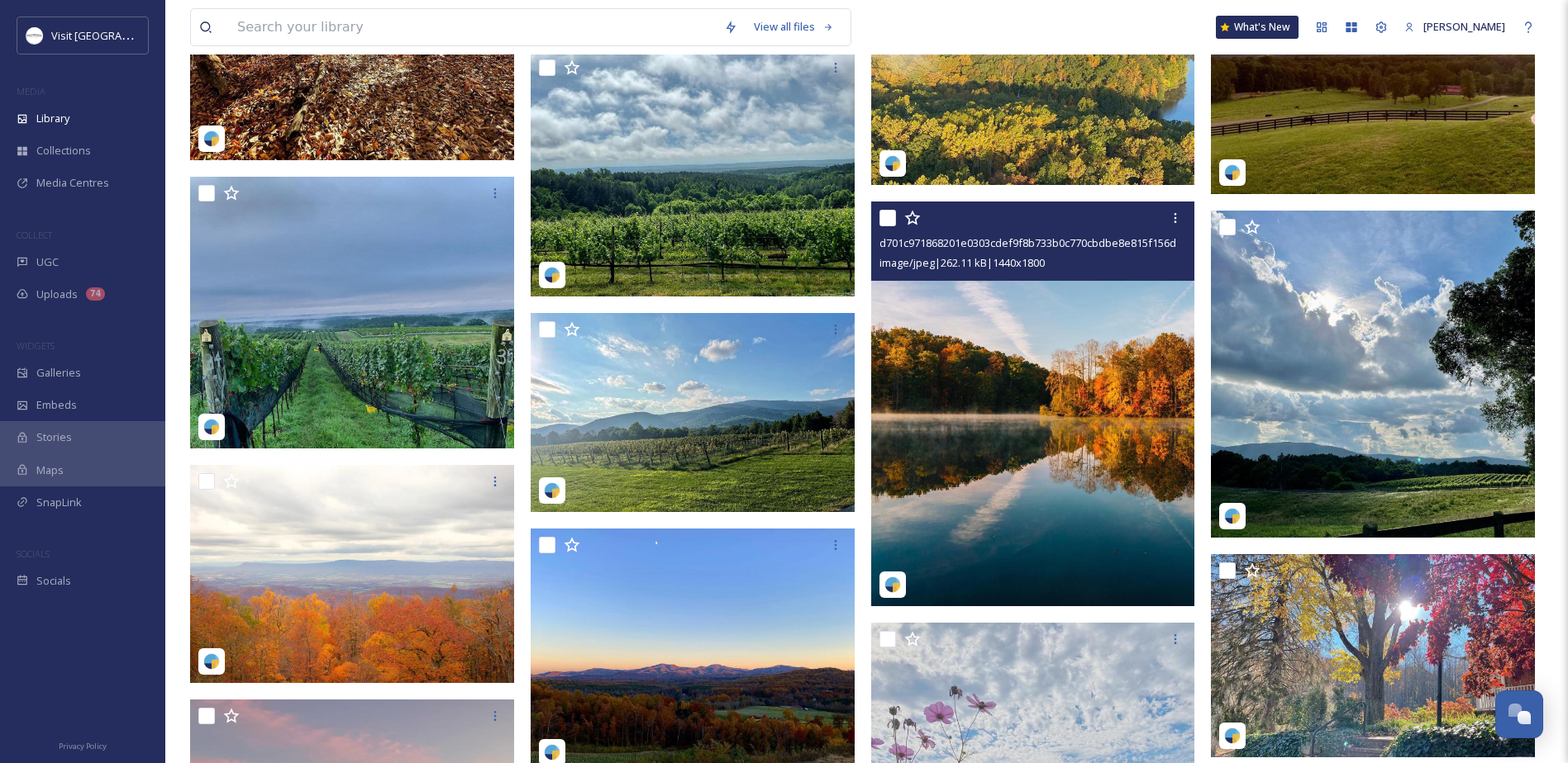
click at [913, 377] on img at bounding box center [1032, 404] width 324 height 405
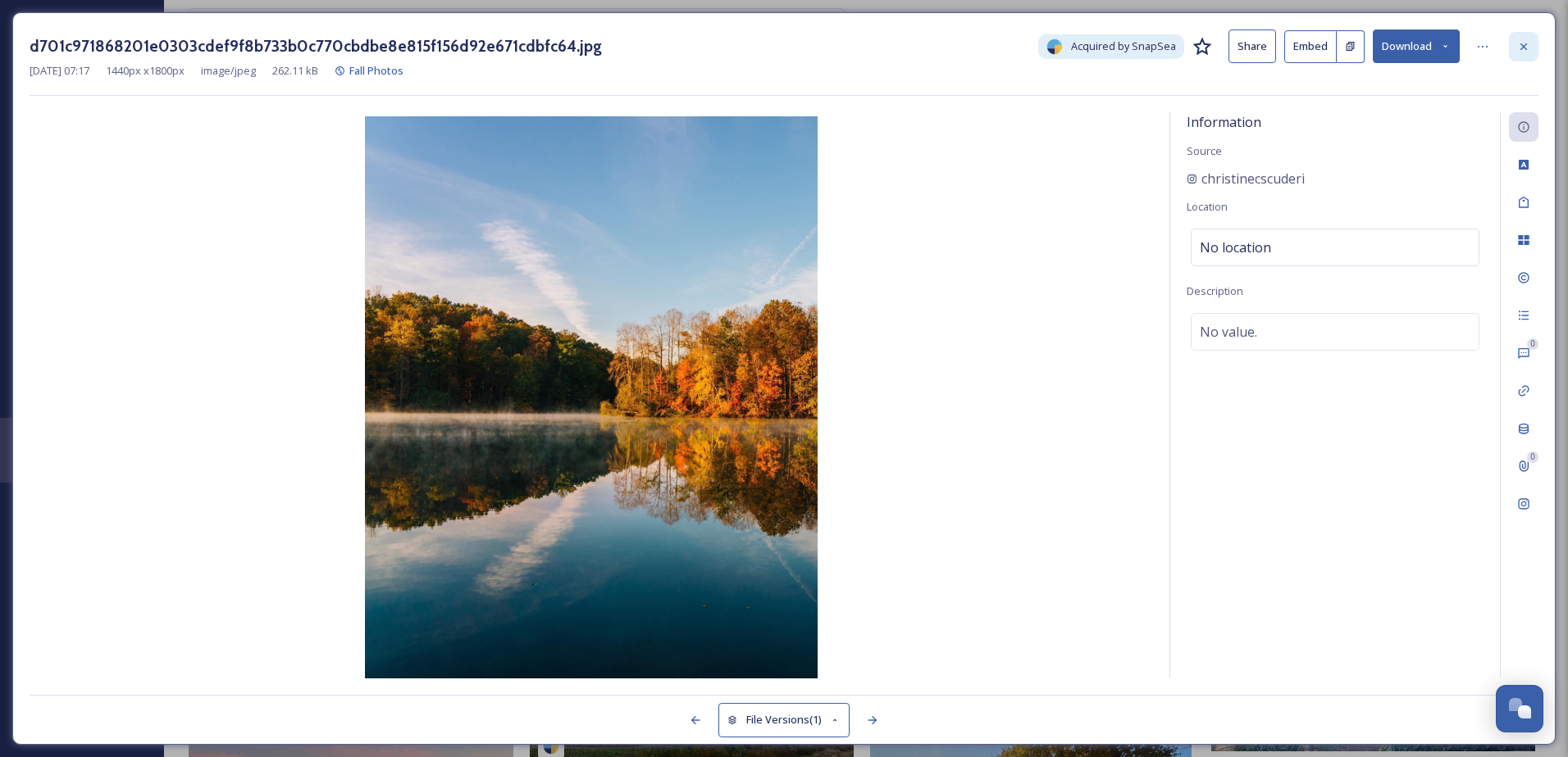
click at [1521, 45] on icon at bounding box center [1522, 46] width 6 height 6
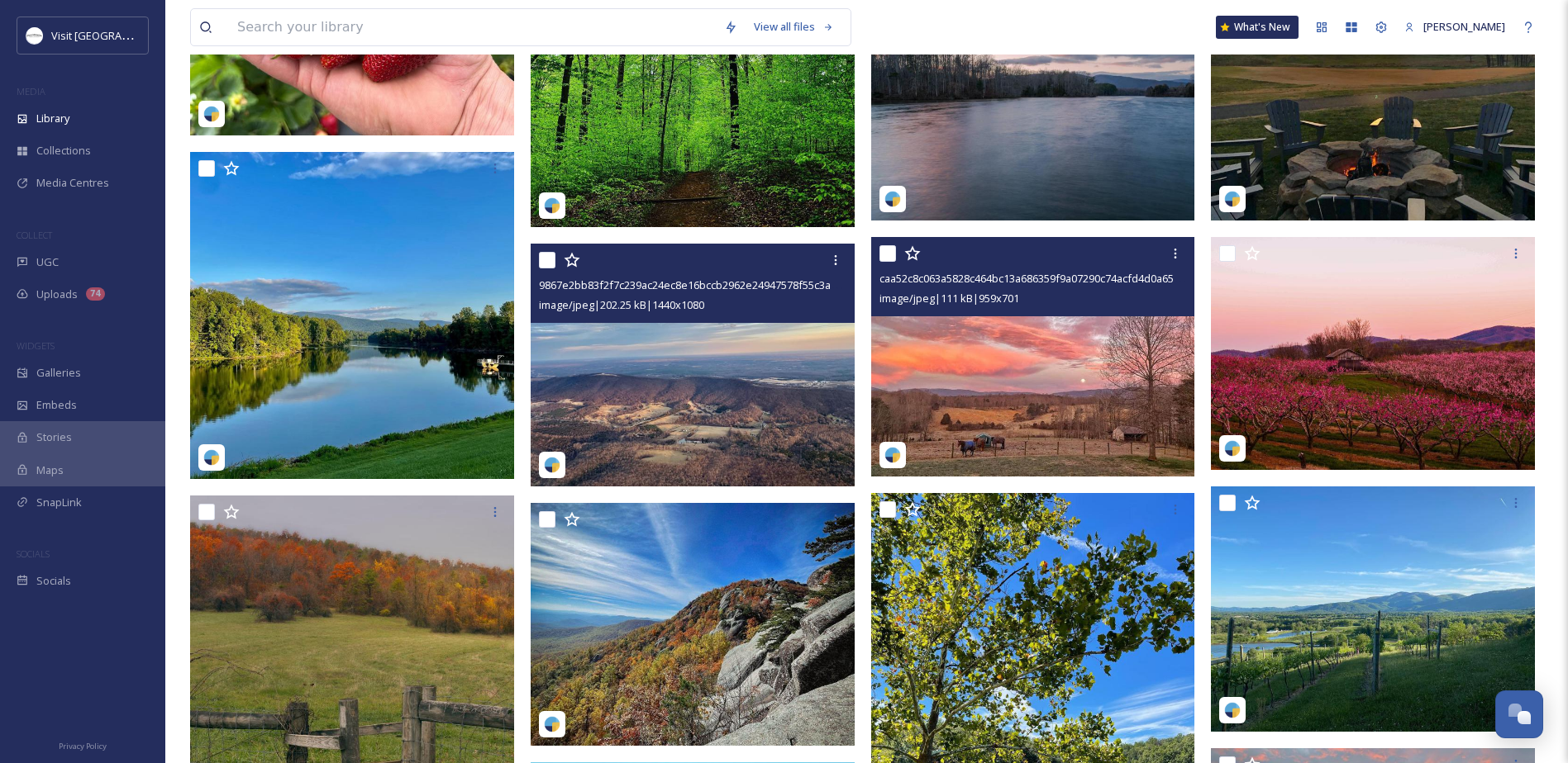
scroll to position [2532, 0]
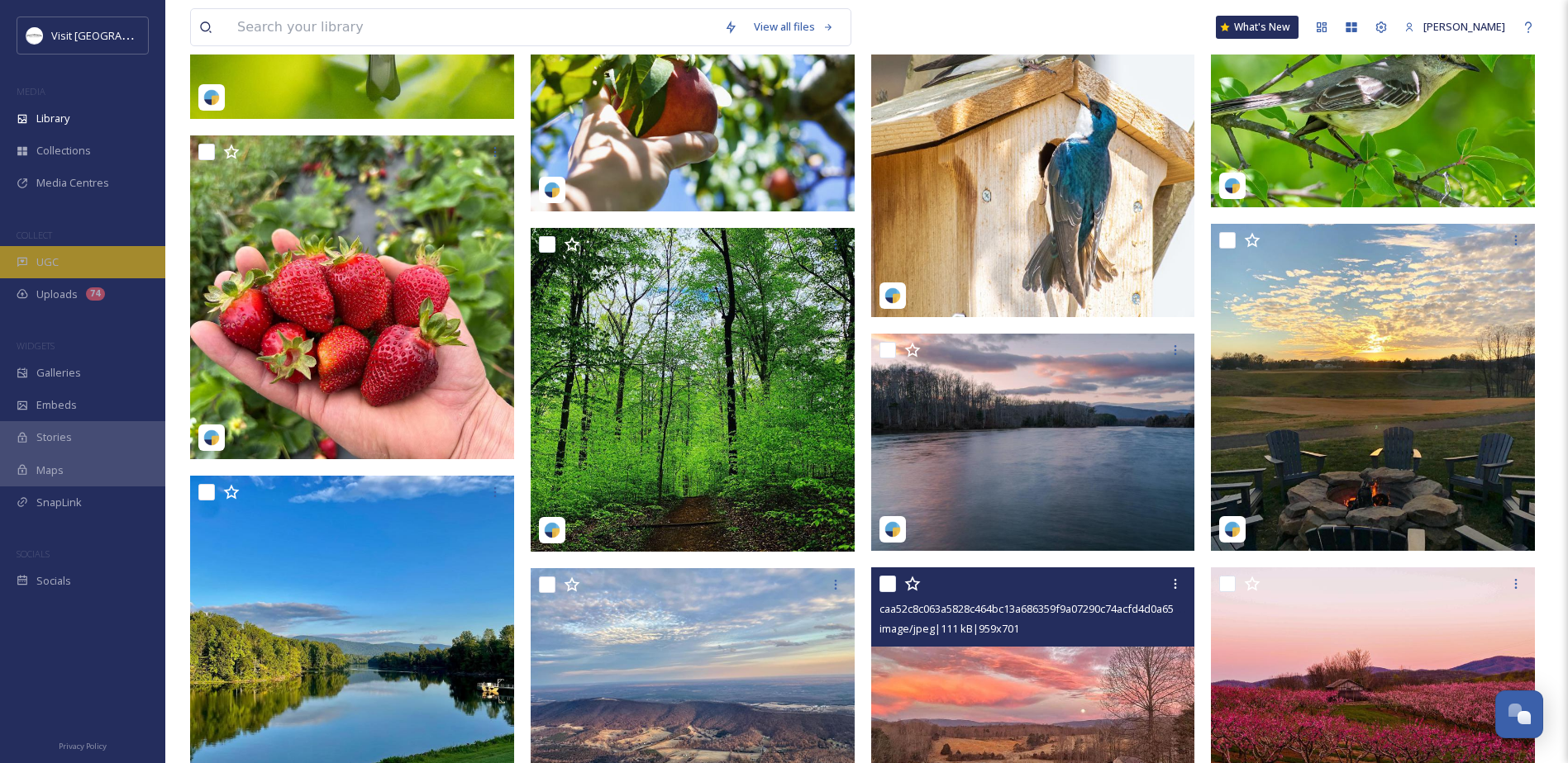
click at [59, 266] on div "UGC" at bounding box center [82, 262] width 165 height 33
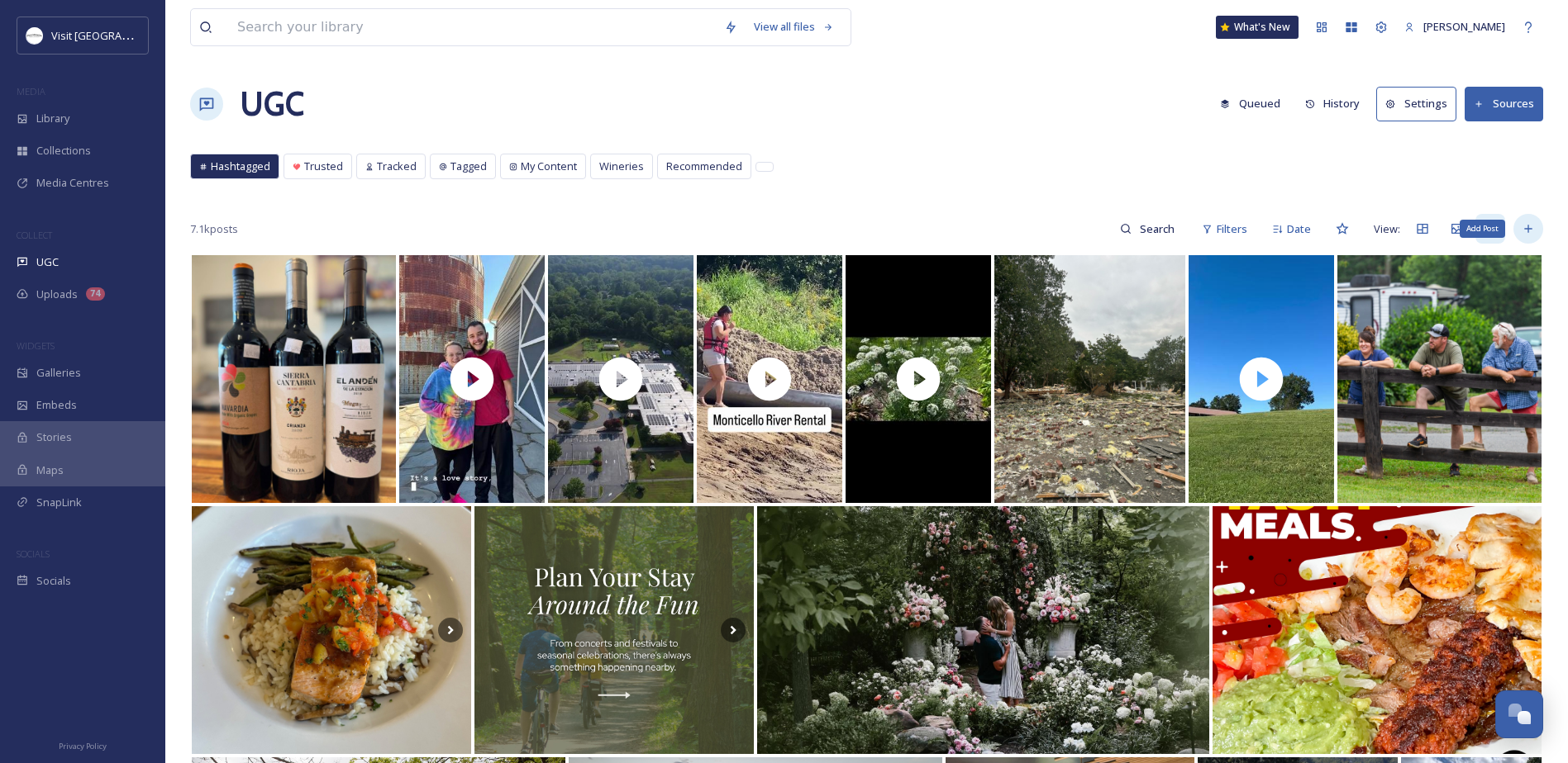
click at [1534, 223] on div "Add Post" at bounding box center [1528, 229] width 30 height 30
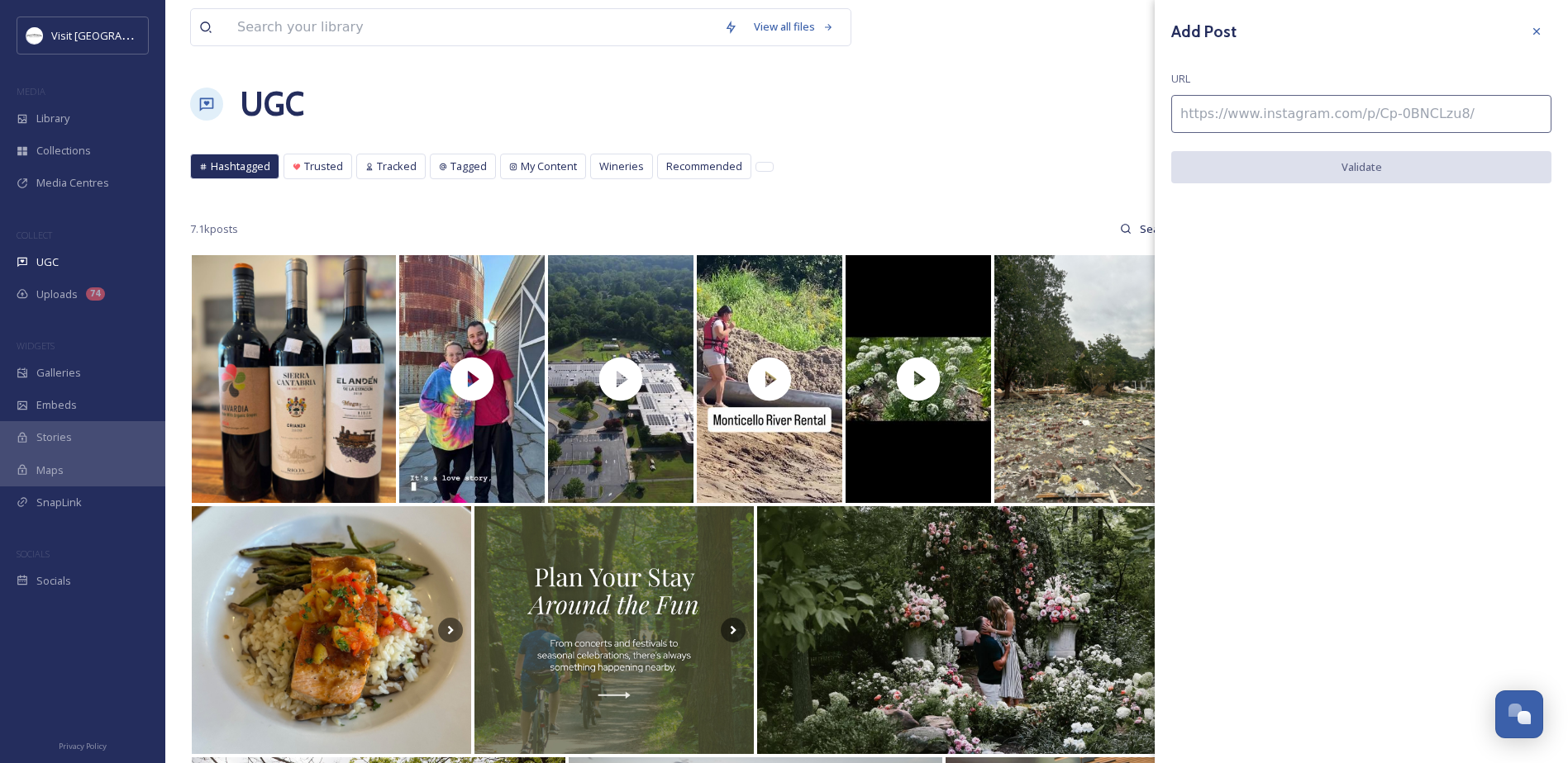
click at [1271, 109] on input at bounding box center [1361, 114] width 380 height 38
paste input "christinecscuder"
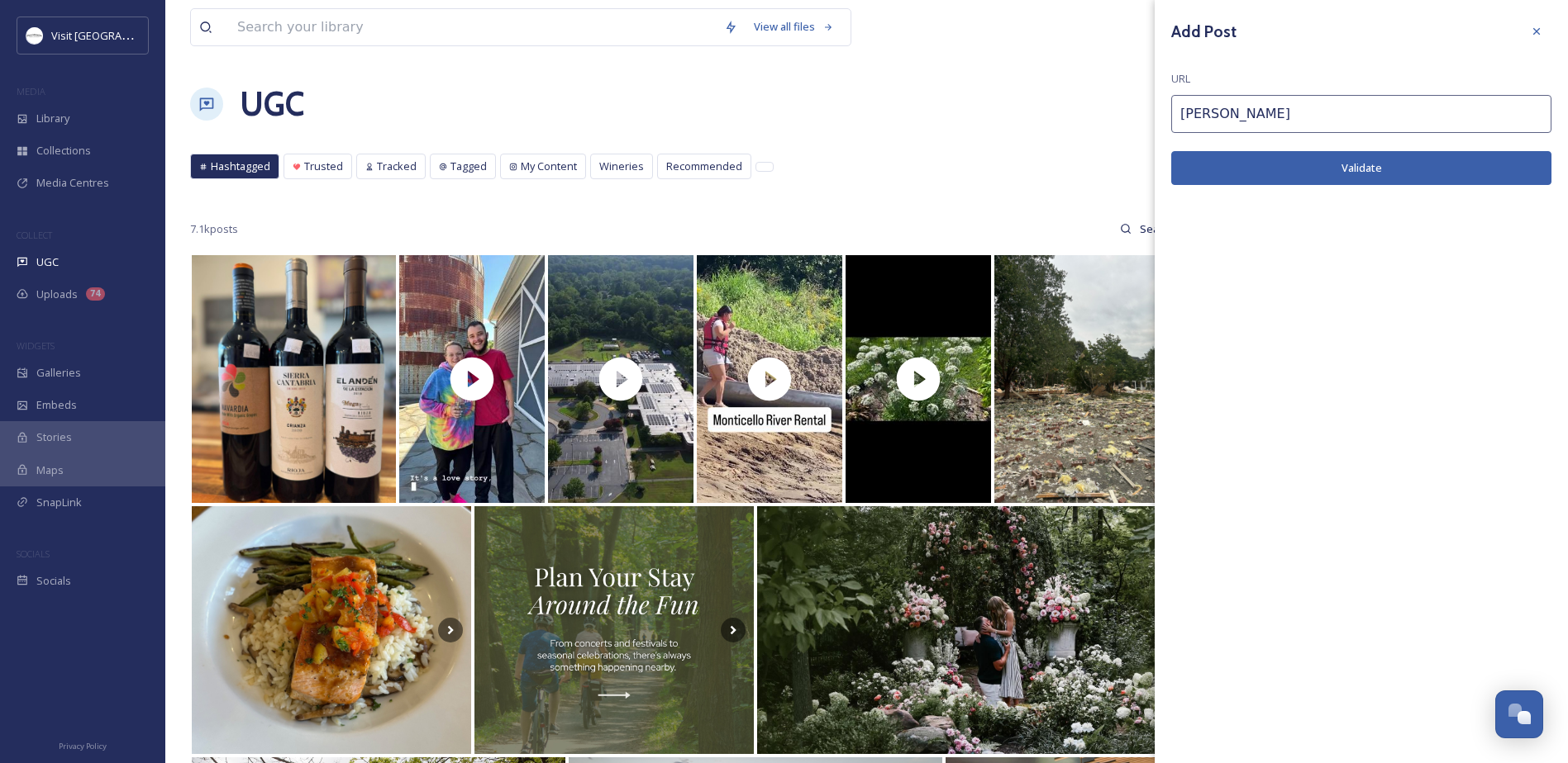
click at [1203, 110] on input "christinecscuder" at bounding box center [1361, 114] width 380 height 38
paste input "https://www.instagram.com/p/DN02niAXMM-/"
type input "https://www.instagram.com/p/DN02niAXMM-/"
click at [1219, 174] on button "Validate" at bounding box center [1361, 168] width 380 height 34
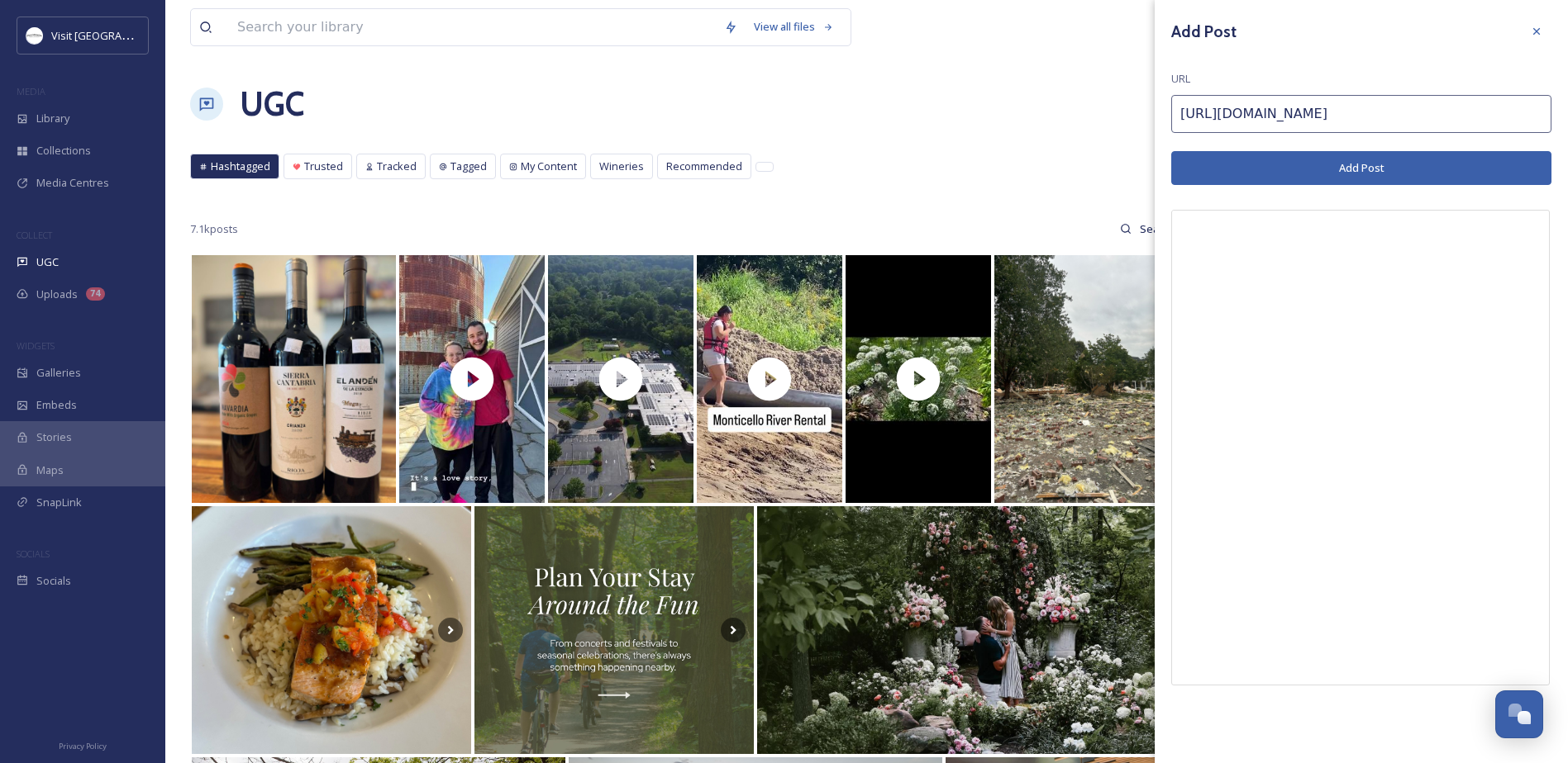
click at [1323, 168] on button "Add Post" at bounding box center [1361, 168] width 380 height 34
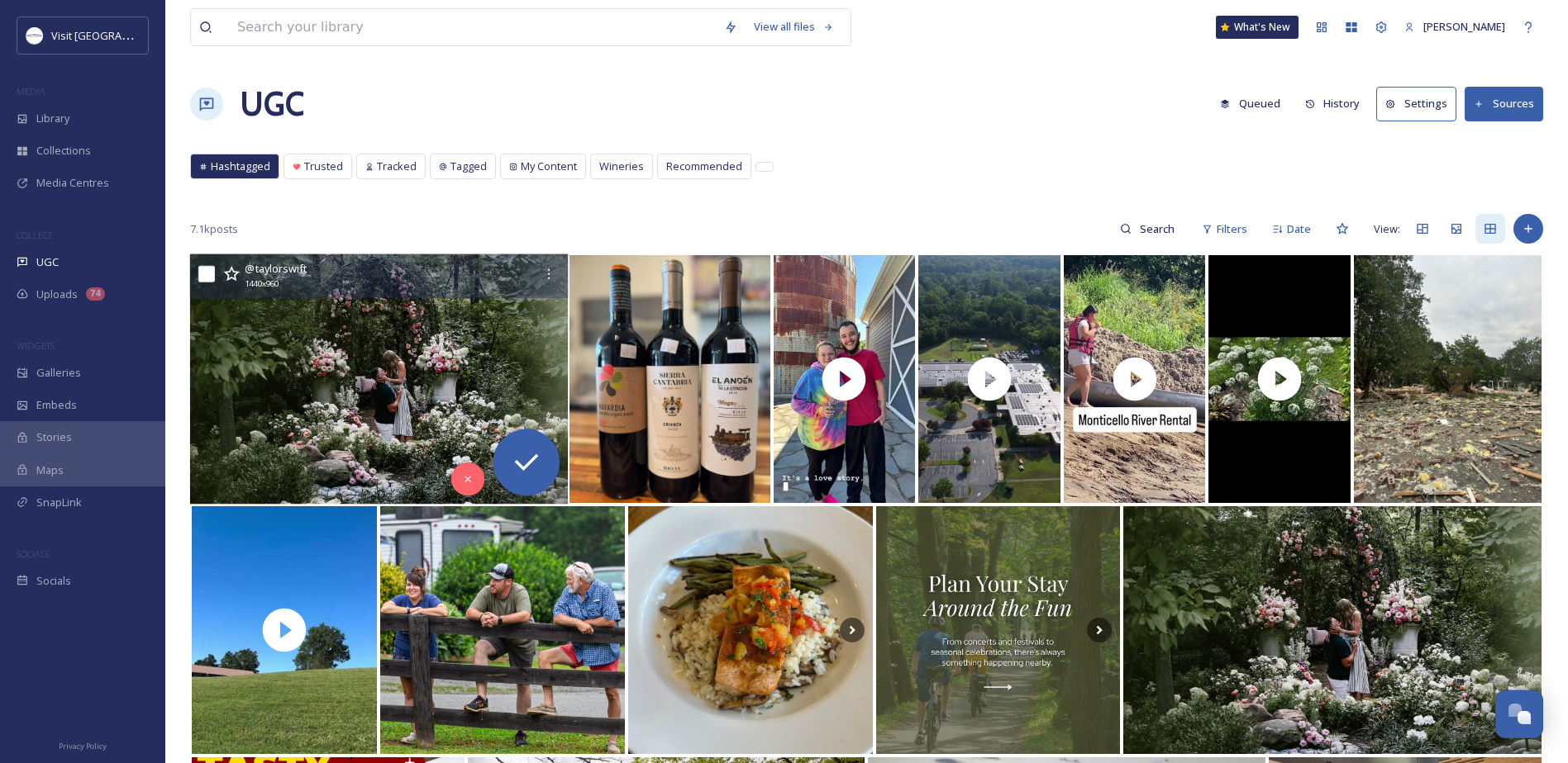
click at [224, 449] on img at bounding box center [379, 379] width 378 height 251
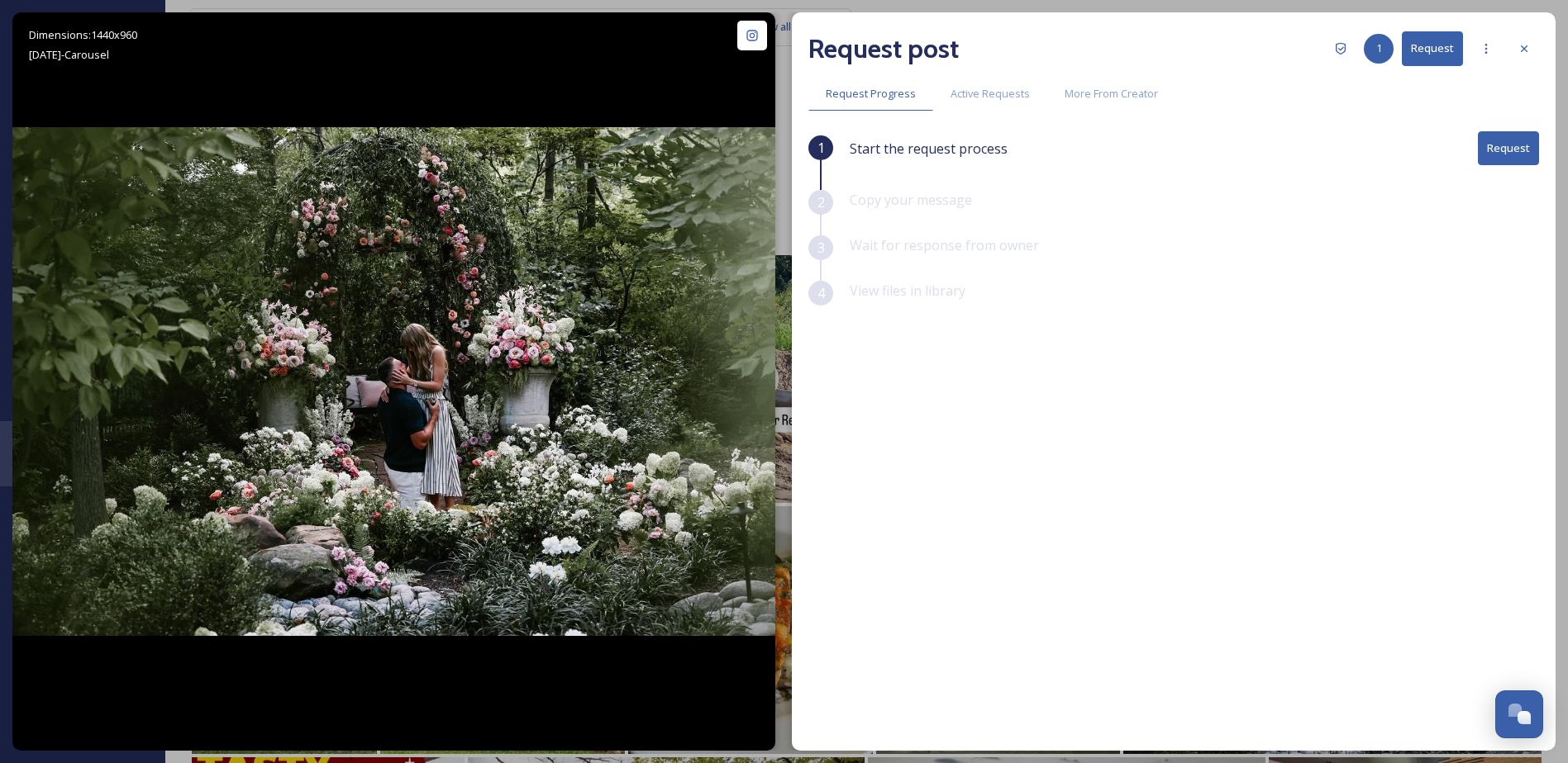
click at [1448, 52] on button "Request" at bounding box center [1431, 49] width 61 height 34
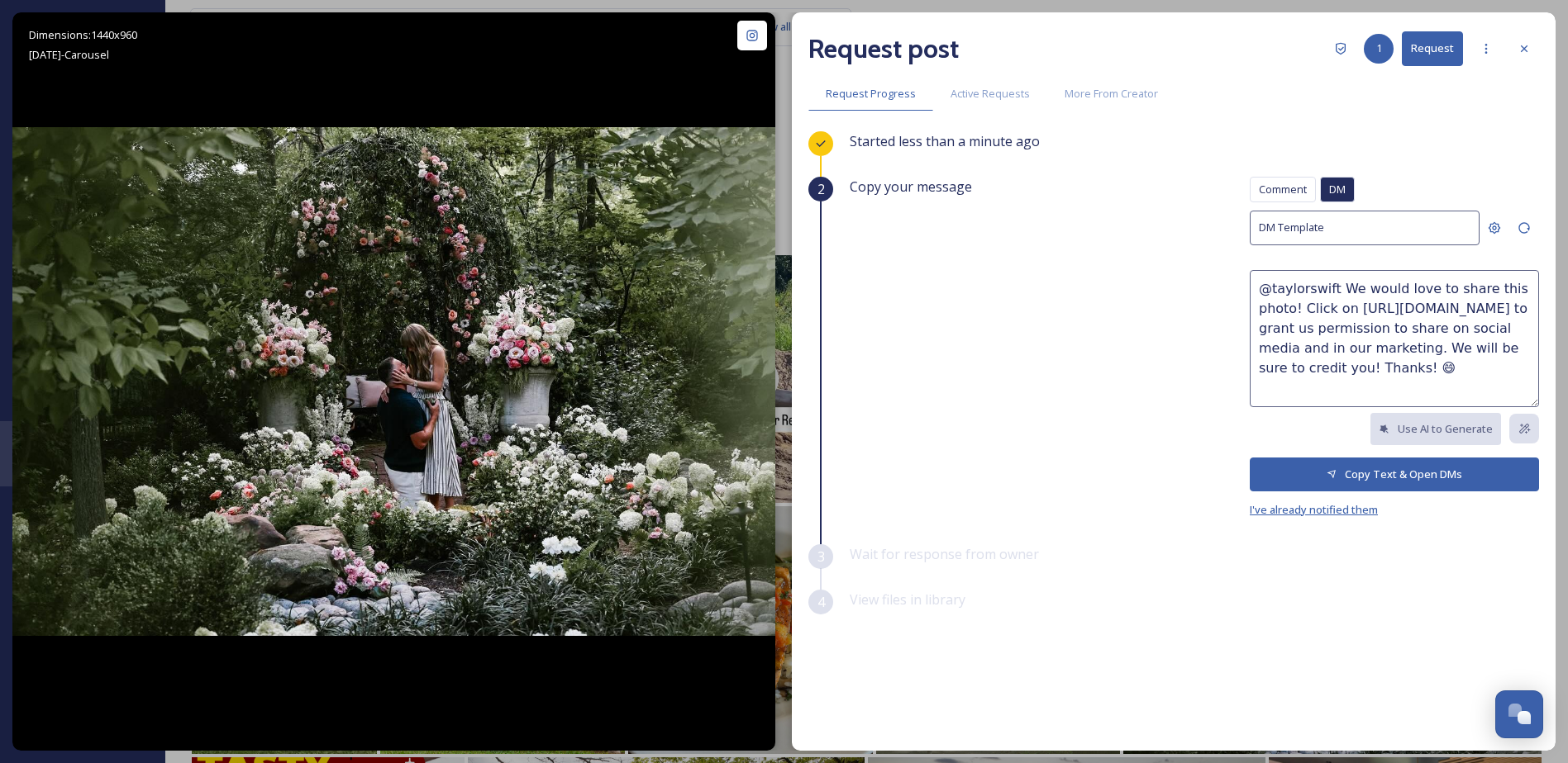
click at [1309, 514] on span "I've already notified them" at bounding box center [1313, 509] width 128 height 15
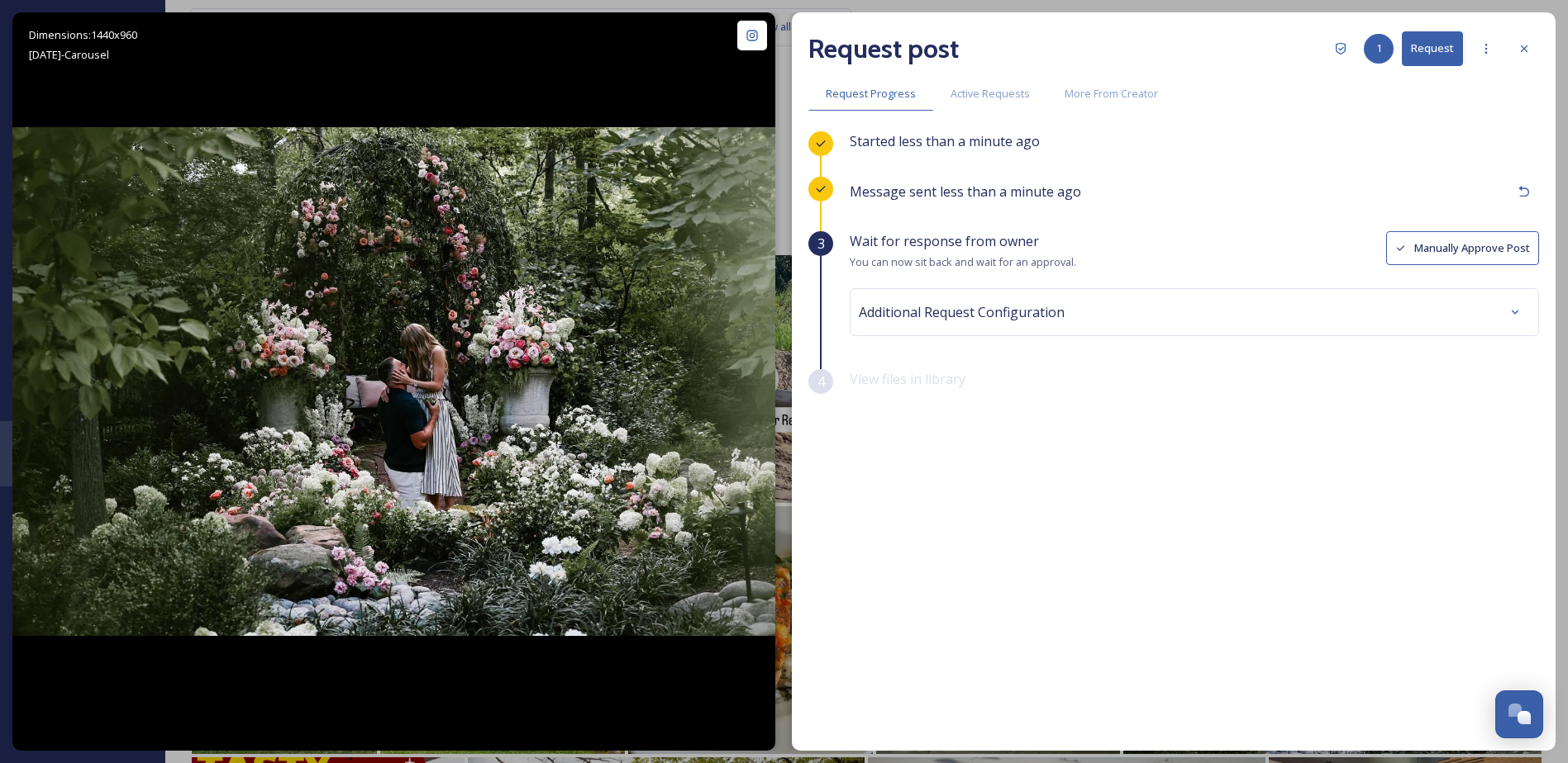
click at [1421, 236] on button "Manually Approve Post" at bounding box center [1461, 248] width 153 height 34
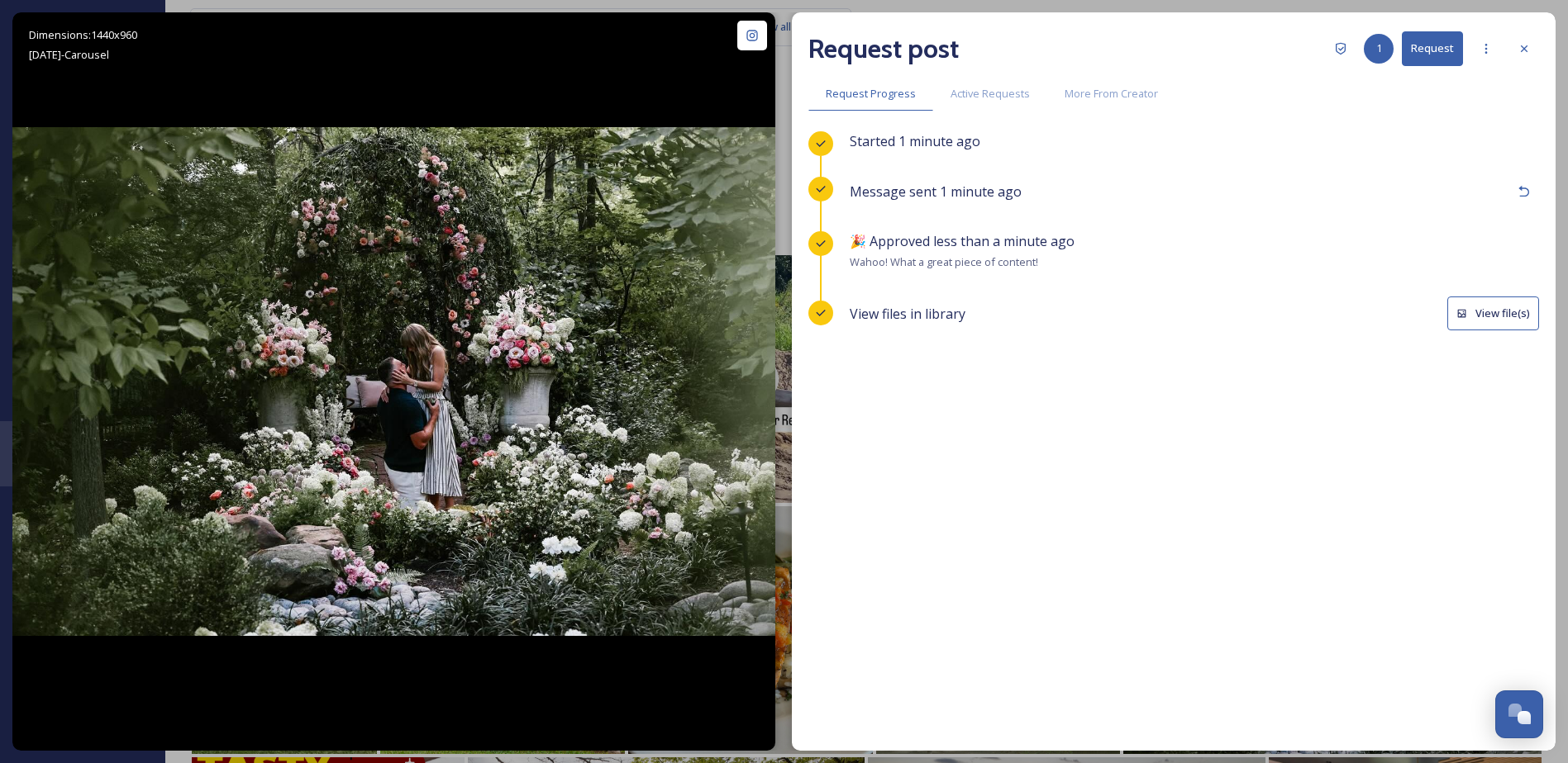
click at [1500, 318] on button "View file(s)" at bounding box center [1493, 313] width 92 height 34
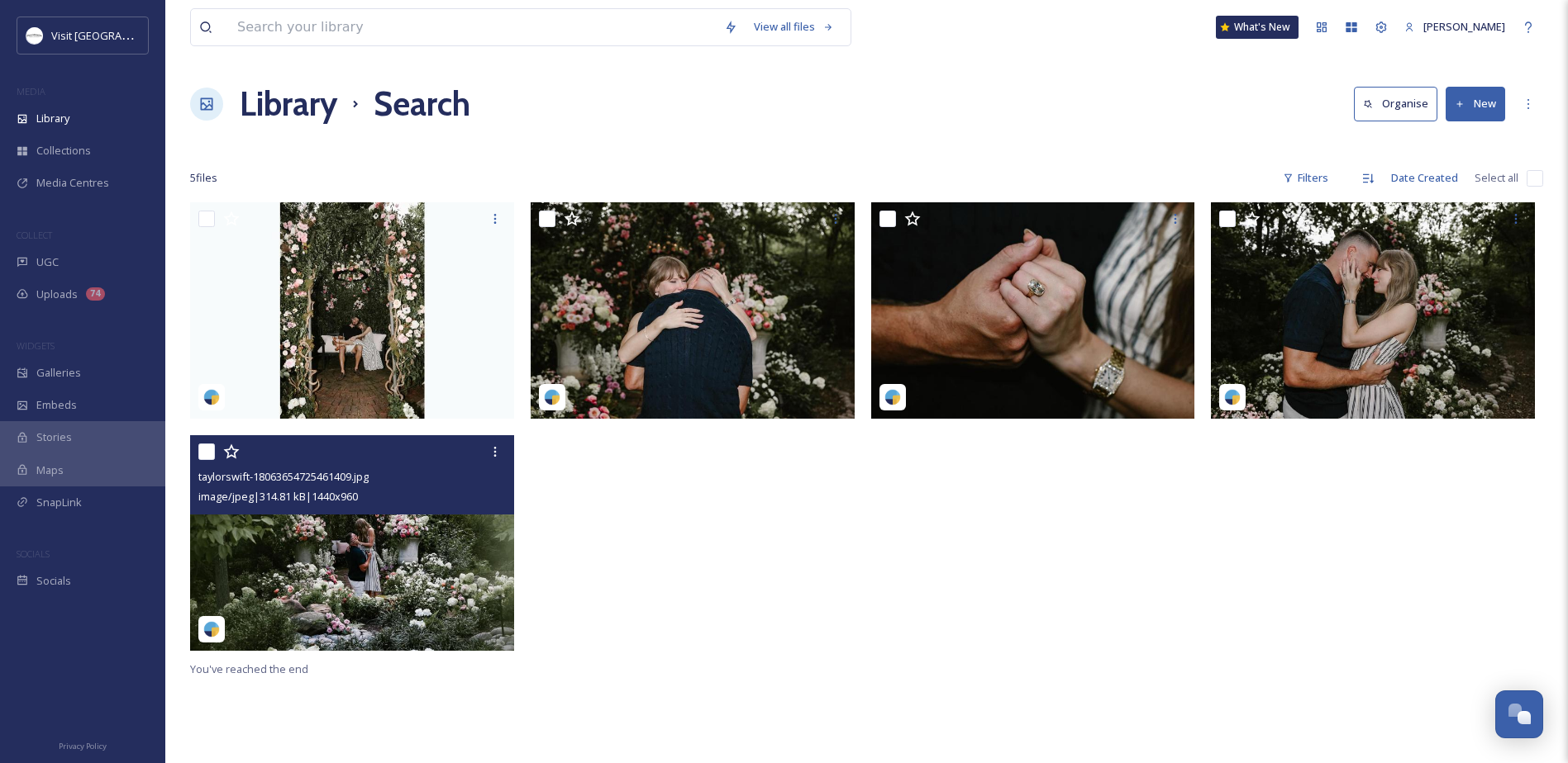
click at [351, 610] on img at bounding box center [351, 543] width 324 height 216
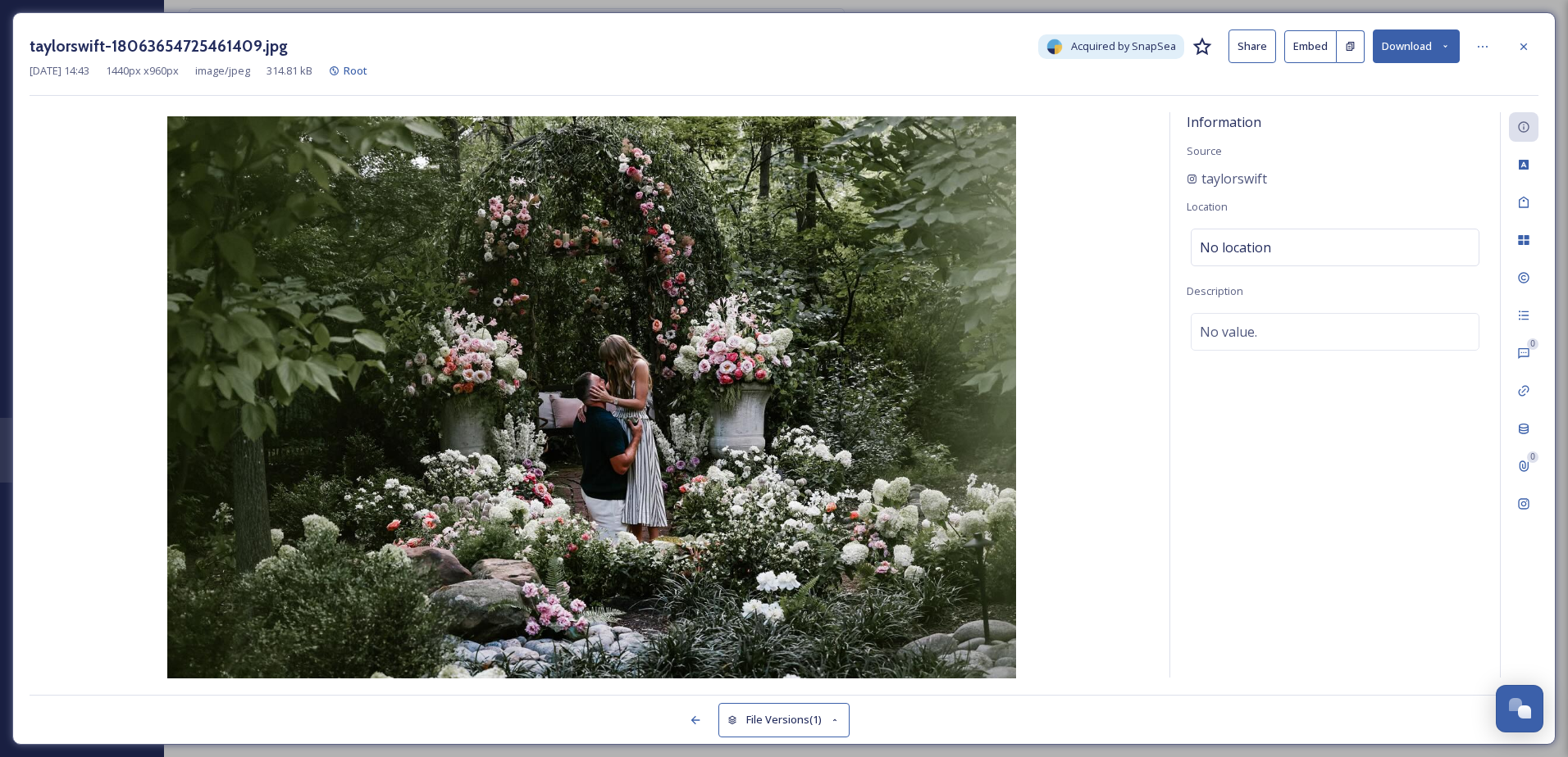
click at [1439, 39] on button "Download" at bounding box center [1416, 46] width 87 height 33
click at [1423, 81] on span "Download Original (1440 x 960)" at bounding box center [1373, 84] width 149 height 16
drag, startPoint x: 1525, startPoint y: 40, endPoint x: 1536, endPoint y: 58, distance: 21.1
click at [1529, 41] on icon at bounding box center [1522, 46] width 13 height 13
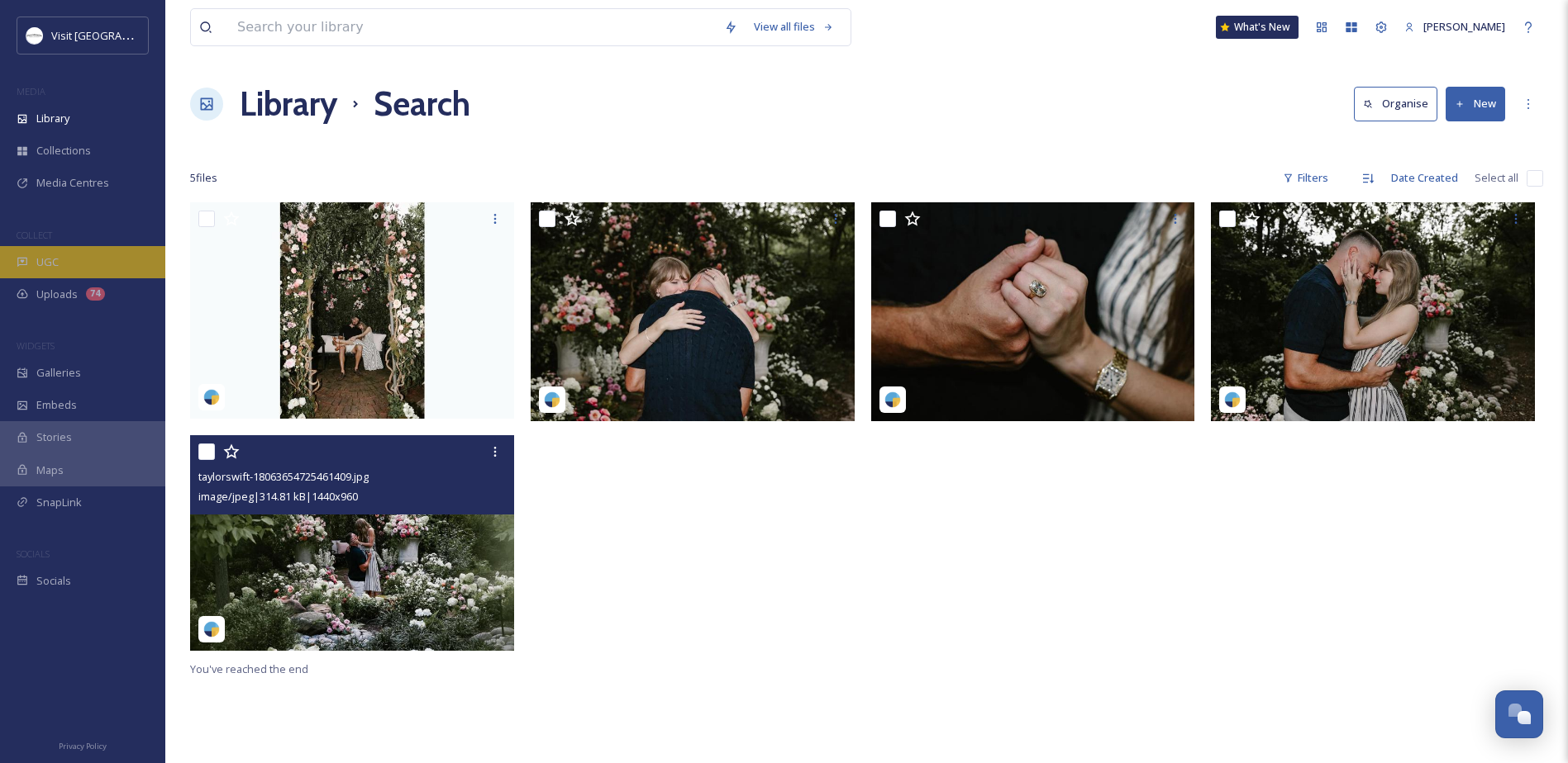
click at [68, 265] on div "UGC" at bounding box center [82, 262] width 165 height 33
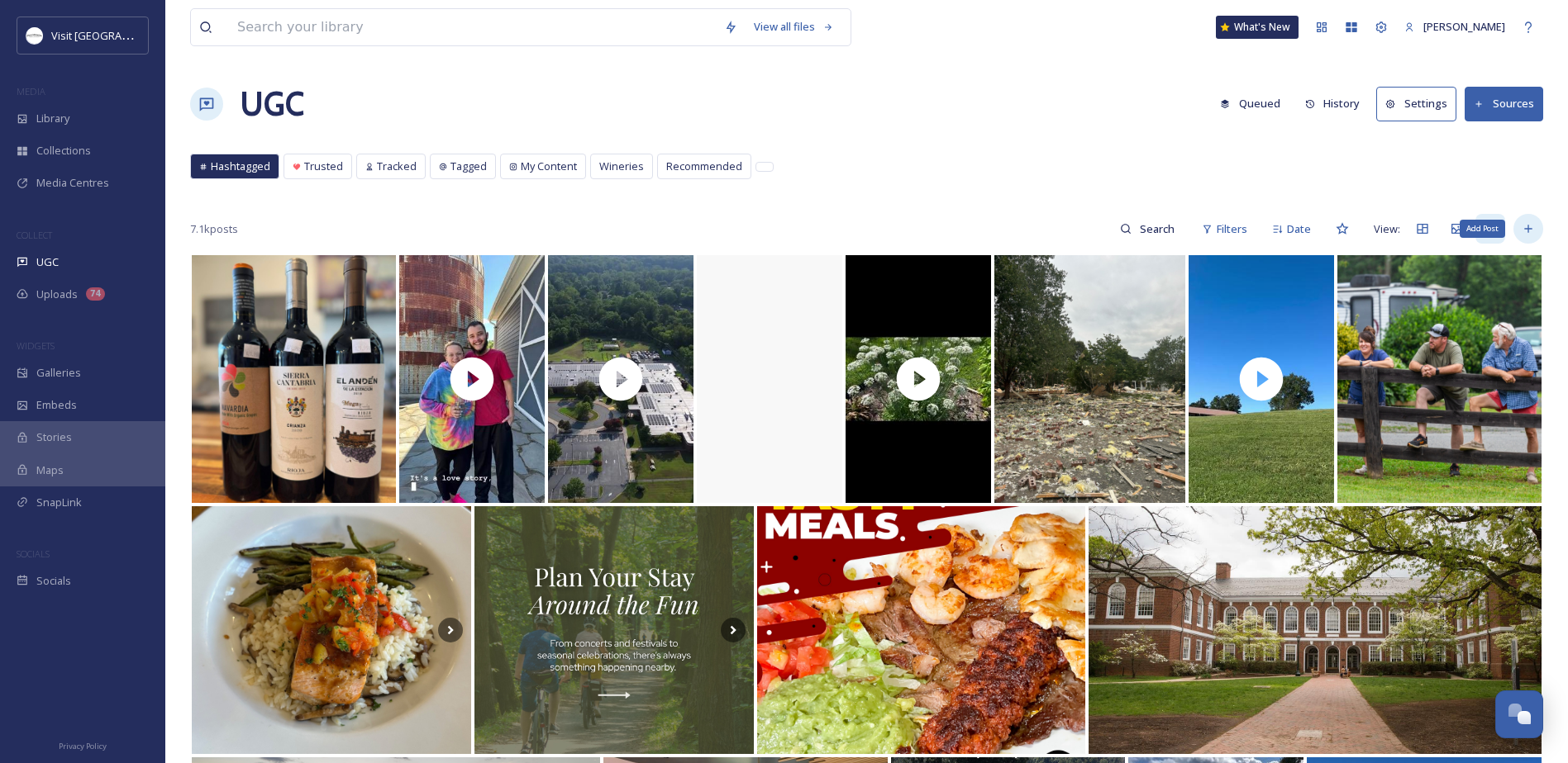
click at [1525, 237] on div "Add Post" at bounding box center [1528, 229] width 30 height 30
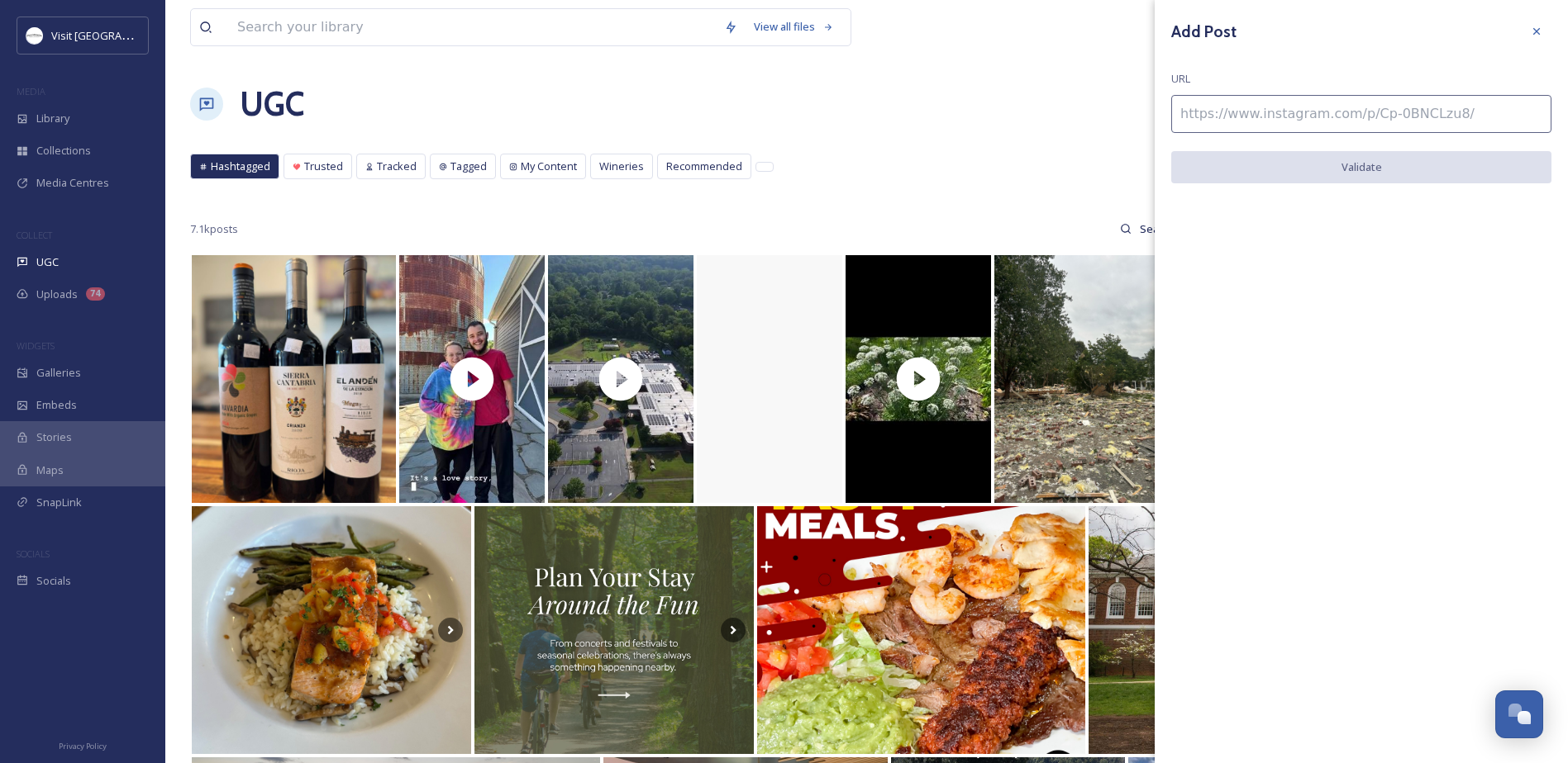
click at [1369, 122] on input at bounding box center [1361, 114] width 380 height 38
paste input "https://www.instagram.com/p/DN1S--SUiS0/"
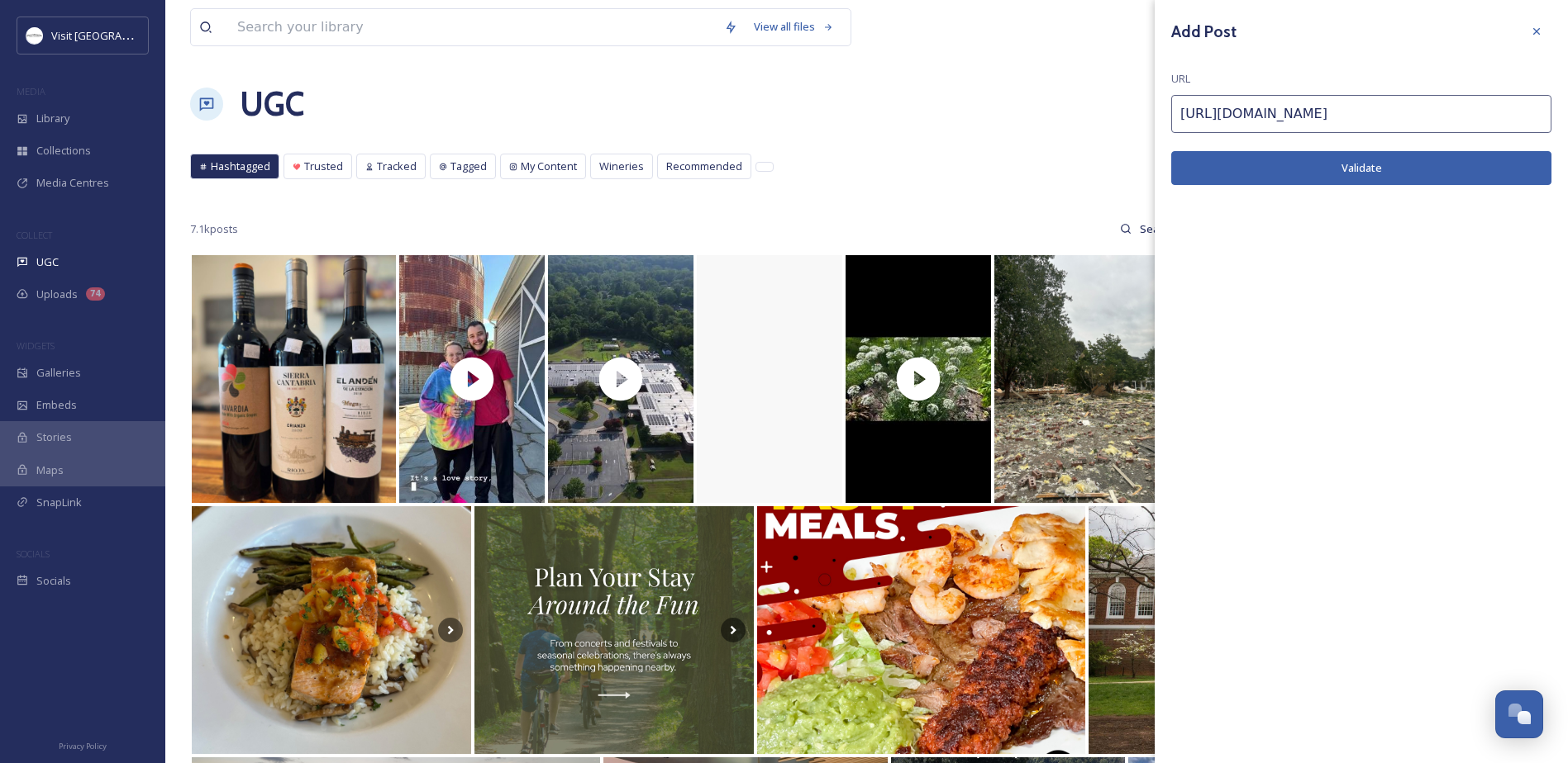
type input "https://www.instagram.com/p/DN1S--SUiS0/"
click at [1319, 173] on button "Validate" at bounding box center [1361, 168] width 380 height 34
click at [1353, 177] on button "Add Post" at bounding box center [1361, 168] width 380 height 34
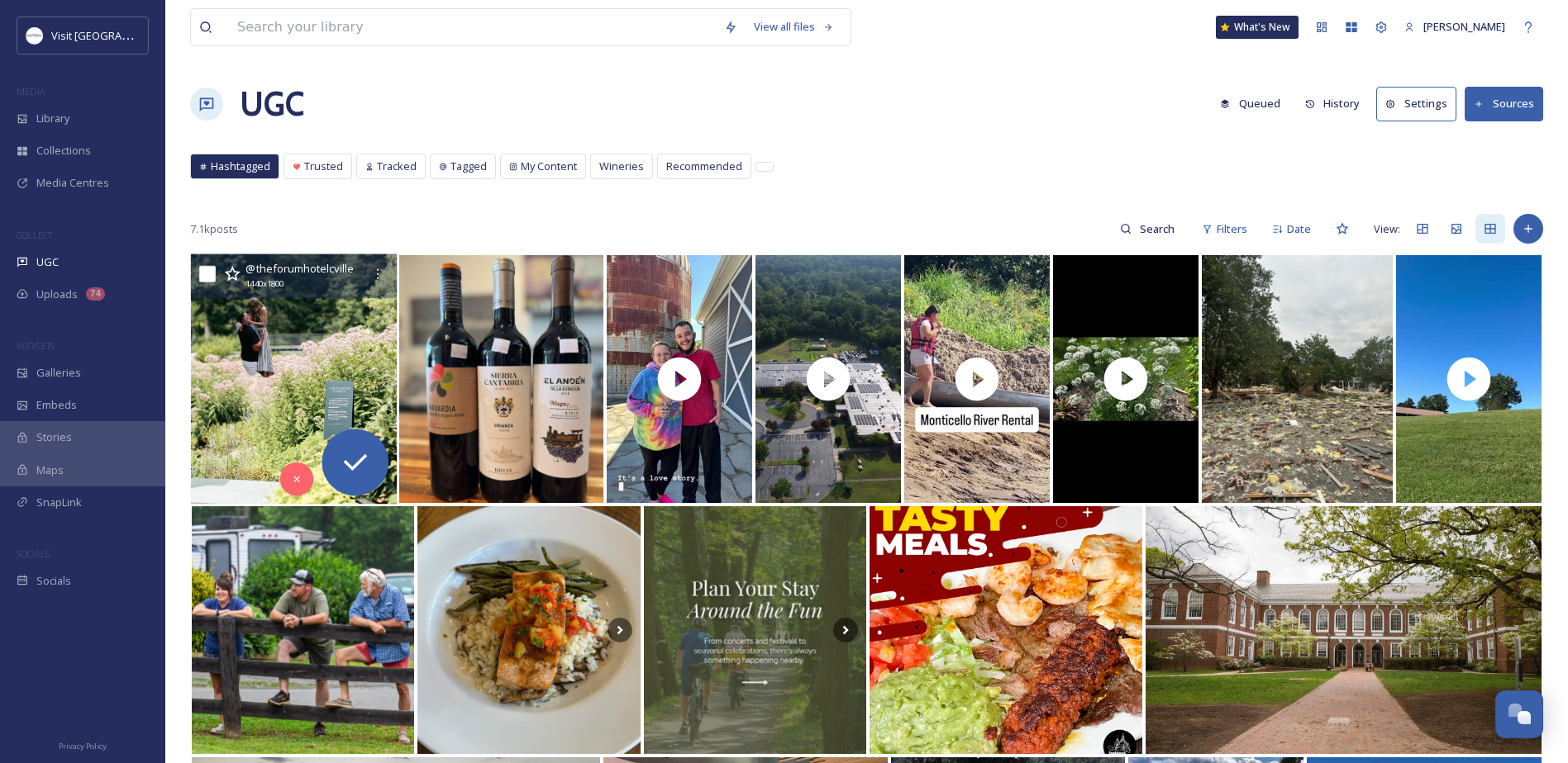
click at [261, 366] on img at bounding box center [294, 379] width 206 height 251
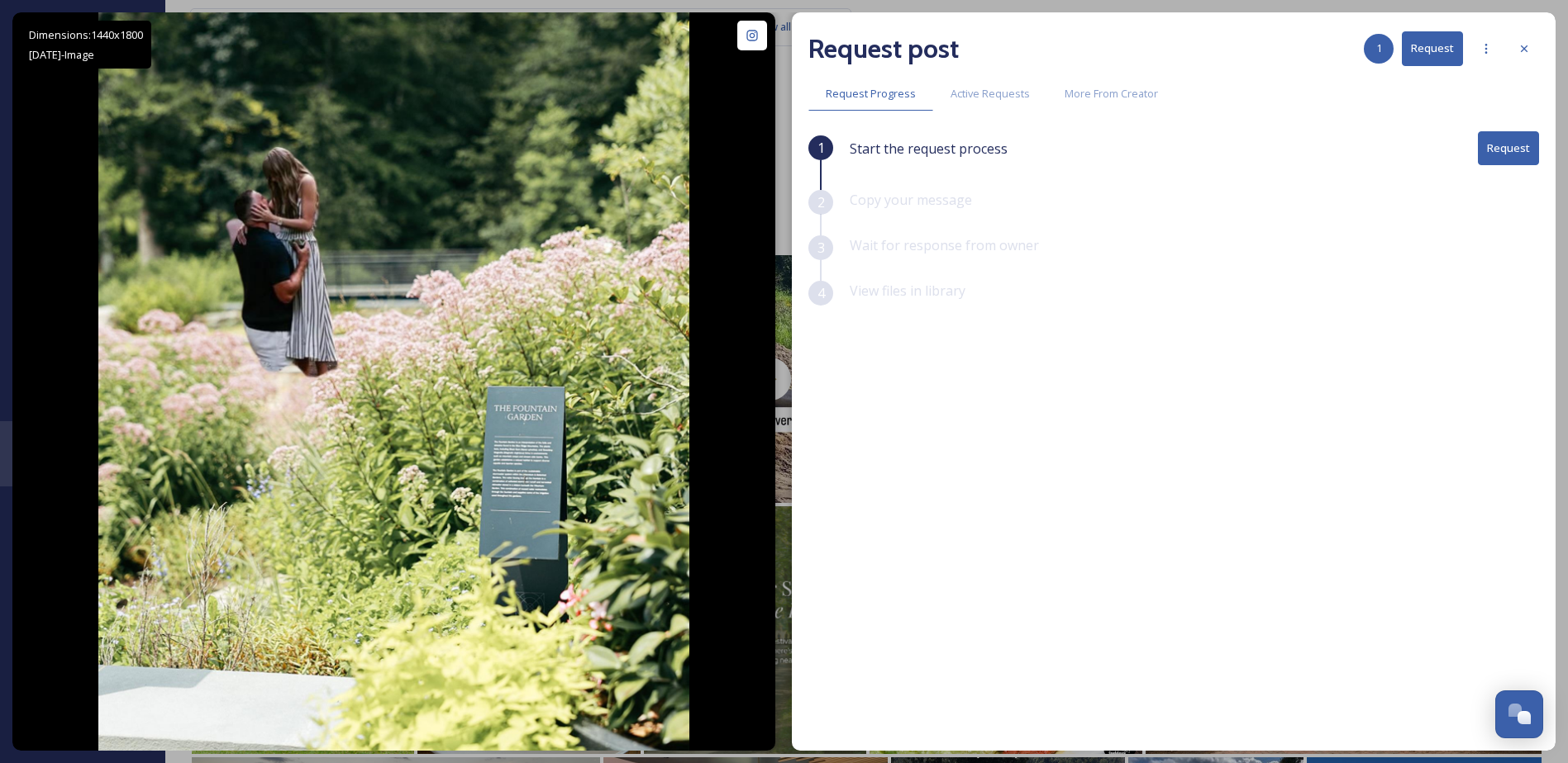
click at [1494, 142] on button "Request" at bounding box center [1507, 148] width 61 height 34
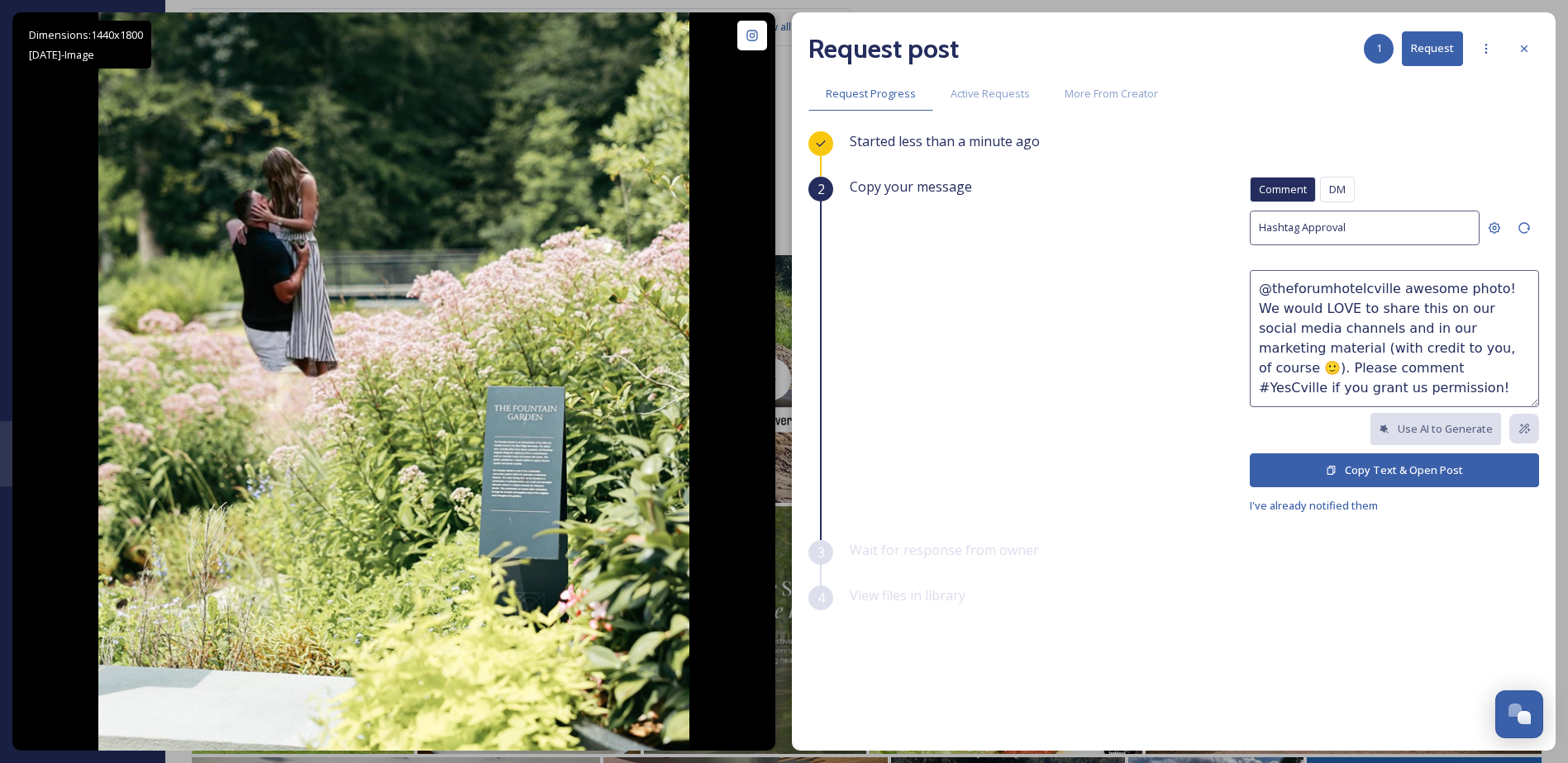
click at [1343, 468] on button "Copy Text & Open Post" at bounding box center [1394, 470] width 289 height 34
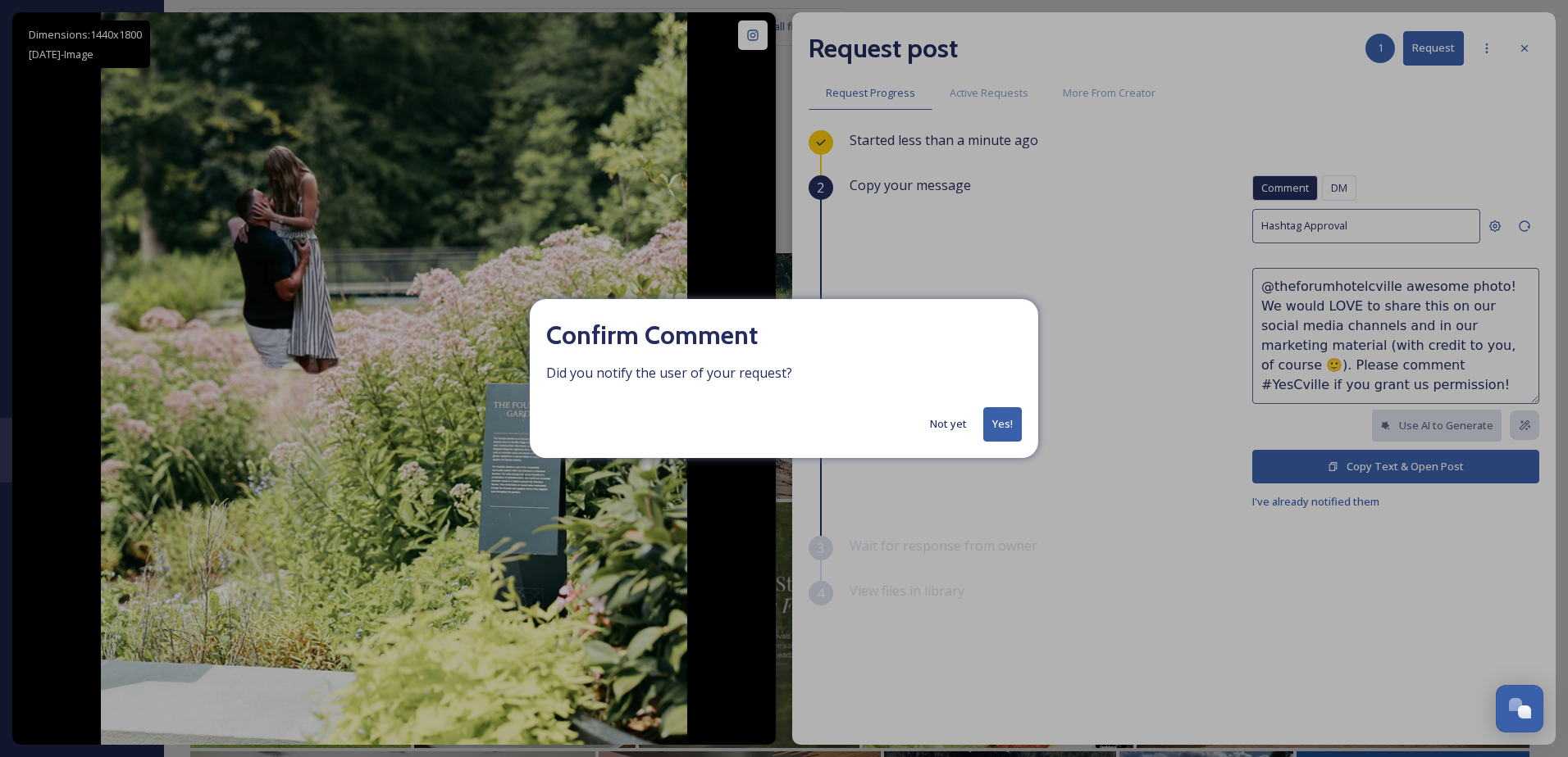
click at [1002, 421] on button "Yes!" at bounding box center [1002, 424] width 39 height 33
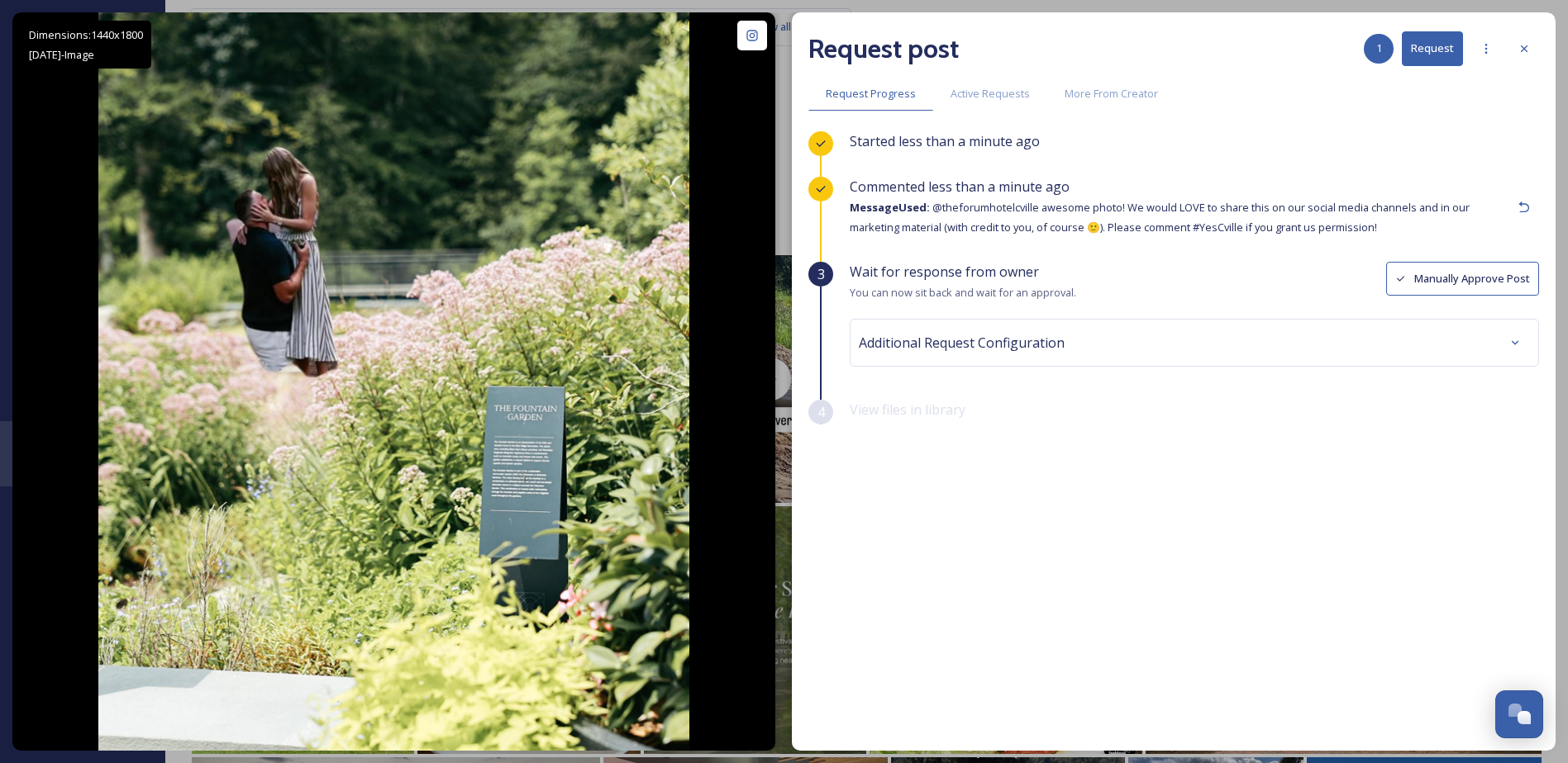
click at [1449, 264] on button "Manually Approve Post" at bounding box center [1461, 279] width 153 height 34
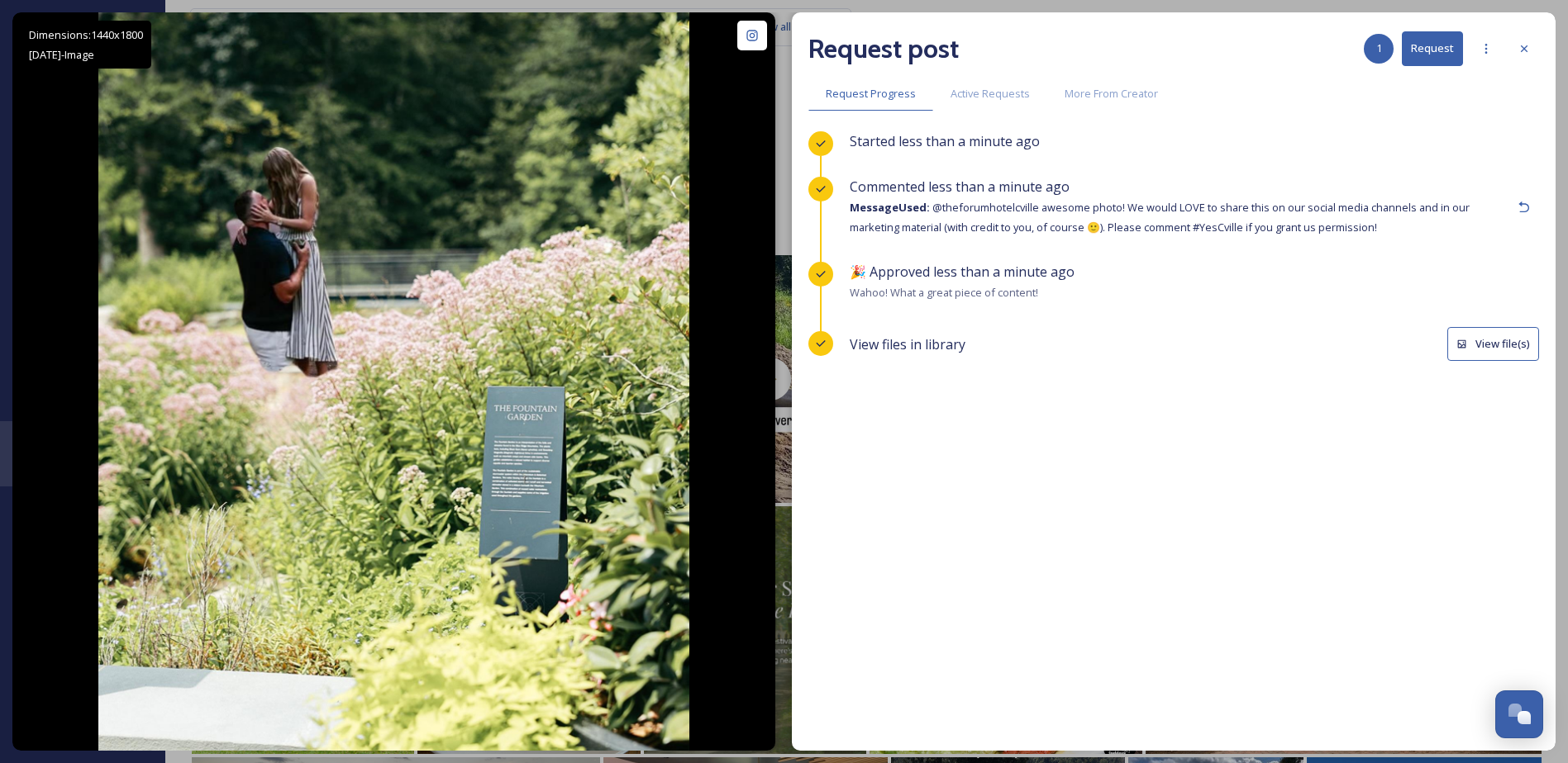
click at [1466, 335] on button "View file(s)" at bounding box center [1493, 344] width 92 height 34
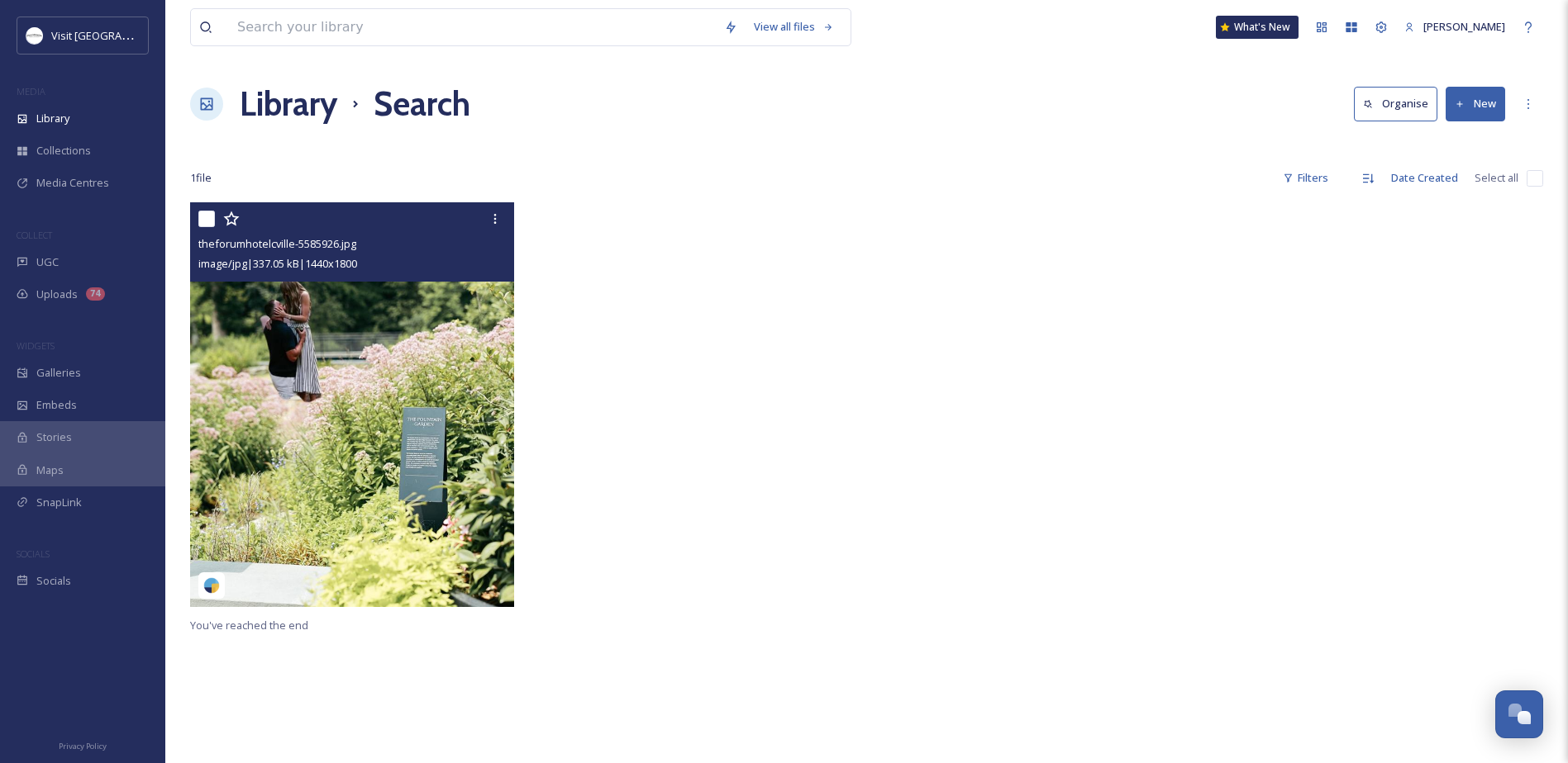
click at [441, 305] on img at bounding box center [351, 404] width 324 height 405
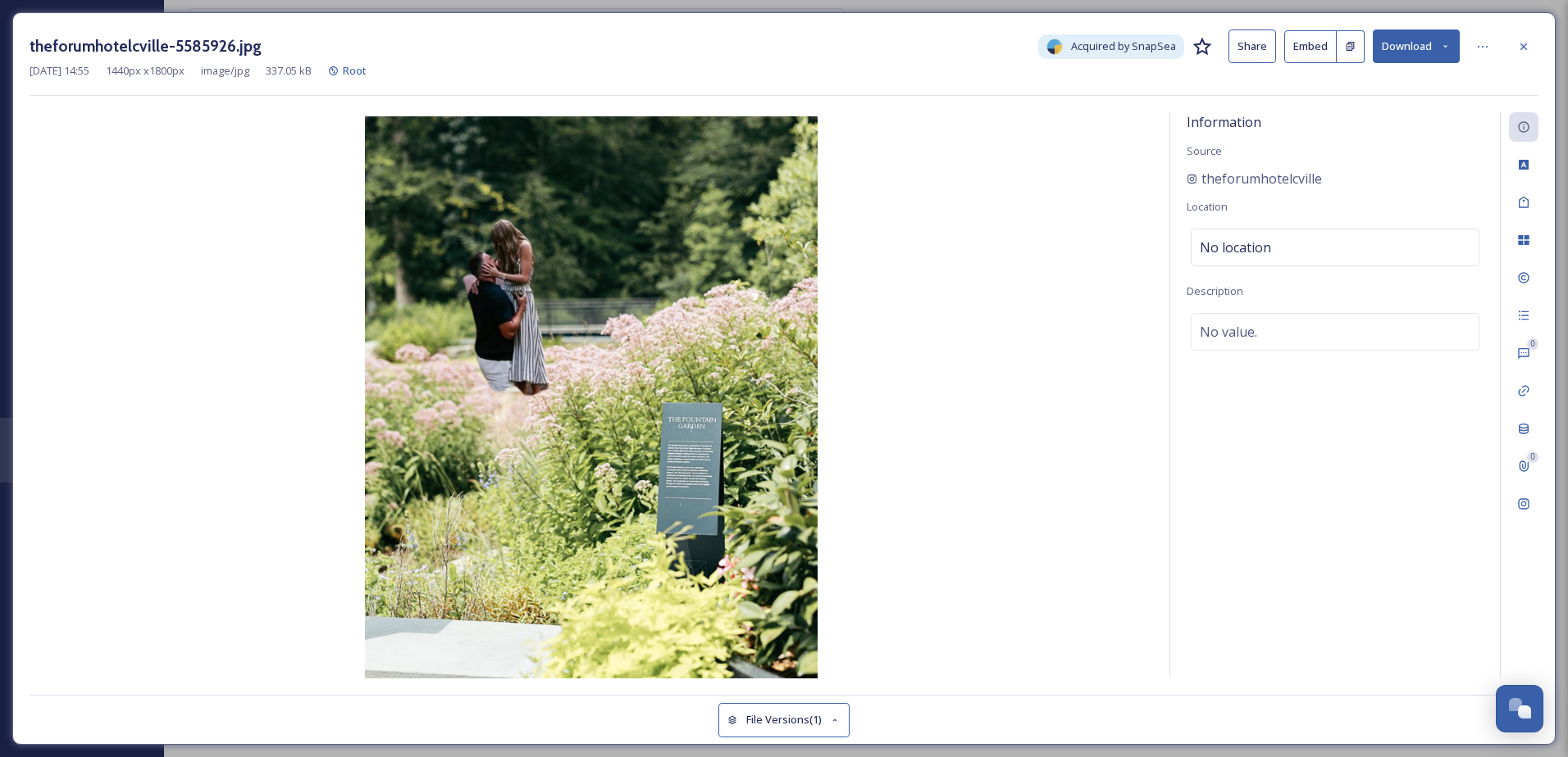
click at [1389, 51] on button "Download" at bounding box center [1416, 46] width 87 height 33
click at [1390, 75] on div "Download Original (1440 x 1800)" at bounding box center [1373, 84] width 172 height 32
click at [248, 196] on img at bounding box center [591, 399] width 1123 height 565
click at [1536, 43] on div at bounding box center [1523, 47] width 30 height 30
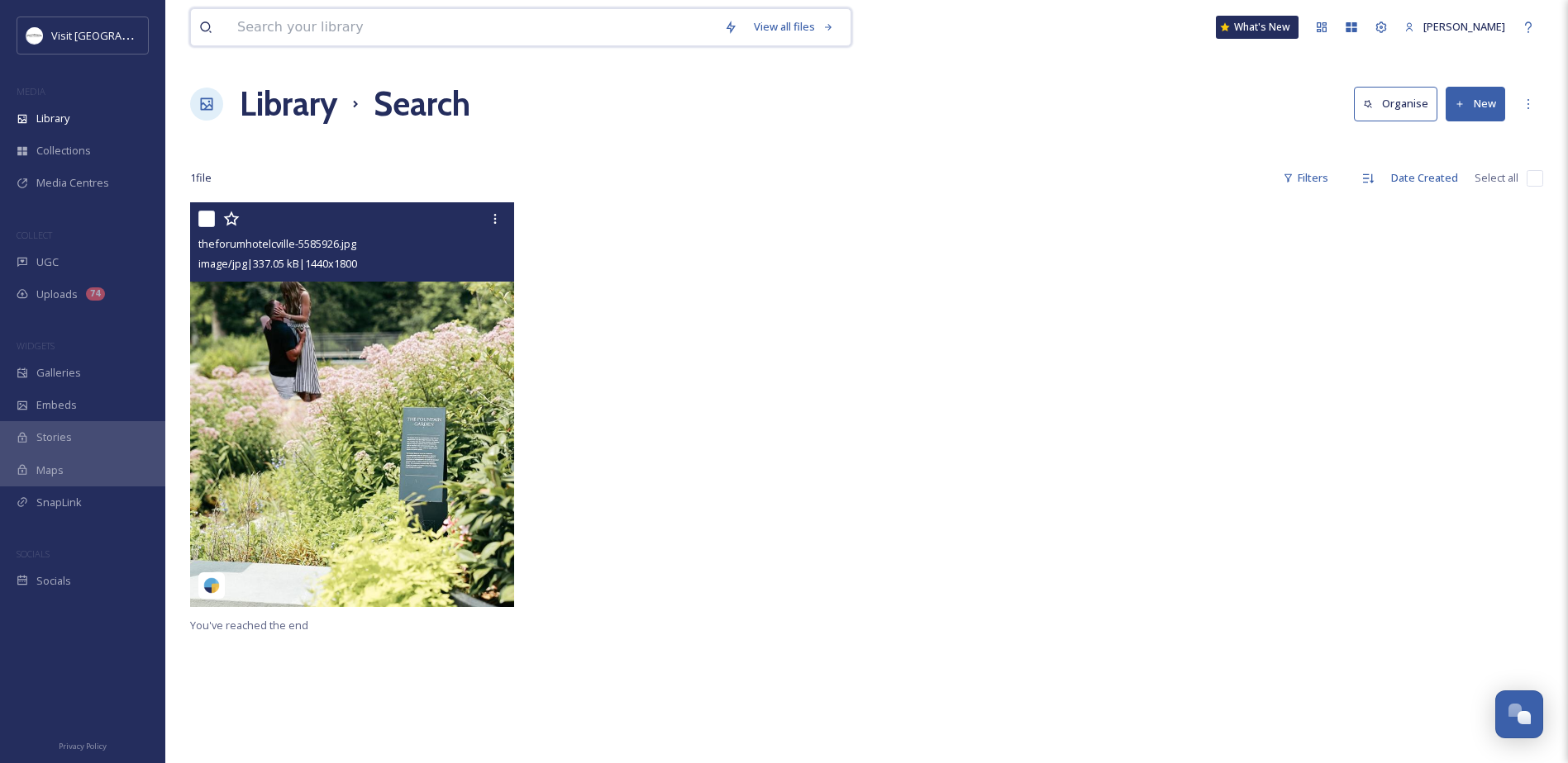
click at [534, 24] on input at bounding box center [472, 26] width 487 height 36
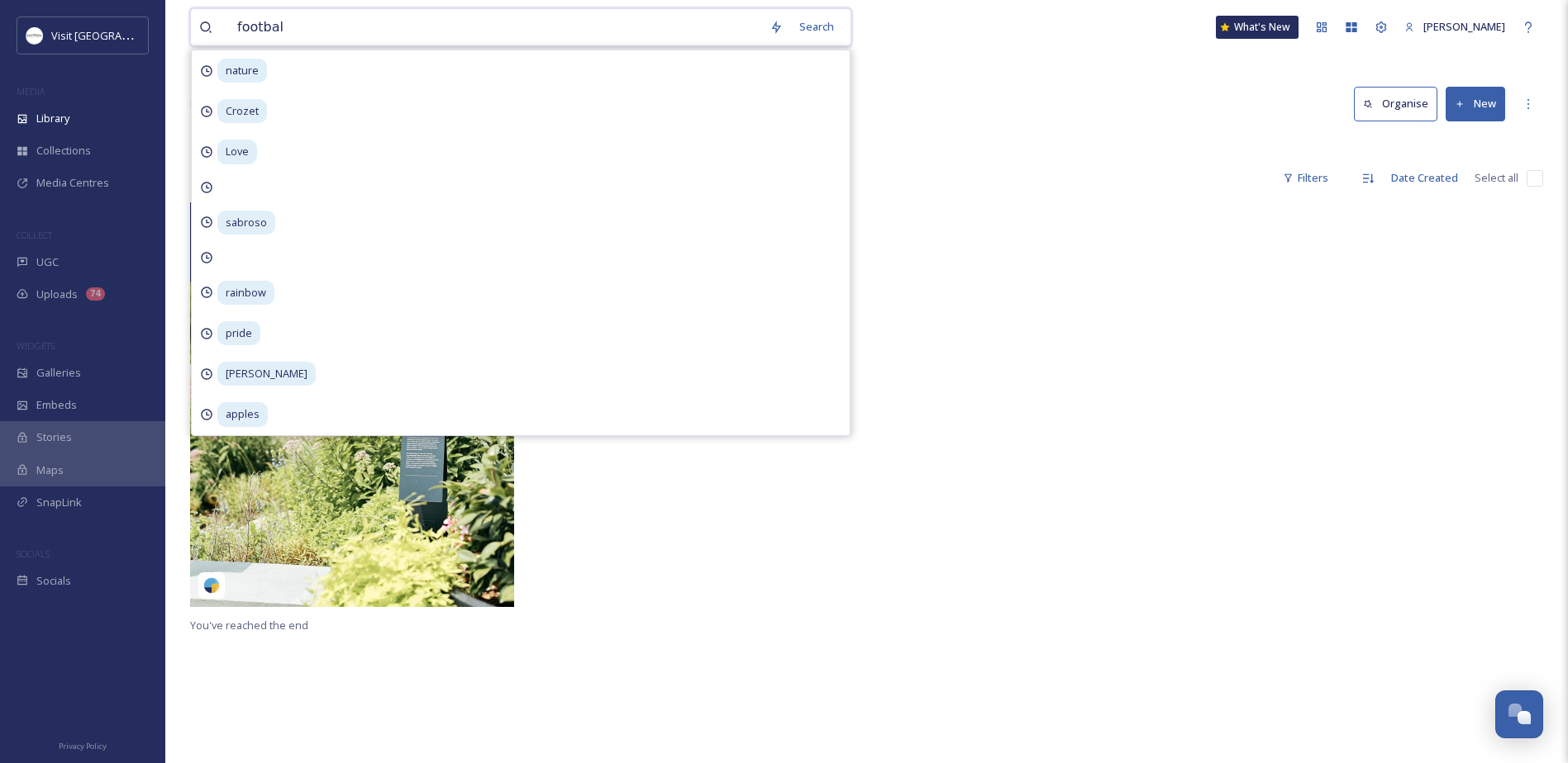
type input "football"
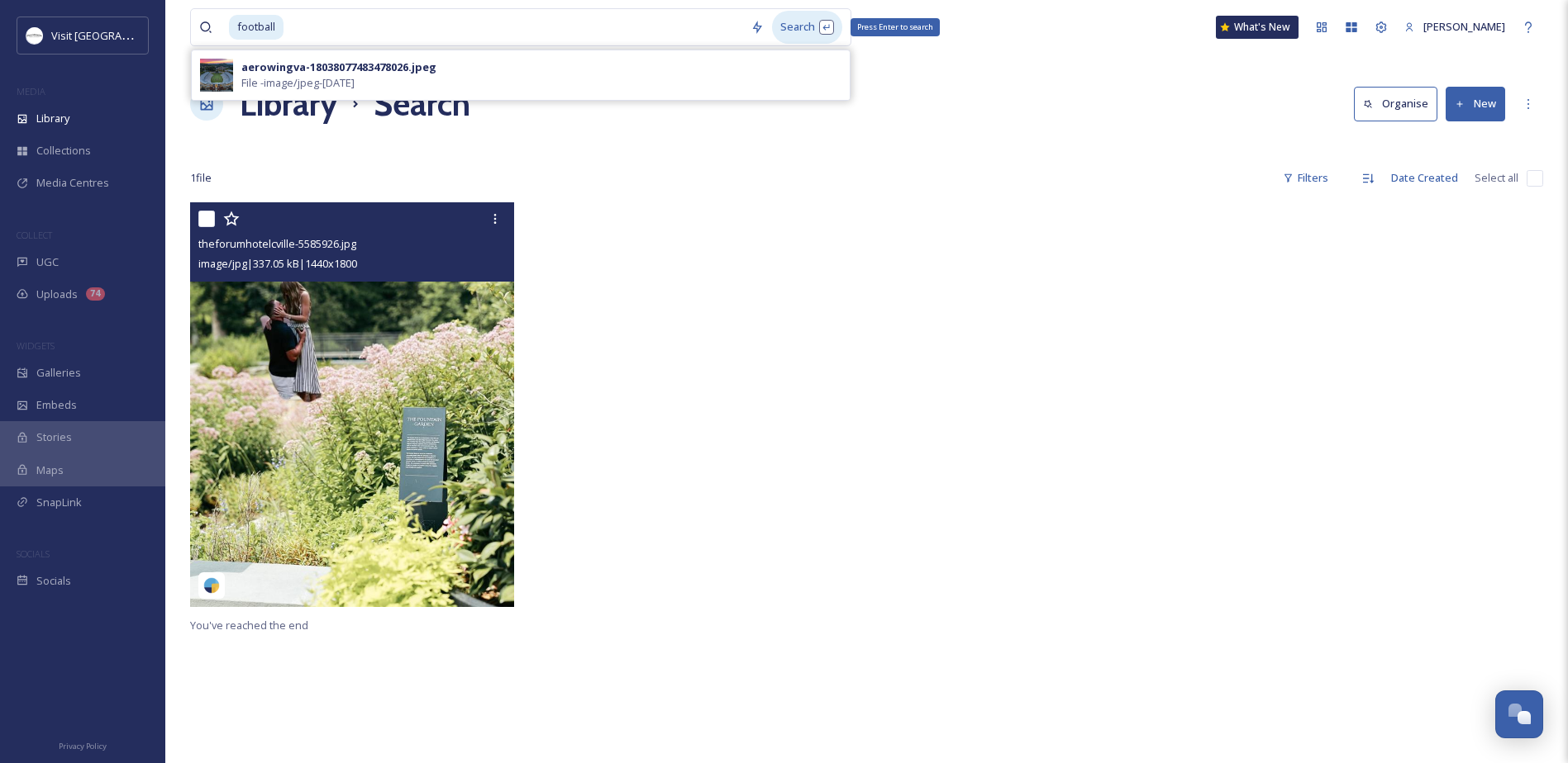
click at [809, 24] on div "Search Press Enter to search" at bounding box center [807, 26] width 71 height 33
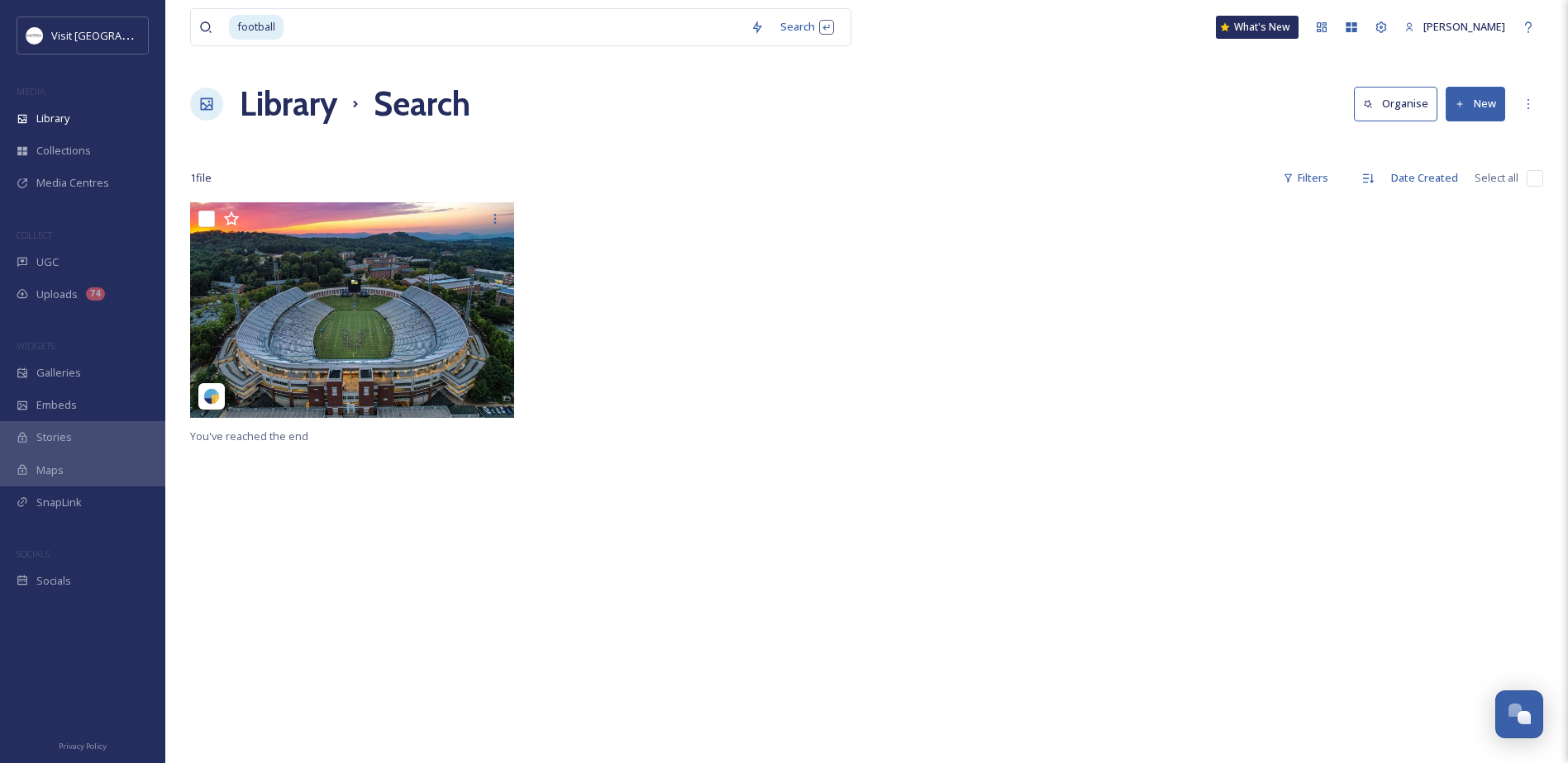
drag, startPoint x: 503, startPoint y: 694, endPoint x: 494, endPoint y: 671, distance: 24.7
click at [502, 694] on div "You've reached the end" at bounding box center [866, 583] width 1353 height 763
click at [399, 32] on input at bounding box center [514, 26] width 457 height 36
type input "f"
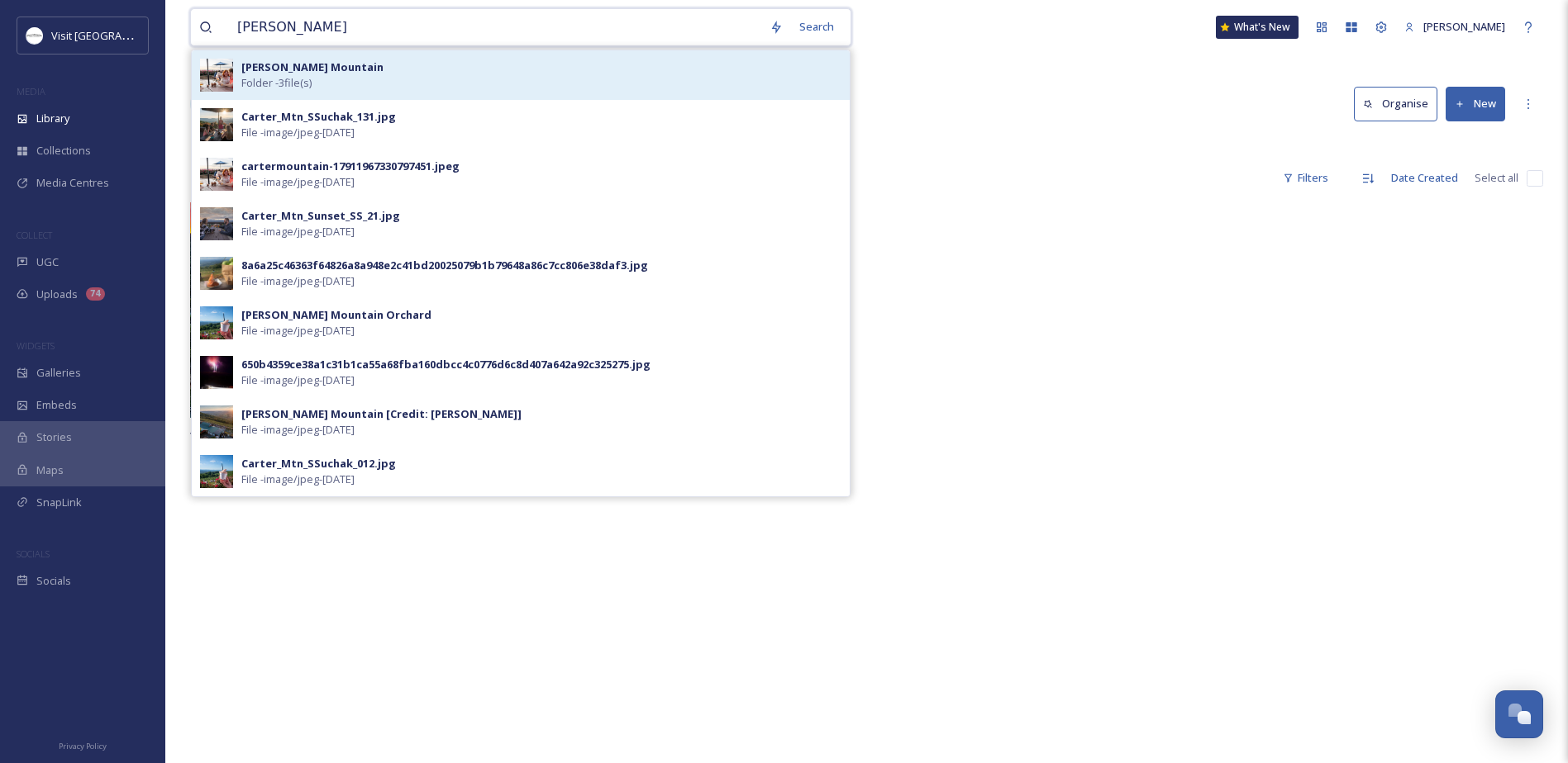
type input "carter"
click at [541, 59] on div "Carter Mountain Folder - 3 file(s)" at bounding box center [541, 75] width 600 height 32
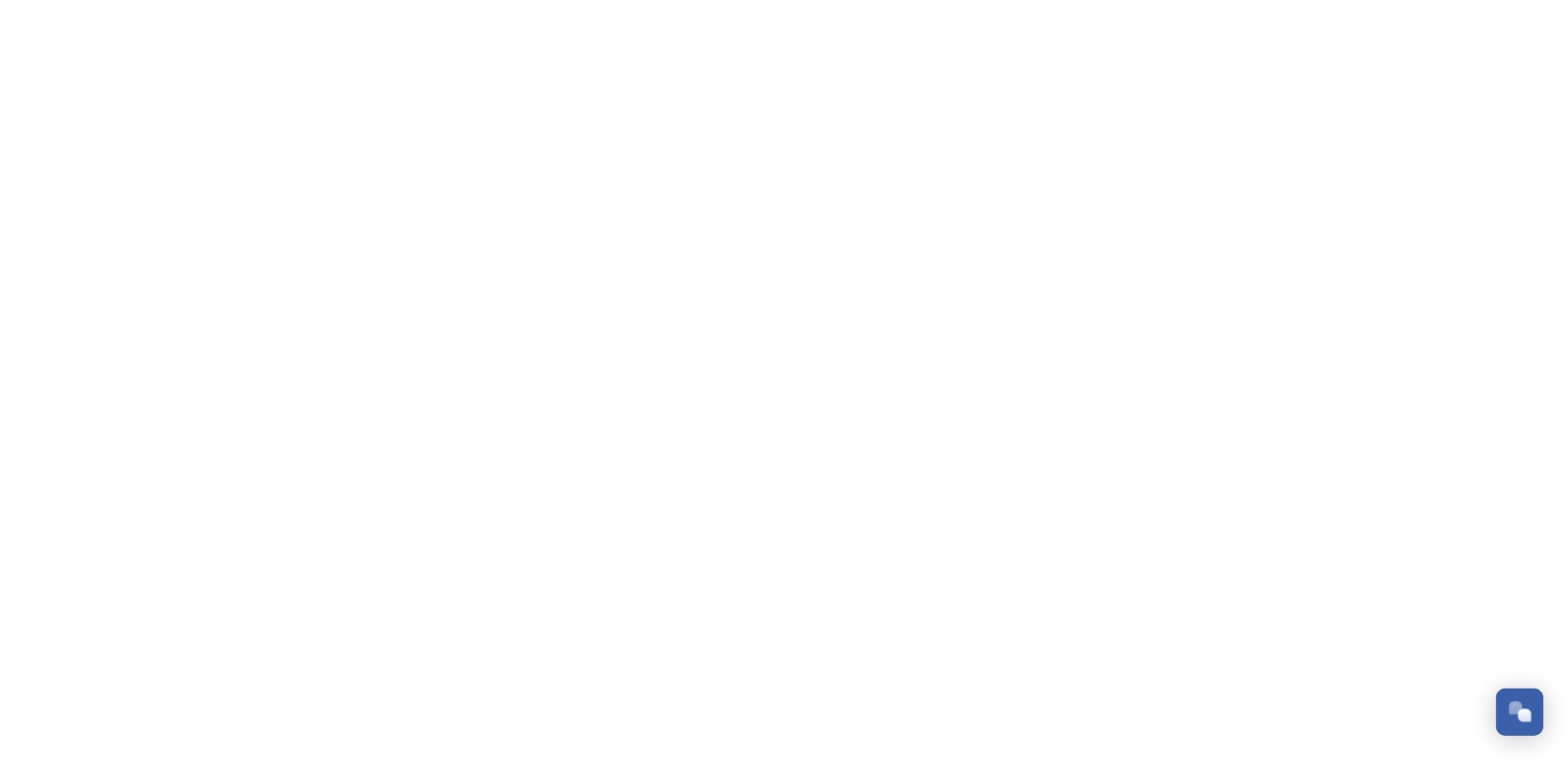
scroll to position [428, 0]
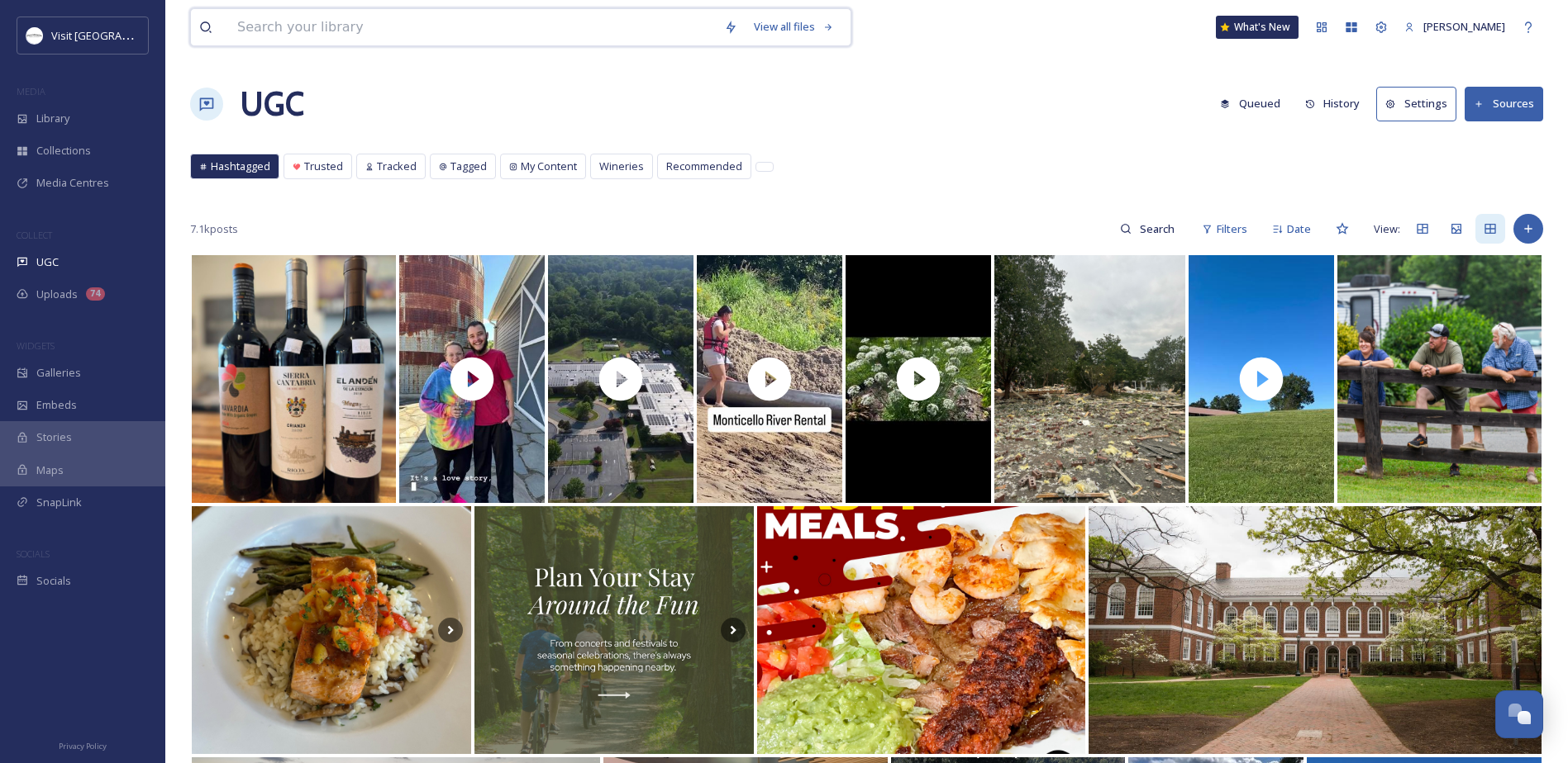
click at [604, 24] on input at bounding box center [472, 26] width 487 height 36
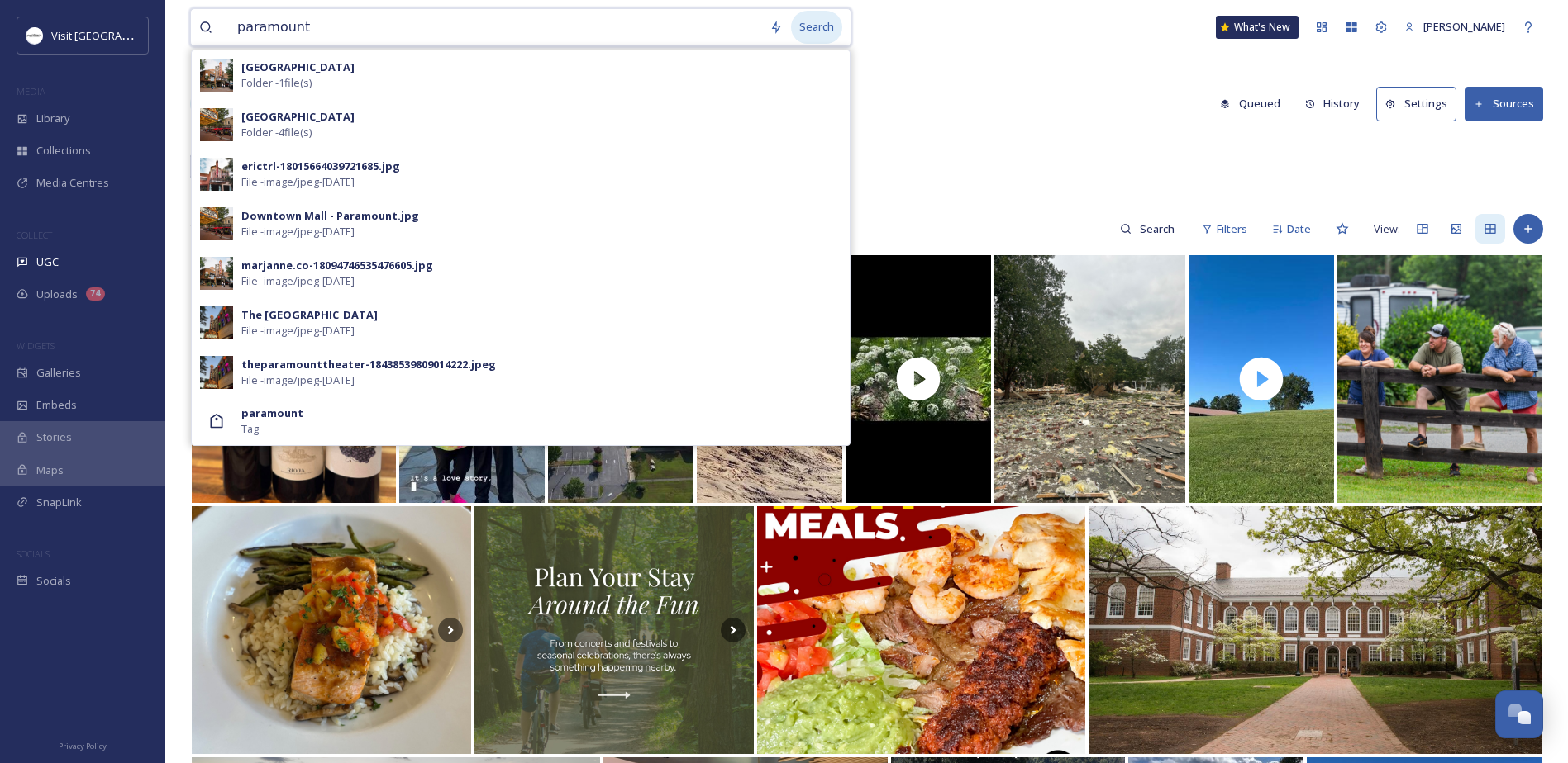
type input "paramount"
click at [793, 34] on div "Search" at bounding box center [816, 26] width 51 height 33
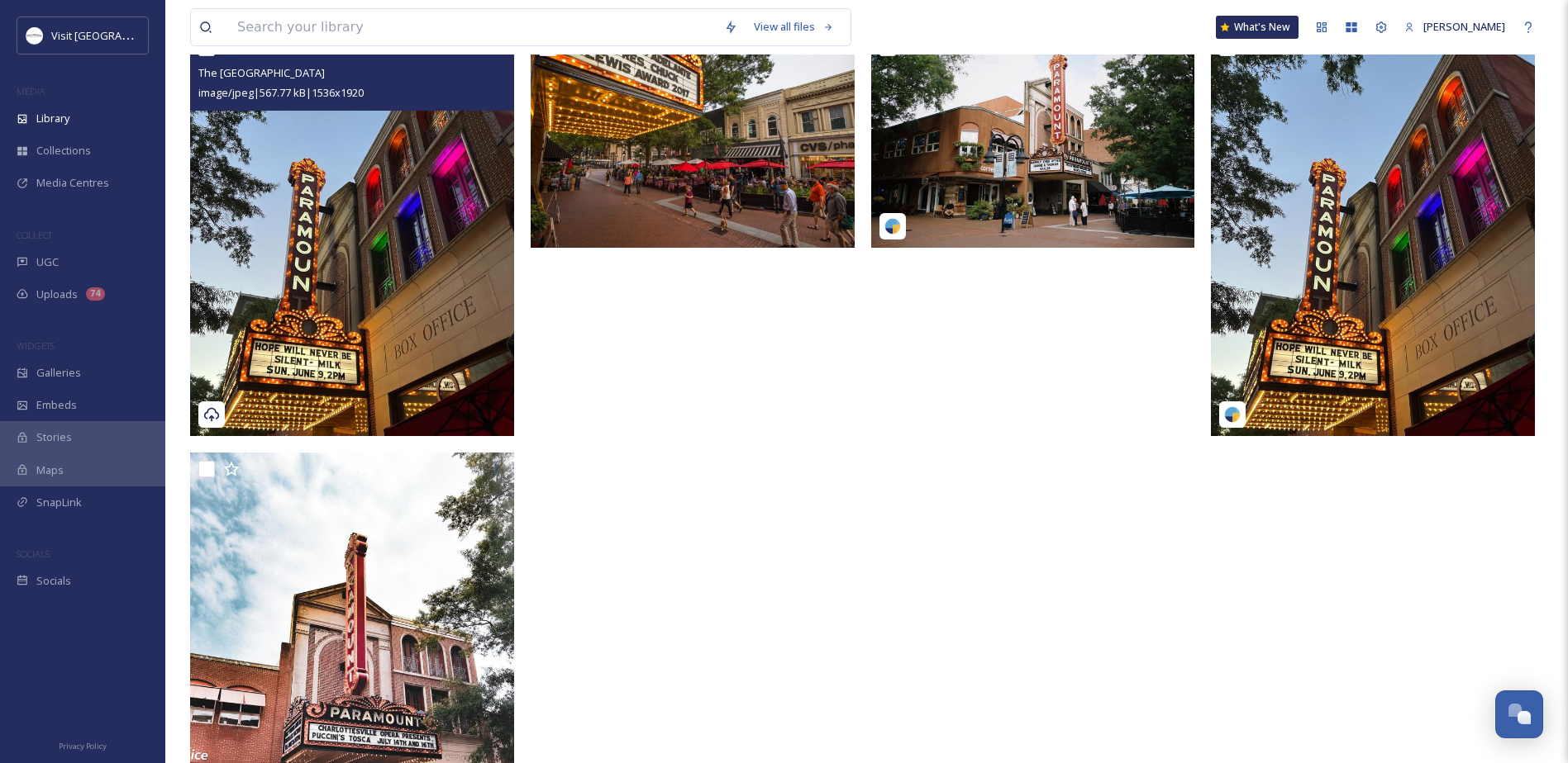
scroll to position [494, 0]
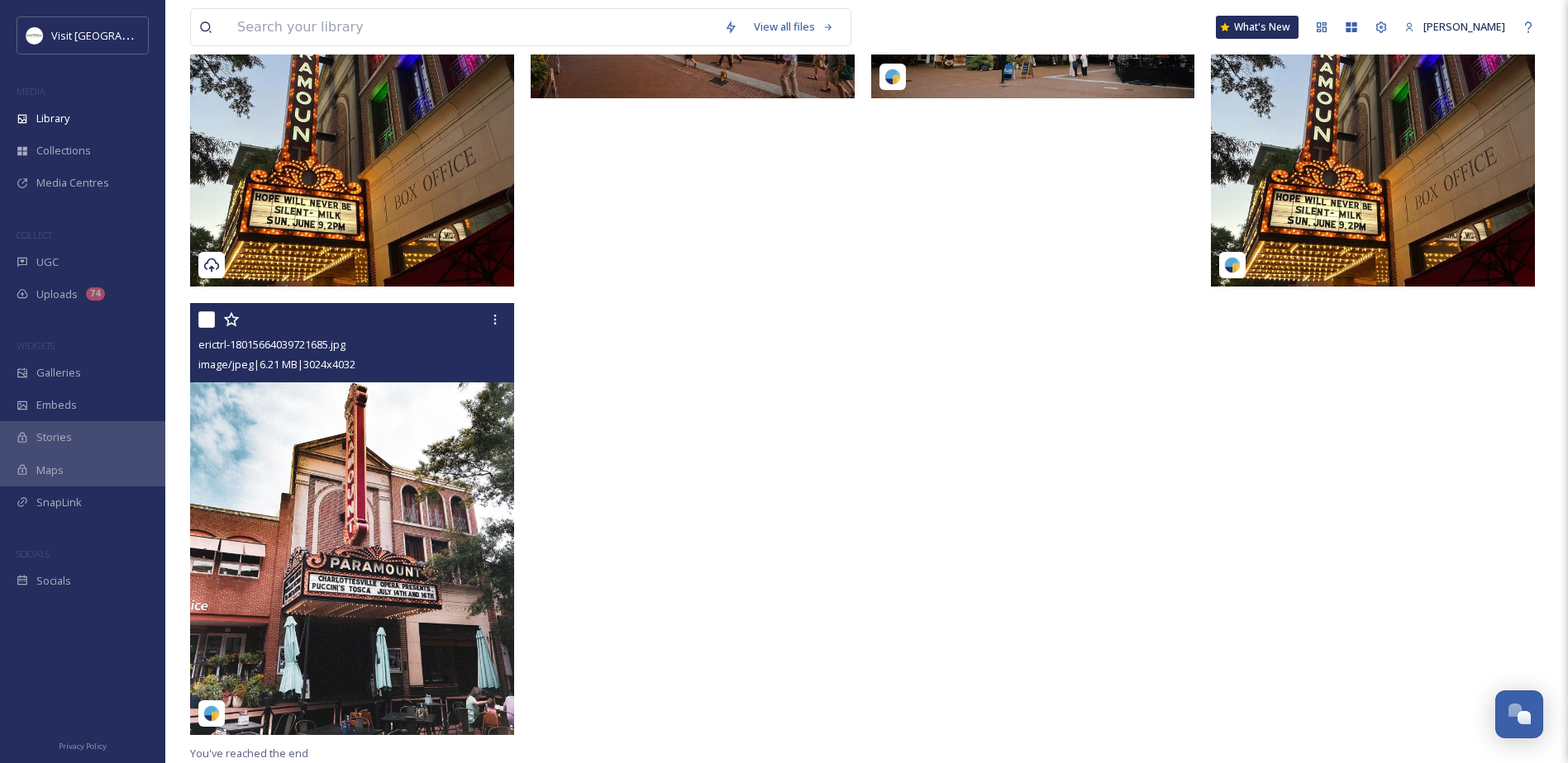
click at [274, 450] on img at bounding box center [351, 519] width 324 height 431
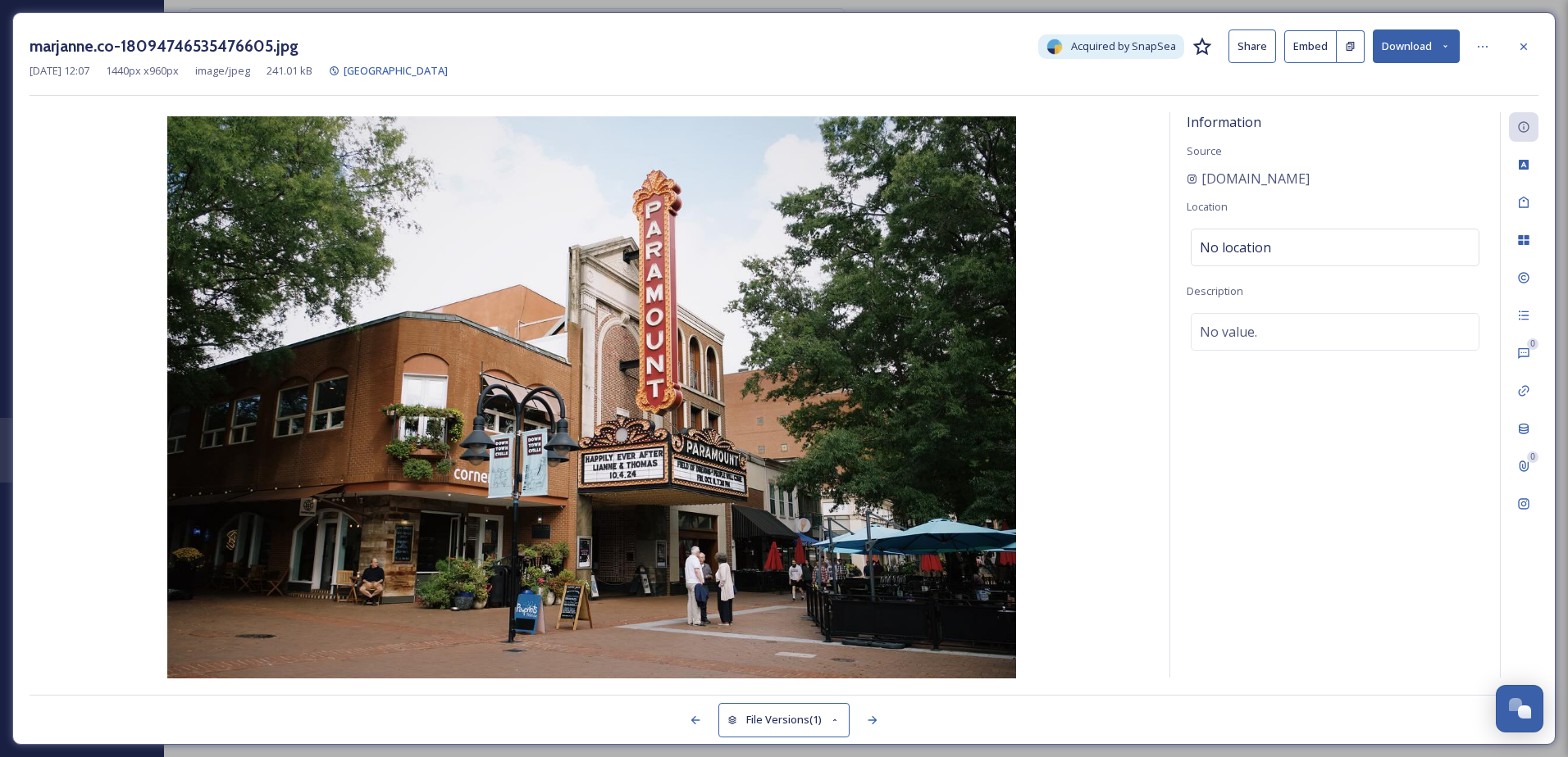
click at [1393, 40] on button "Download" at bounding box center [1416, 46] width 87 height 33
click at [1354, 86] on span "Download Original (1440 x 960)" at bounding box center [1373, 84] width 149 height 16
click at [1520, 55] on div at bounding box center [1523, 47] width 30 height 30
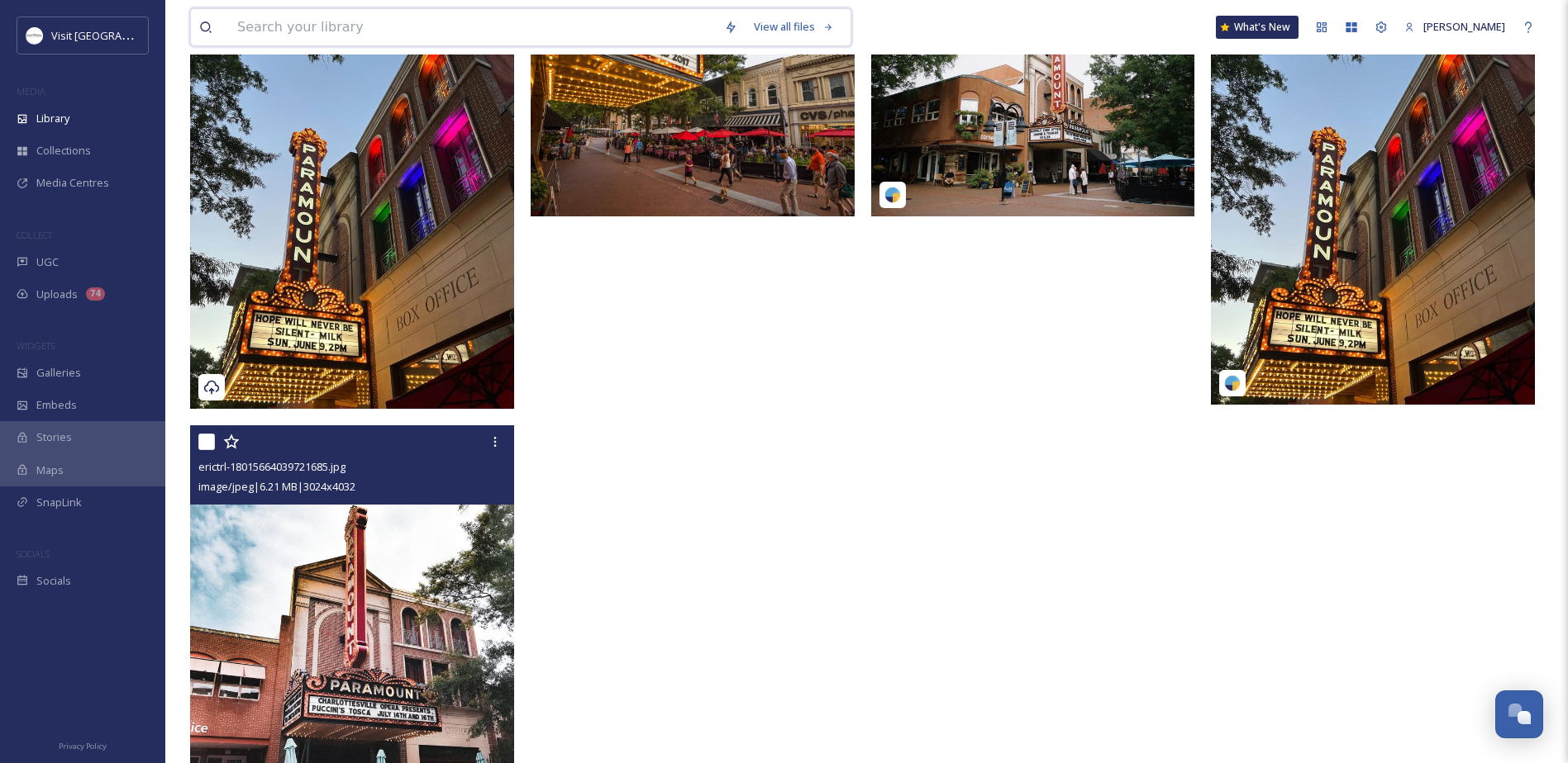
click at [601, 26] on input at bounding box center [472, 26] width 487 height 36
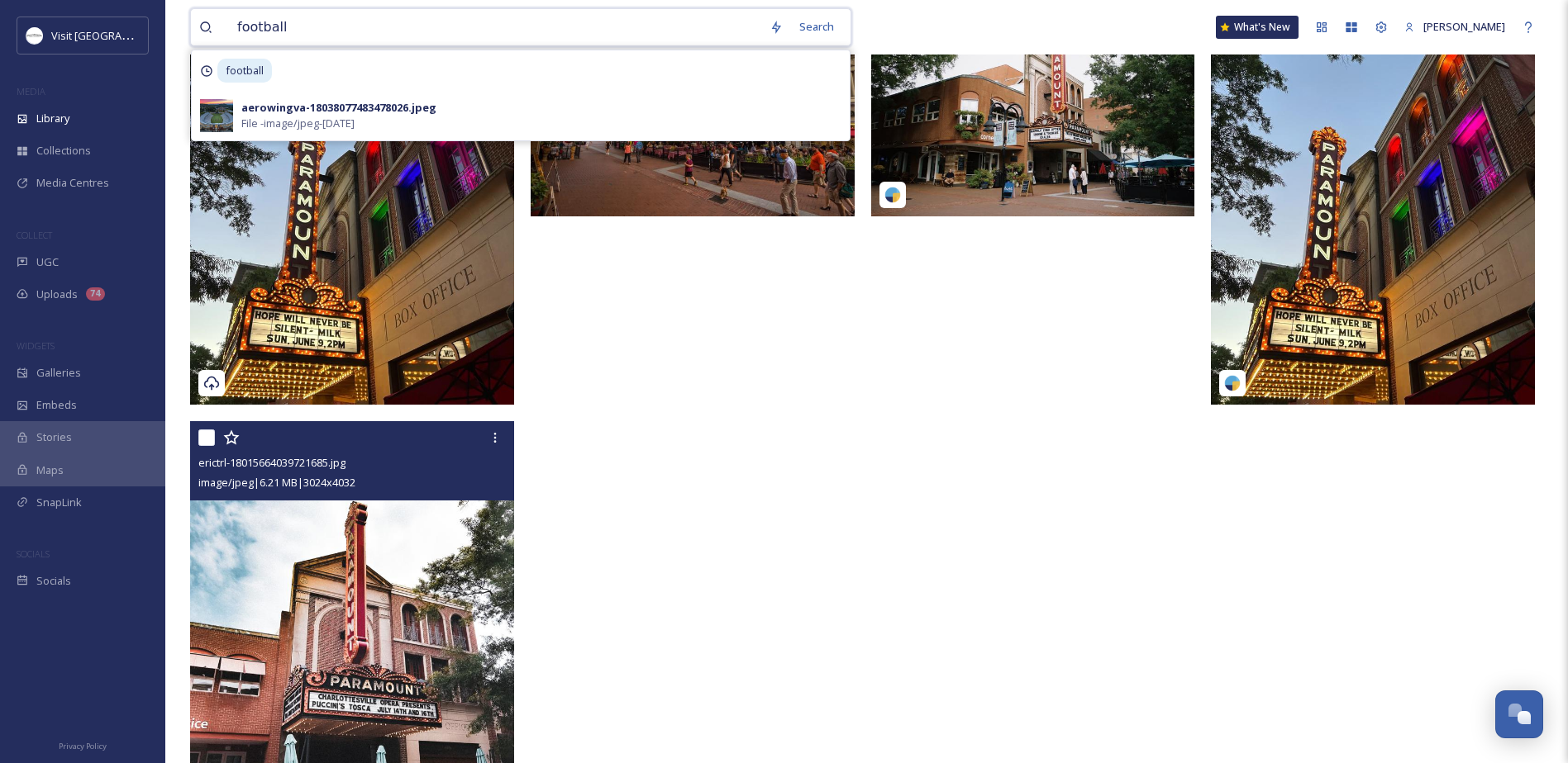
drag, startPoint x: 296, startPoint y: 31, endPoint x: 362, endPoint y: 149, distance: 135.2
click at [135, 24] on div "Visit Charlottesville MEDIA Library Collections Media Centres COLLECT UGC Uploa…" at bounding box center [784, 252] width 1568 height 1257
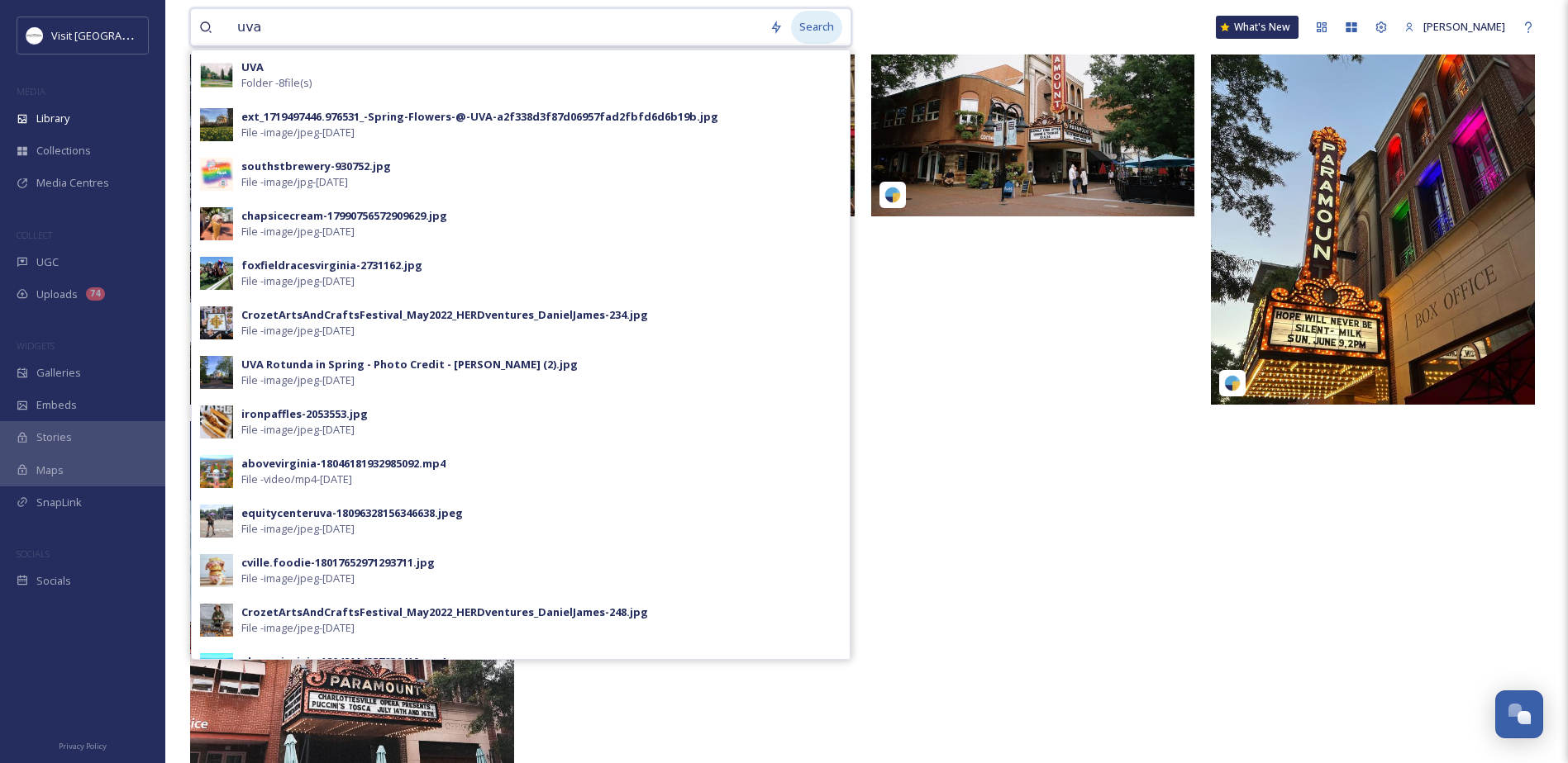
type input "uva"
click at [817, 28] on div "Search" at bounding box center [816, 26] width 51 height 33
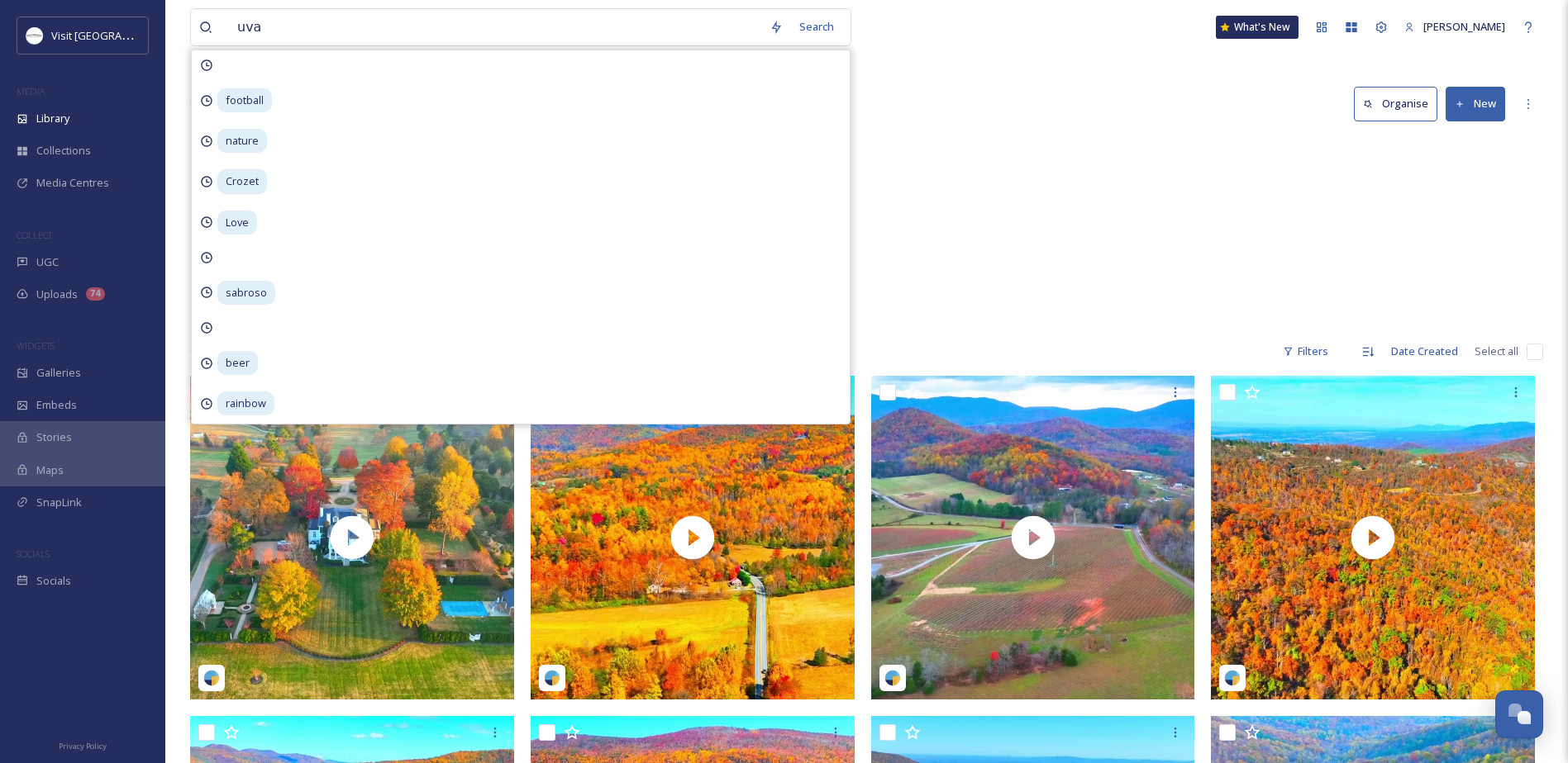
click at [1058, 221] on div "UVA 8 items" at bounding box center [866, 231] width 1353 height 190
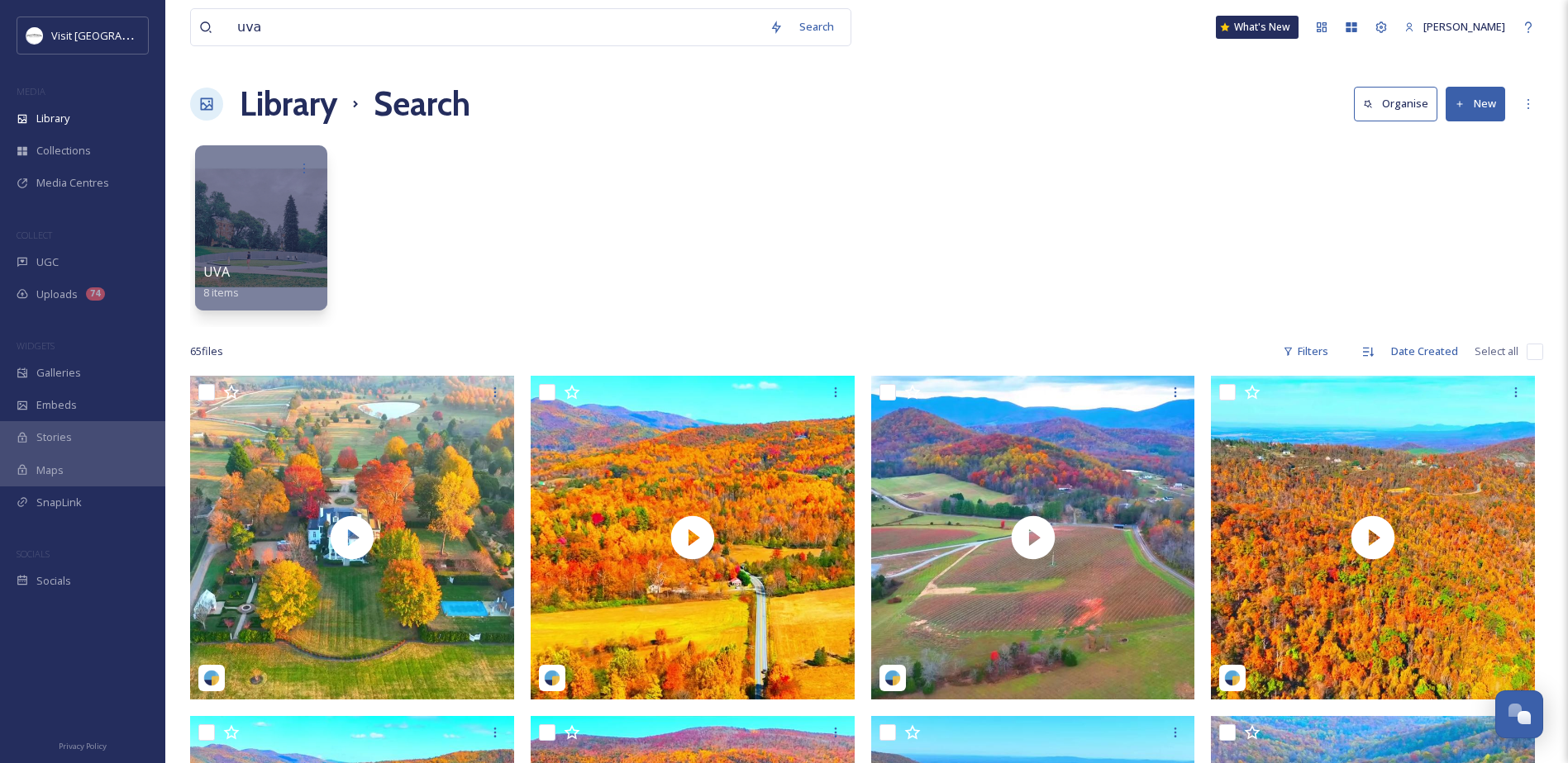
click at [190, 170] on div "UVA 8 items" at bounding box center [866, 231] width 1353 height 190
click at [219, 198] on div at bounding box center [260, 228] width 135 height 168
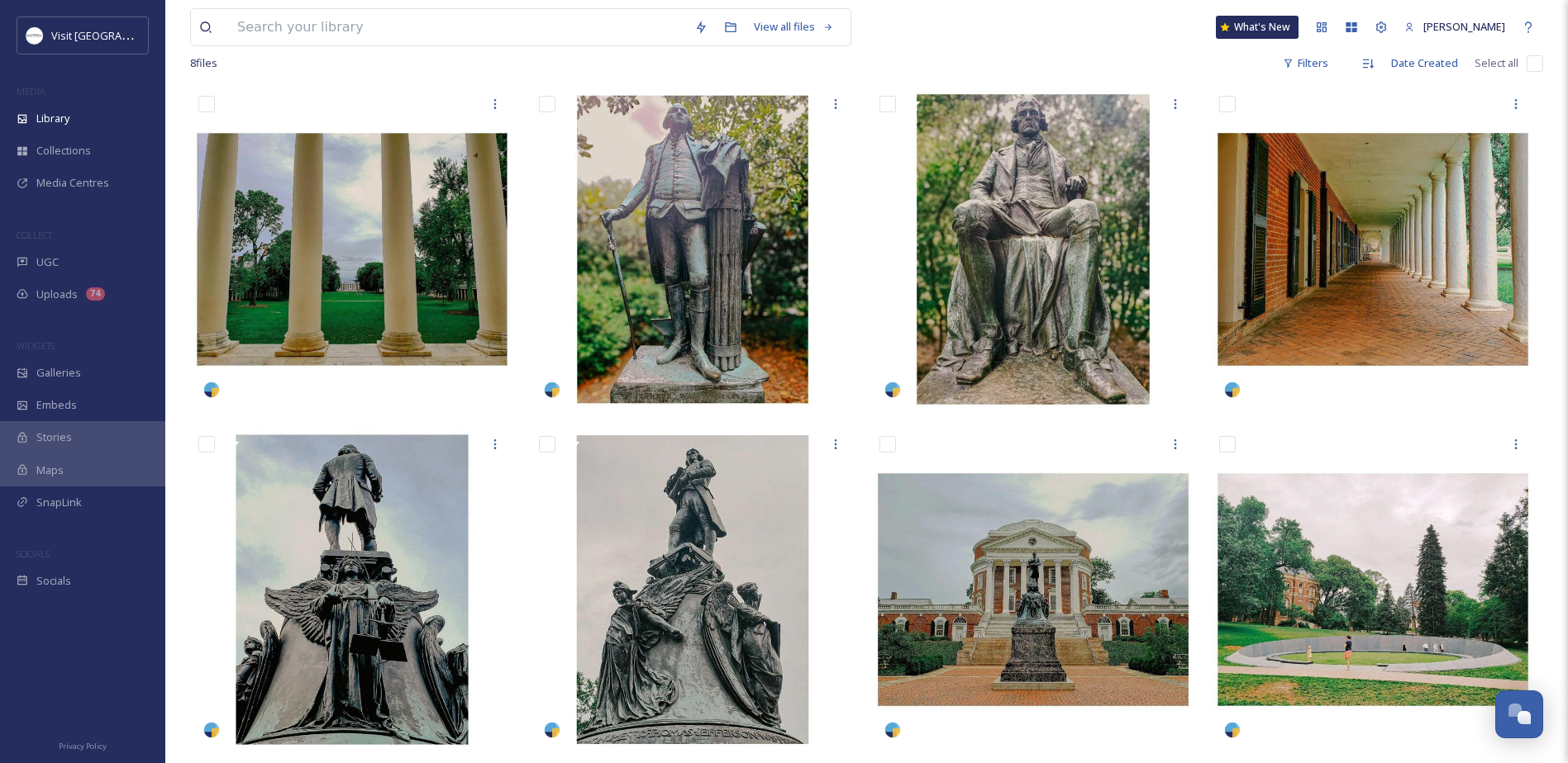
scroll to position [226, 0]
